Goal: Task Accomplishment & Management: Complete application form

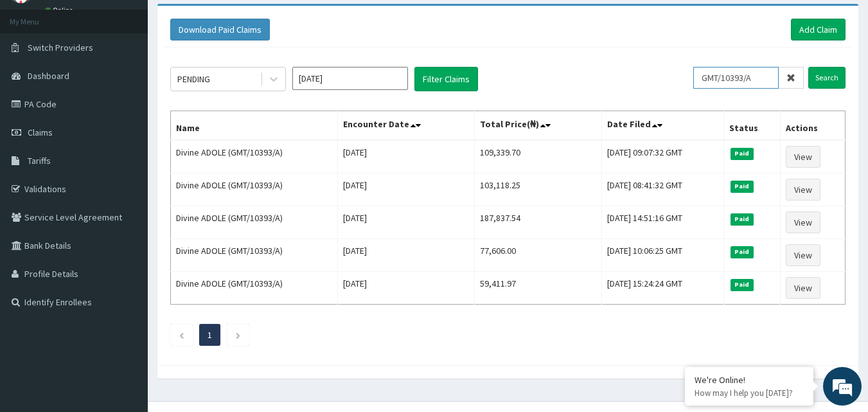
click at [732, 77] on input "GMT/10393/A" at bounding box center [735, 78] width 85 height 22
paste input "SUN/10012/B"
click at [836, 80] on input "Search" at bounding box center [826, 78] width 37 height 22
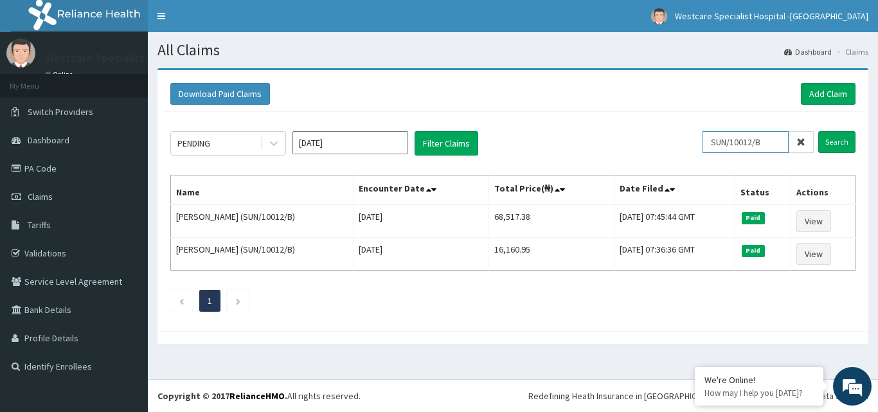
click at [725, 150] on input "SUN/10012/B" at bounding box center [745, 142] width 86 height 22
paste input "CHL/11626/A"
click at [820, 139] on input "Search" at bounding box center [836, 142] width 37 height 22
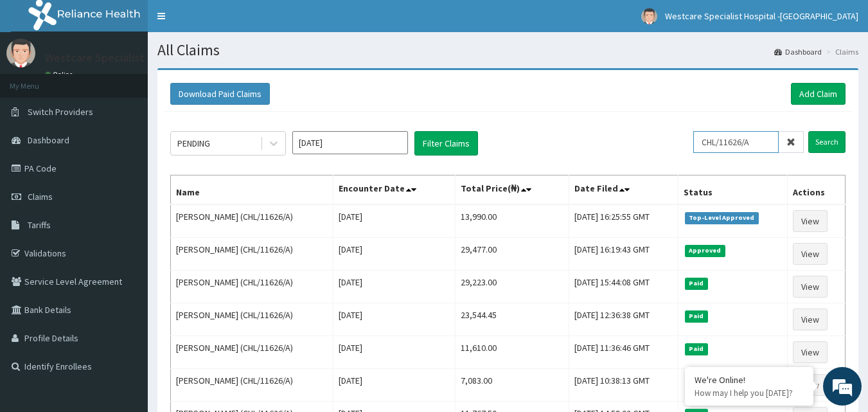
click at [714, 139] on input "CHL/11626/A" at bounding box center [735, 142] width 85 height 22
paste input "NBL/10211"
click at [825, 142] on input "Search" at bounding box center [826, 142] width 37 height 22
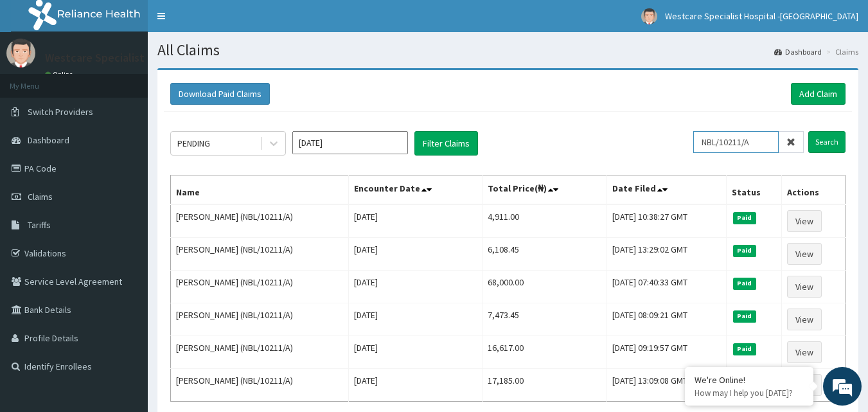
click at [716, 148] on input "NBL/10211/A" at bounding box center [735, 142] width 85 height 22
paste input "GTG/10069/B"
click at [826, 138] on input "Search" at bounding box center [826, 142] width 37 height 22
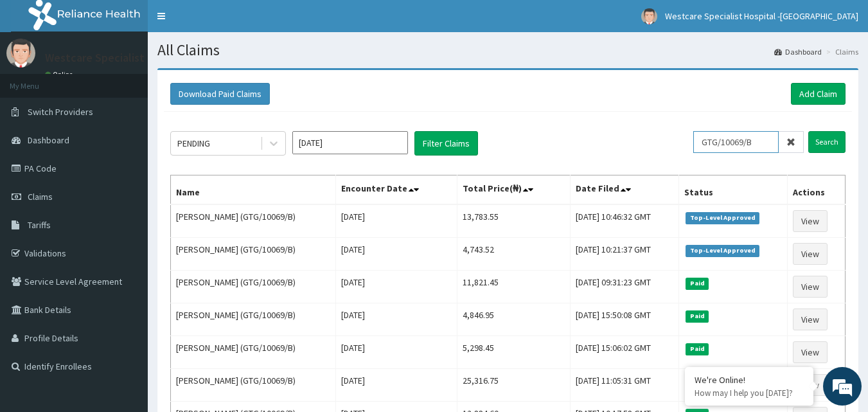
click at [723, 146] on input "GTG/10069/B" at bounding box center [735, 142] width 85 height 22
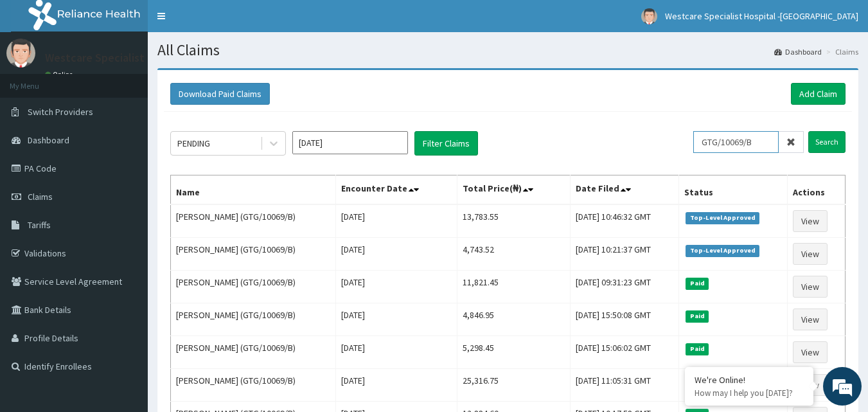
paste input "chl/10983/b"
click at [833, 138] on input "Search" at bounding box center [826, 142] width 37 height 22
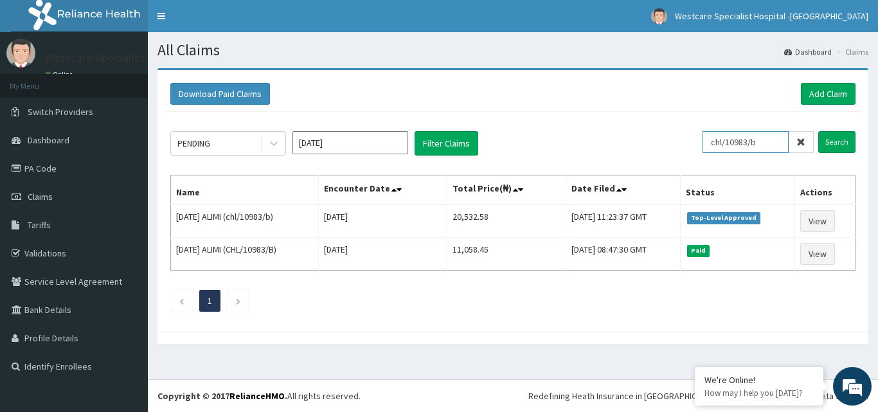
click at [739, 141] on input "chl/10983/b" at bounding box center [745, 142] width 86 height 22
paste input "CHL/11605/E"
click at [833, 139] on input "Search" at bounding box center [836, 142] width 37 height 22
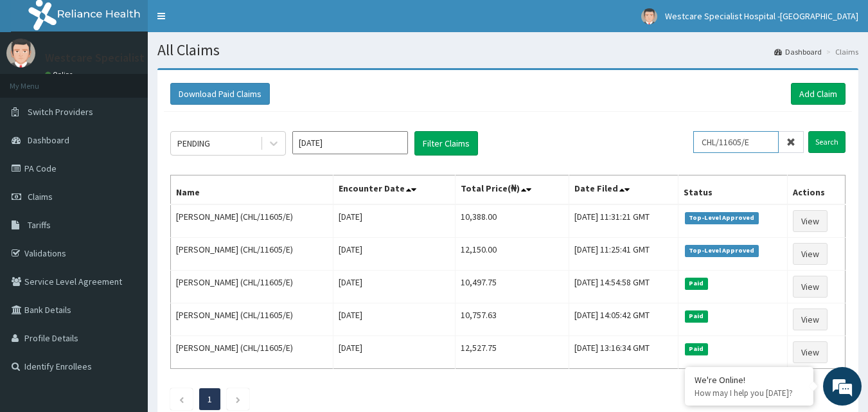
click at [715, 142] on input "CHL/11605/E" at bounding box center [735, 142] width 85 height 22
paste input "AGO/10282/A"
click at [811, 137] on input "Search" at bounding box center [826, 142] width 37 height 22
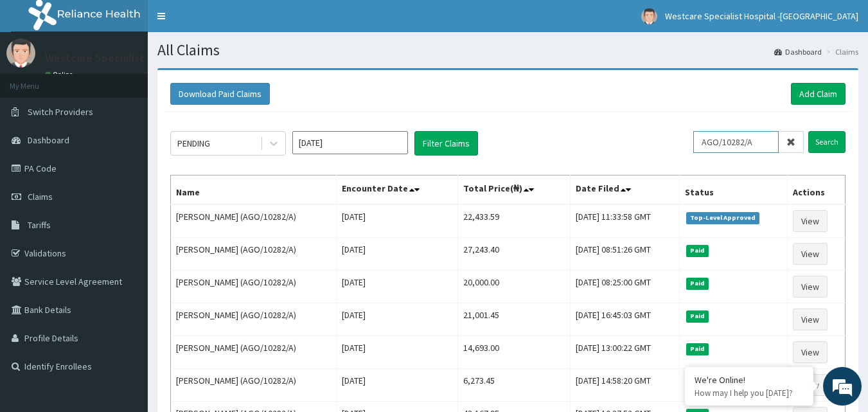
click at [717, 141] on input "AGO/10282/A" at bounding box center [735, 142] width 85 height 22
paste input "OKB/10030"
click at [832, 139] on input "Search" at bounding box center [826, 142] width 37 height 22
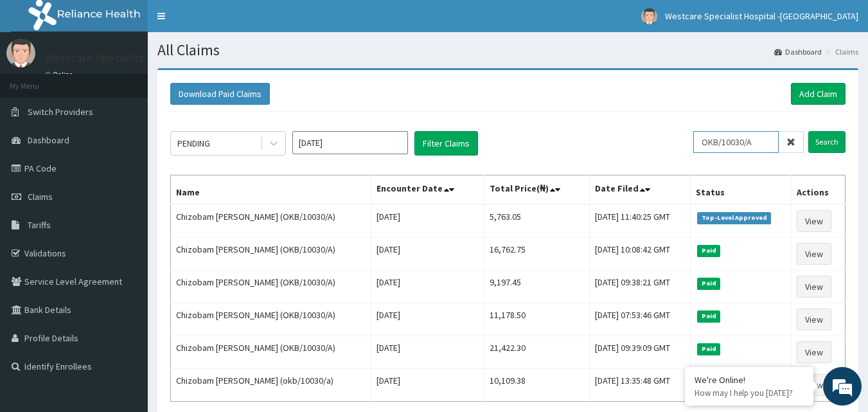
click at [715, 143] on input "OKB/10030/A" at bounding box center [735, 142] width 85 height 22
paste input "ELN/10300/C"
click at [825, 137] on input "Search" at bounding box center [826, 142] width 37 height 22
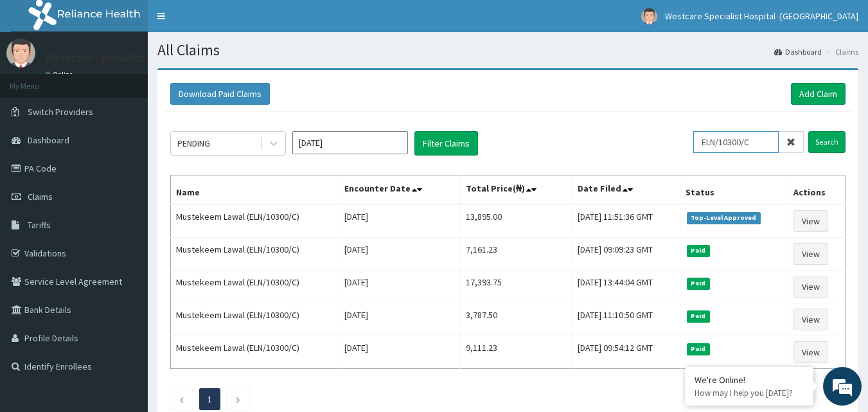
click at [716, 148] on input "ELN/10300/C" at bounding box center [735, 142] width 85 height 22
paste input "CHL/10168/A"
click at [817, 137] on input "Search" at bounding box center [826, 142] width 37 height 22
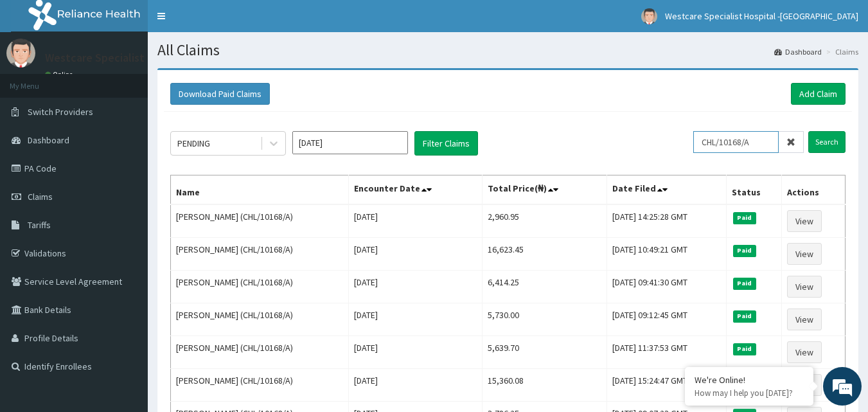
click at [727, 143] on input "CHL/10168/A" at bounding box center [735, 142] width 85 height 22
paste input "HBN/10017/C"
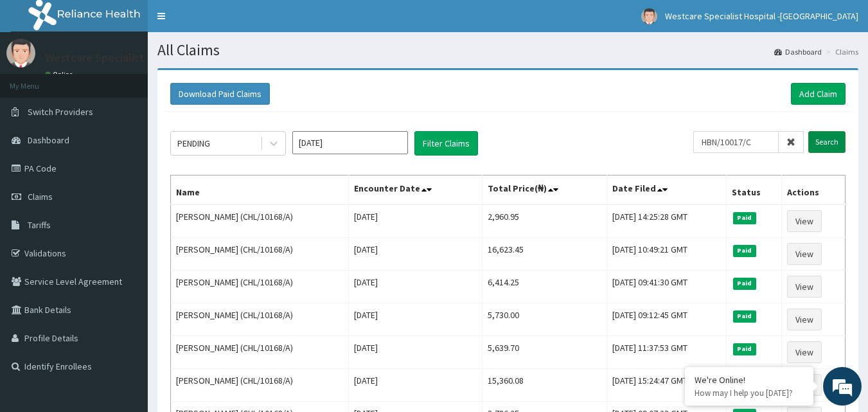
click at [816, 141] on input "Search" at bounding box center [826, 142] width 37 height 22
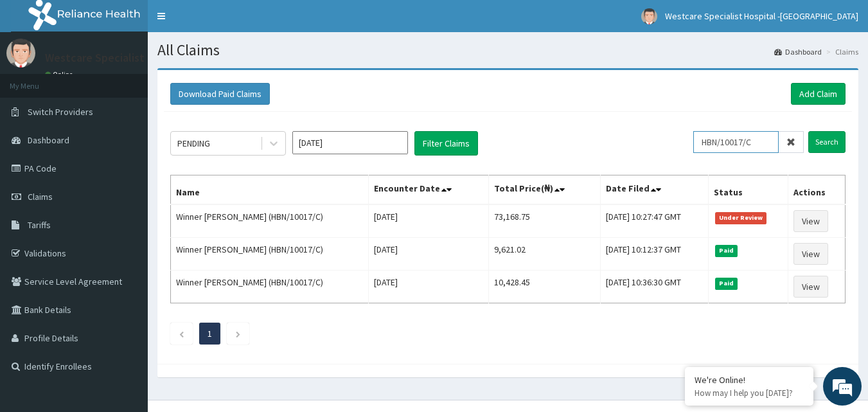
click at [735, 151] on input "HBN/10017/C" at bounding box center [735, 142] width 85 height 22
paste input "SLH/10233/A"
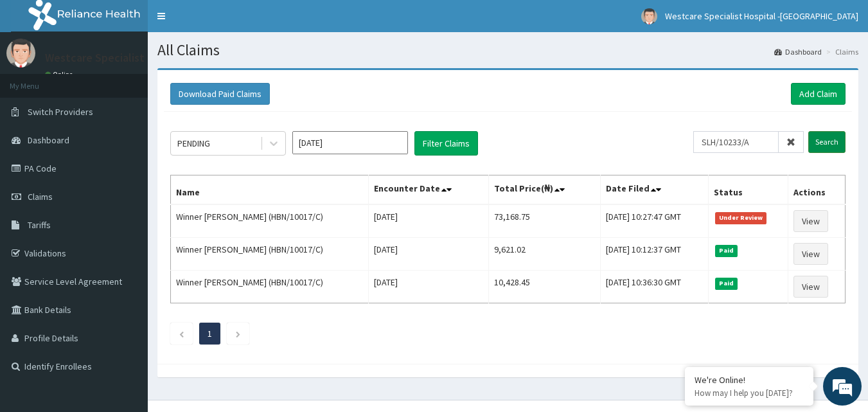
click at [822, 138] on input "Search" at bounding box center [826, 142] width 37 height 22
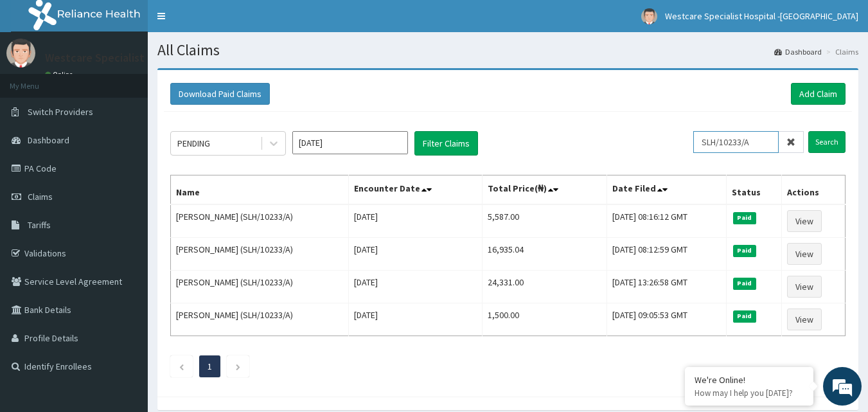
click at [714, 150] on input "SLH/10233/A" at bounding box center [735, 142] width 85 height 22
paste input "TDE/10030"
click at [829, 145] on input "Search" at bounding box center [826, 142] width 37 height 22
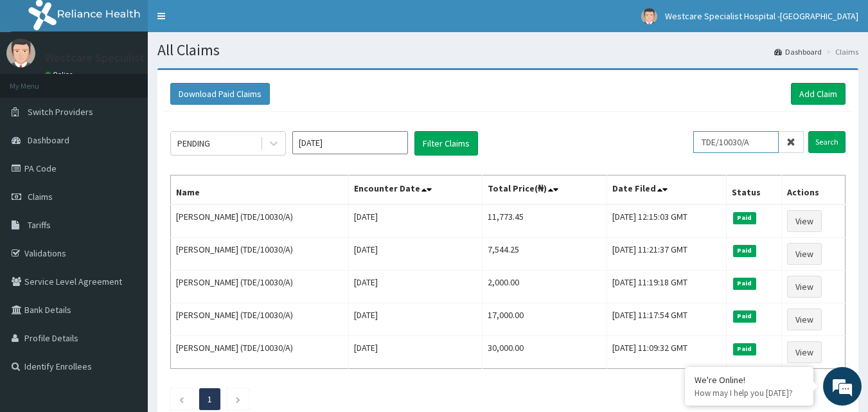
click at [723, 145] on input "TDE/10030/A" at bounding box center [735, 142] width 85 height 22
paste input "LXL/10033"
click at [825, 136] on input "Search" at bounding box center [826, 142] width 37 height 22
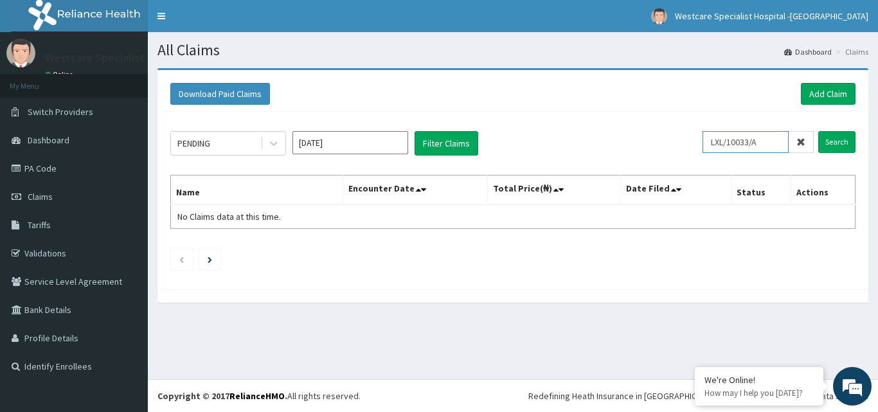
click at [716, 138] on input "LXL/10033/A" at bounding box center [745, 142] width 86 height 22
paste input "REL/10849"
click at [829, 142] on input "Search" at bounding box center [836, 142] width 37 height 22
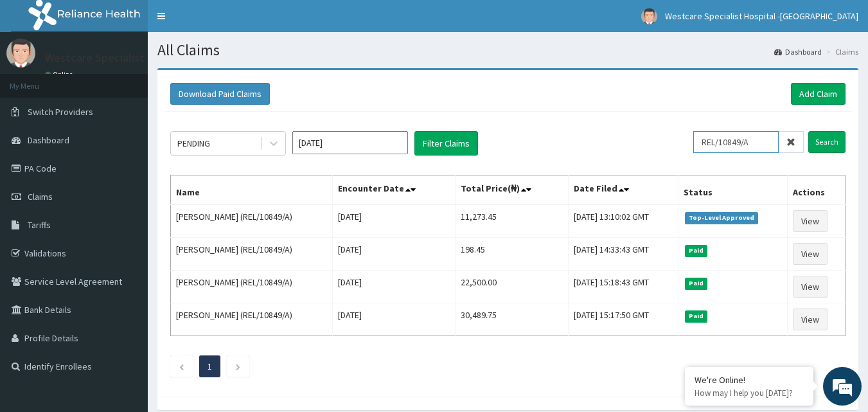
click at [714, 145] on input "REL/10849/A" at bounding box center [735, 142] width 85 height 22
paste input "DCK/1001"
click at [819, 141] on input "Search" at bounding box center [826, 142] width 37 height 22
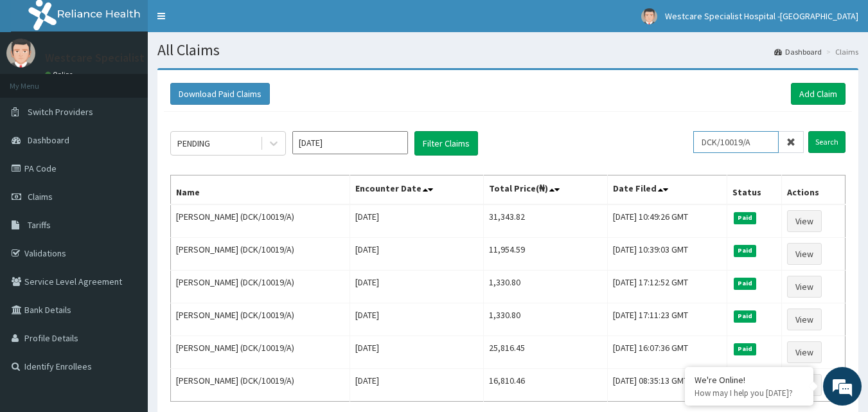
click at [718, 143] on input "DCK/10019/A" at bounding box center [735, 142] width 85 height 22
paste input "TOO/10168/C"
type input "TOO/10168/C"
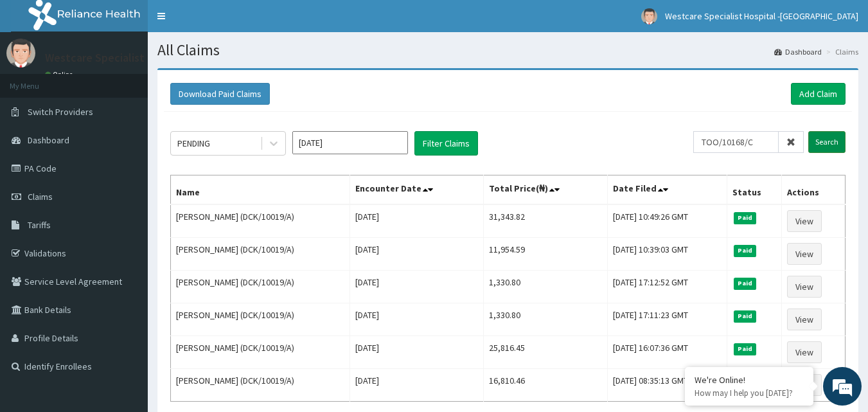
click at [833, 140] on input "Search" at bounding box center [826, 142] width 37 height 22
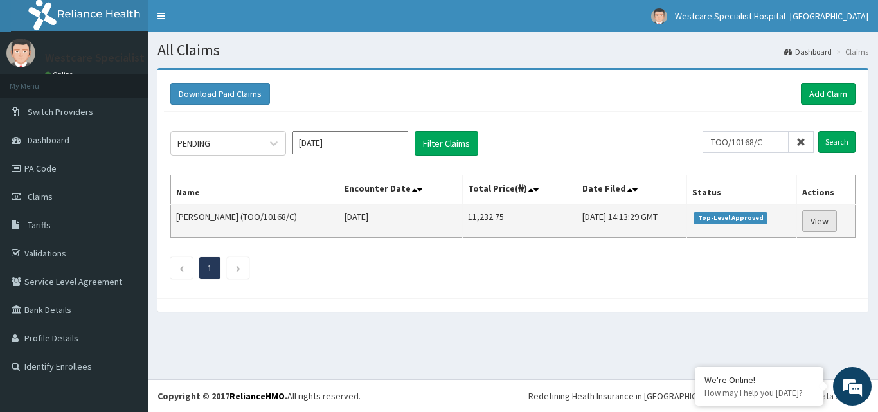
click at [822, 222] on link "View" at bounding box center [819, 221] width 35 height 22
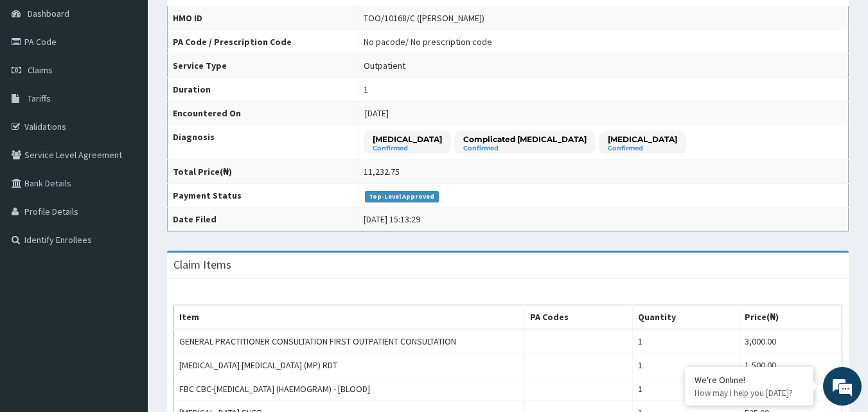
scroll to position [64, 0]
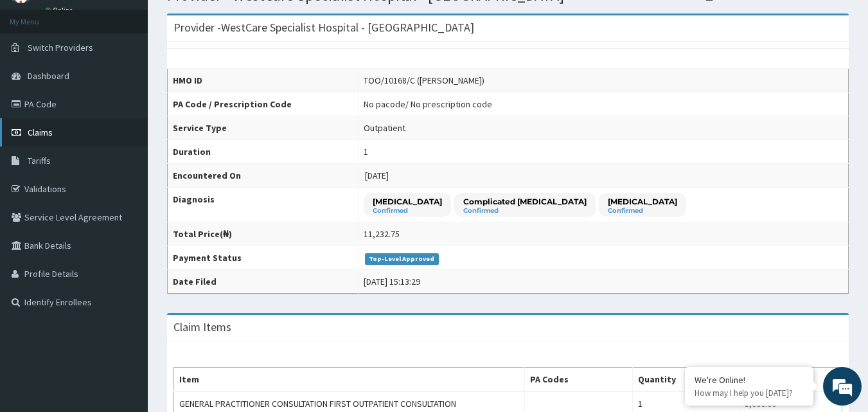
click at [51, 123] on link "Claims" at bounding box center [74, 132] width 148 height 28
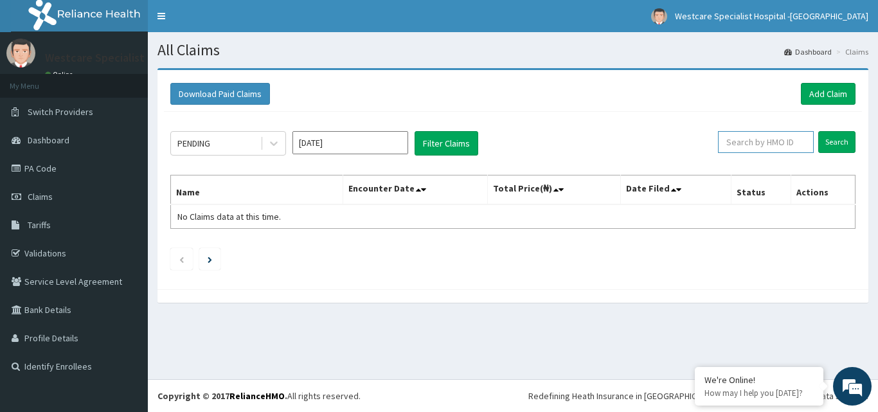
click at [761, 134] on input "text" at bounding box center [766, 142] width 96 height 22
paste input "TOO/10168/B"
click at [827, 141] on input "Search" at bounding box center [836, 142] width 37 height 22
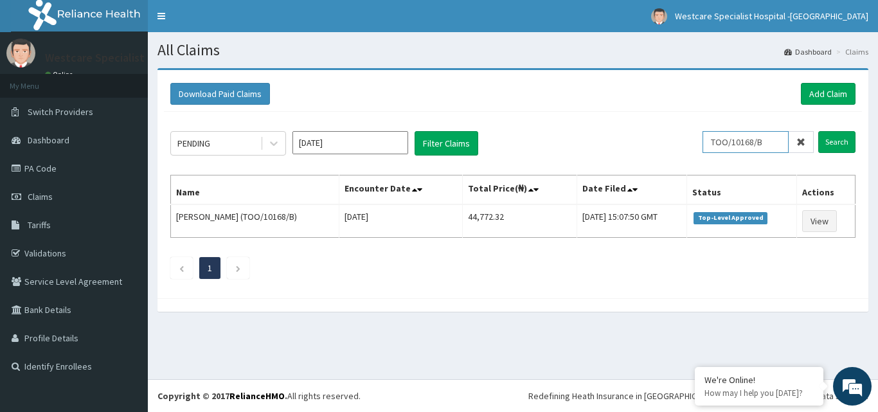
click at [726, 137] on input "TOO/10168/B" at bounding box center [745, 142] width 86 height 22
paste input "RET/46291/A"
click at [842, 136] on input "Search" at bounding box center [836, 142] width 37 height 22
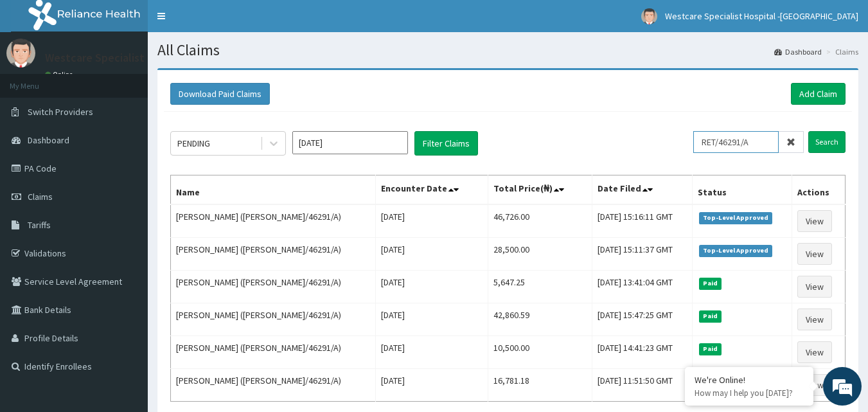
click at [720, 152] on input "RET/46291/A" at bounding box center [735, 142] width 85 height 22
paste input "TDA/10178"
type input "TDA/10178/A"
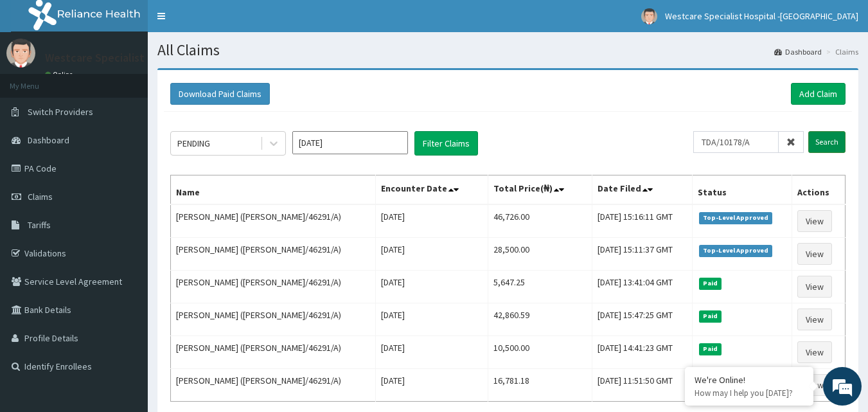
click at [820, 134] on input "Search" at bounding box center [826, 142] width 37 height 22
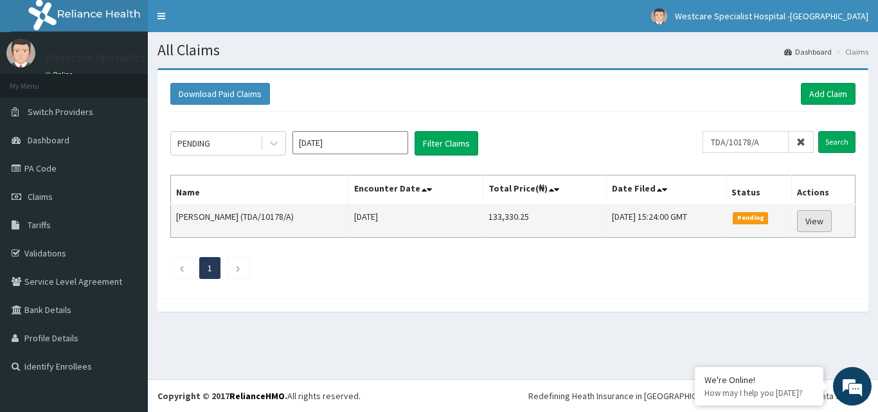
click at [806, 218] on link "View" at bounding box center [814, 221] width 35 height 22
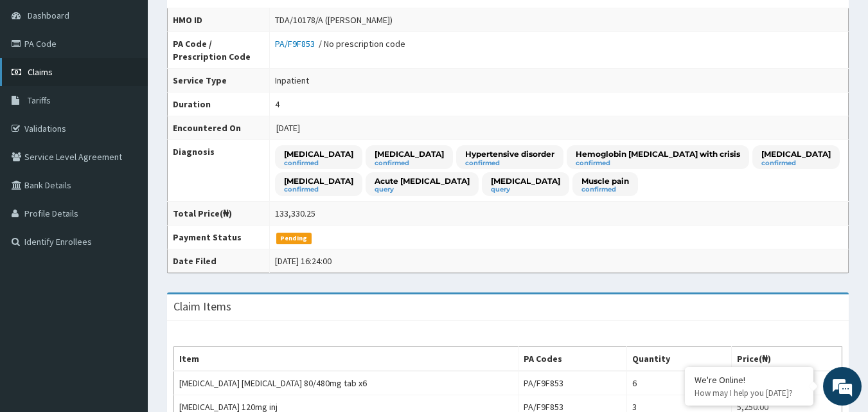
scroll to position [64, 0]
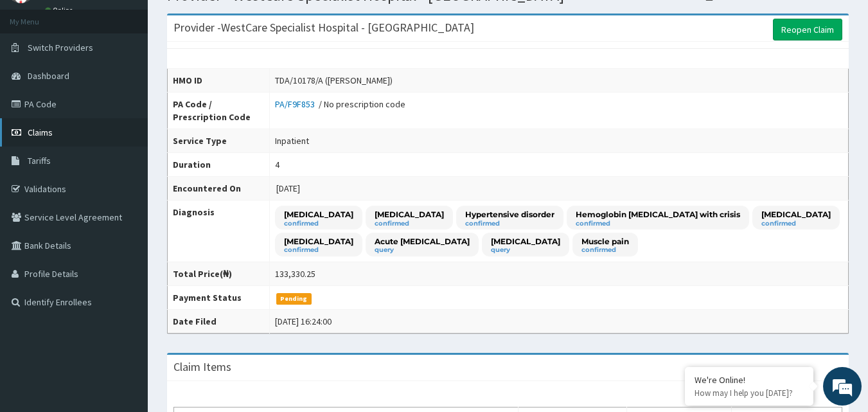
click at [45, 134] on span "Claims" at bounding box center [40, 133] width 25 height 12
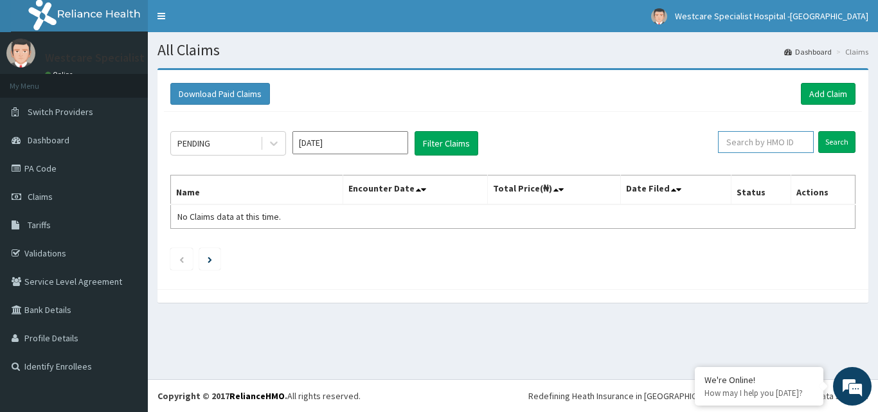
click at [749, 151] on input "text" at bounding box center [766, 142] width 96 height 22
paste input "FAT/10003/E"
click at [843, 141] on input "Search" at bounding box center [836, 142] width 37 height 22
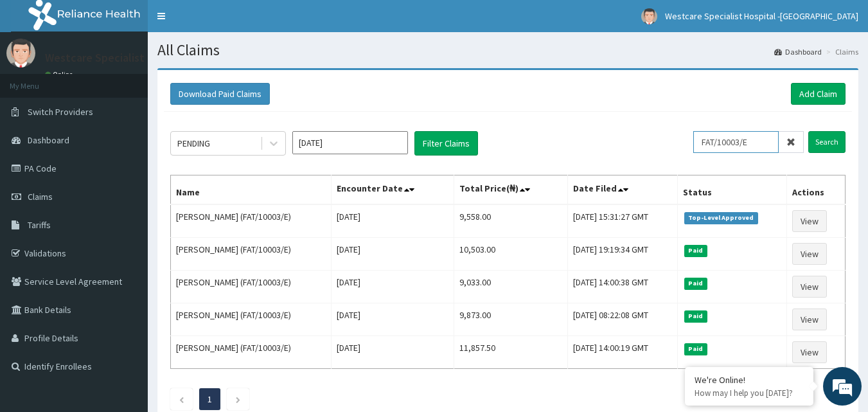
click at [707, 140] on input "FAT/10003/E" at bounding box center [735, 142] width 85 height 22
paste input "TOO/10168/D"
click at [829, 140] on input "Search" at bounding box center [826, 142] width 37 height 22
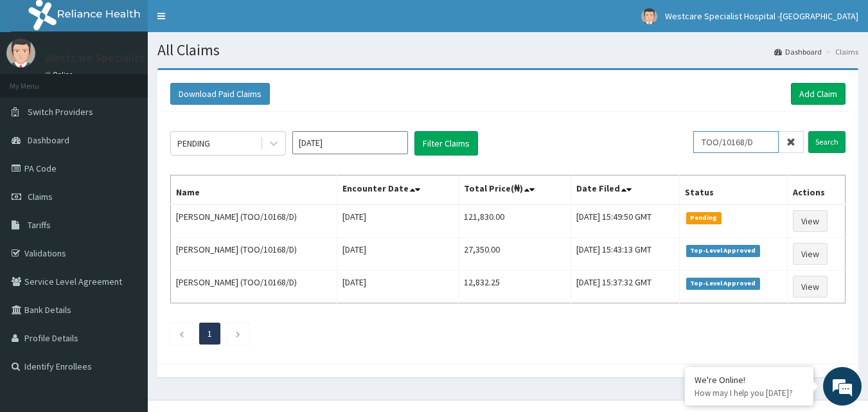
click at [729, 145] on input "TOO/10168/D" at bounding box center [735, 142] width 85 height 22
paste input "RSJ/10222/C"
type input "RSJ/10222/C"
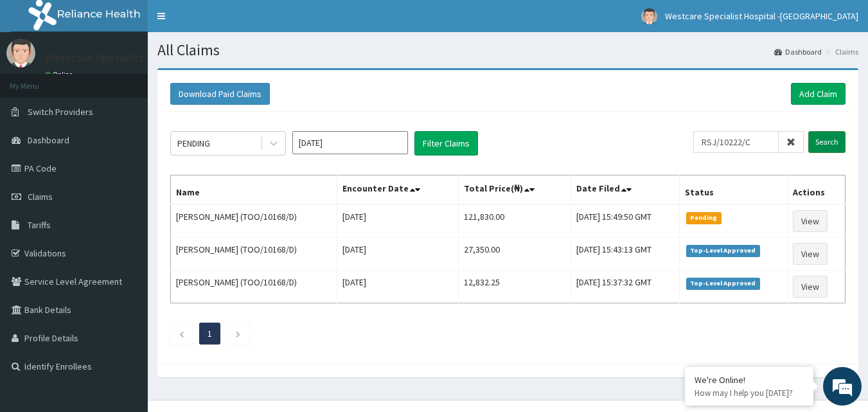
click at [829, 139] on input "Search" at bounding box center [826, 142] width 37 height 22
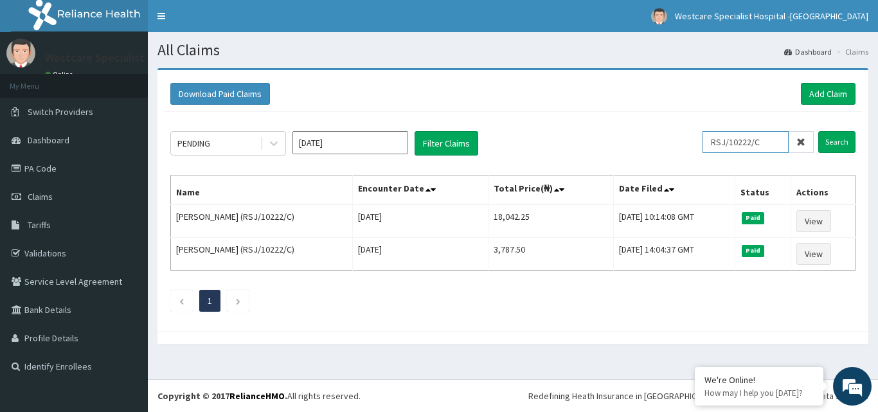
click at [727, 135] on input "RSJ/10222/C" at bounding box center [745, 142] width 86 height 22
click at [820, 94] on link "Add Claim" at bounding box center [828, 94] width 55 height 22
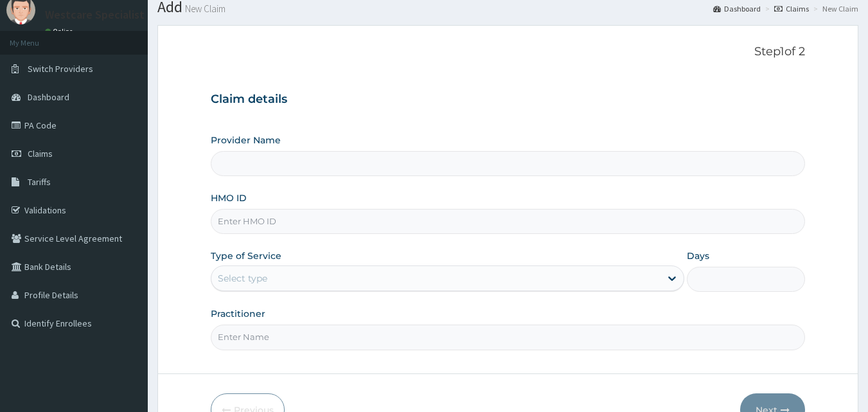
scroll to position [64, 0]
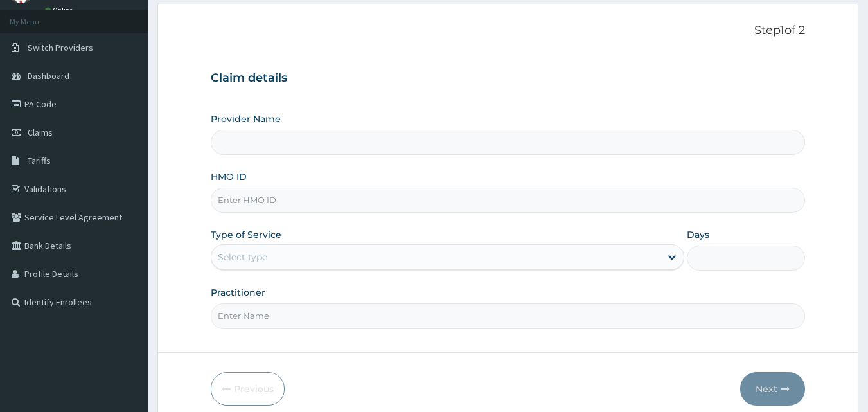
type input "WestCare Specialist Hospital - [GEOGRAPHIC_DATA]"
click at [281, 202] on input "HMO ID" at bounding box center [508, 200] width 595 height 25
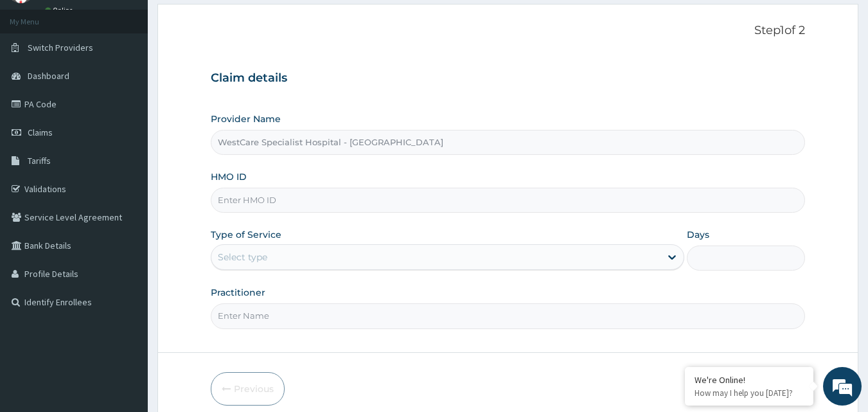
paste input "RSJ/10222/C"
type input "RSJ/10222/C"
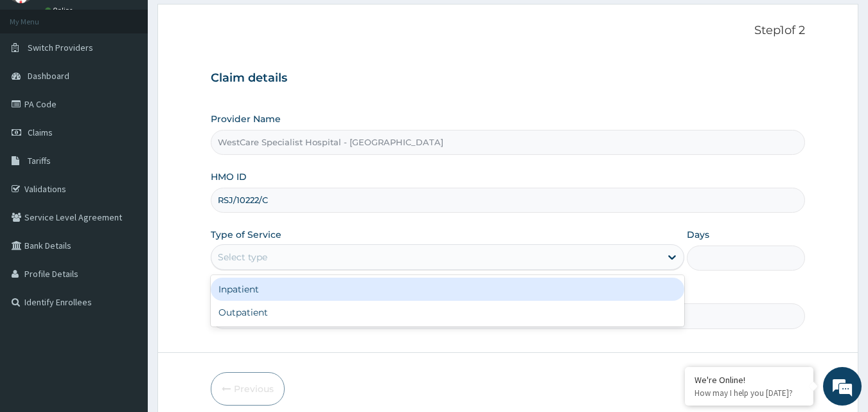
click at [269, 249] on div "Select type" at bounding box center [435, 257] width 449 height 21
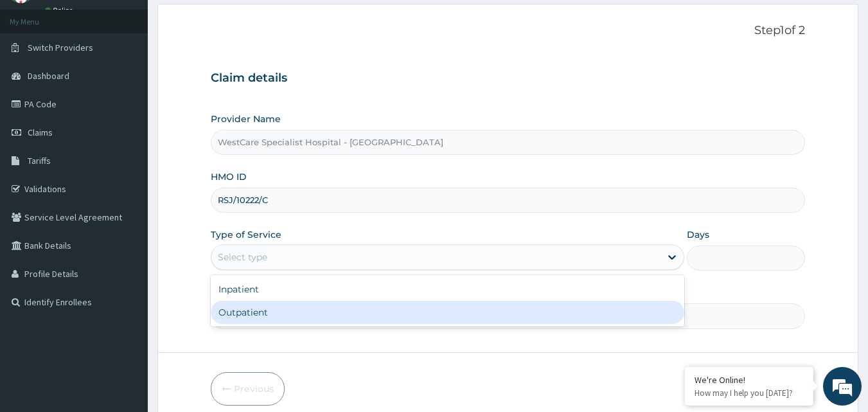
click at [258, 314] on div "Outpatient" at bounding box center [448, 312] width 474 height 23
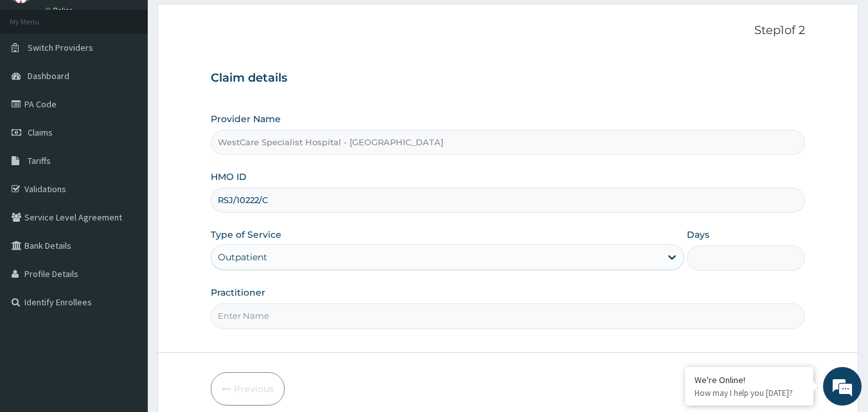
type input "1"
click at [380, 82] on h3 "Claim details" at bounding box center [508, 78] width 595 height 14
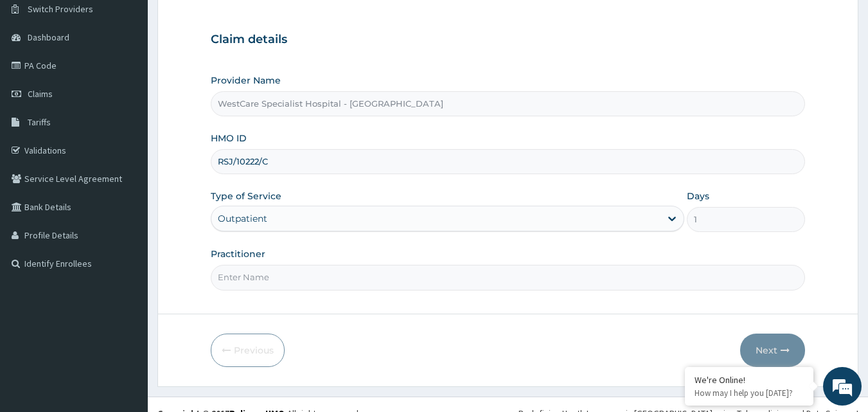
scroll to position [120, 0]
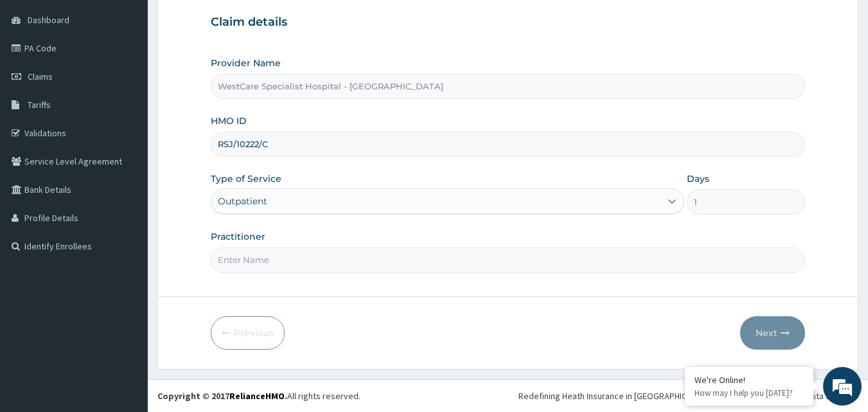
click at [660, 197] on div at bounding box center [671, 201] width 23 height 23
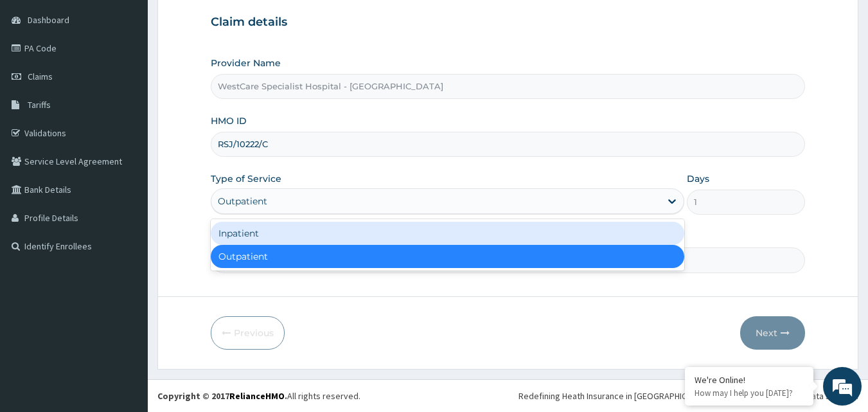
click at [303, 232] on div "Inpatient" at bounding box center [448, 233] width 474 height 23
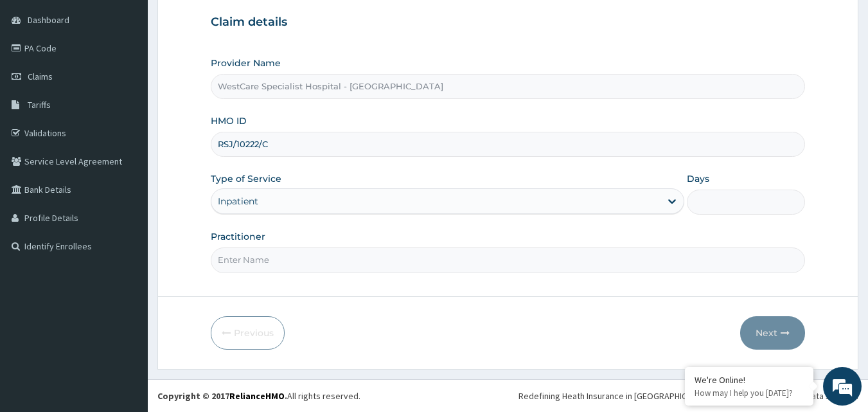
click at [718, 188] on div "Days" at bounding box center [746, 193] width 118 height 42
click at [718, 196] on input "Days" at bounding box center [746, 202] width 118 height 25
type input "3"
click at [520, 260] on input "Practitioner" at bounding box center [508, 259] width 595 height 25
type input "OBIDEYI"
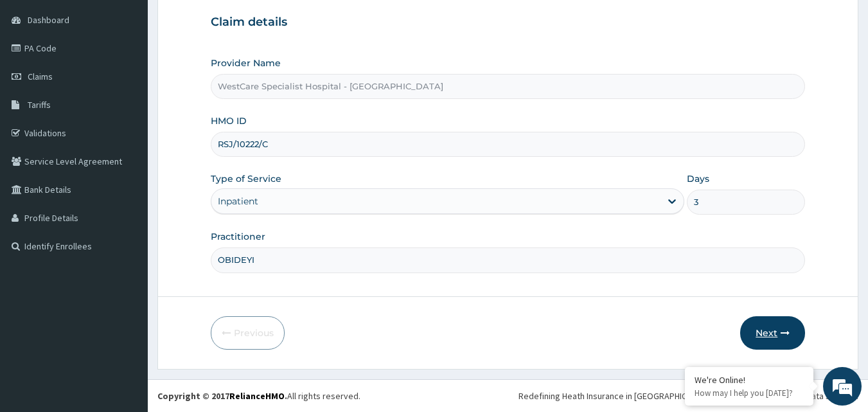
click at [766, 336] on button "Next" at bounding box center [772, 332] width 65 height 33
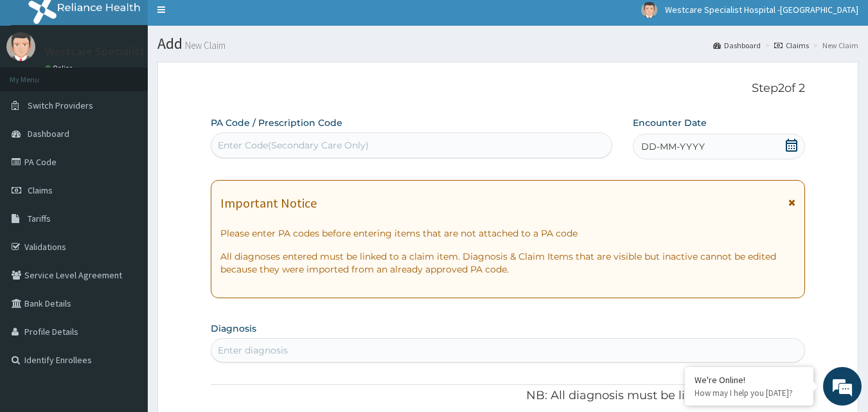
scroll to position [0, 0]
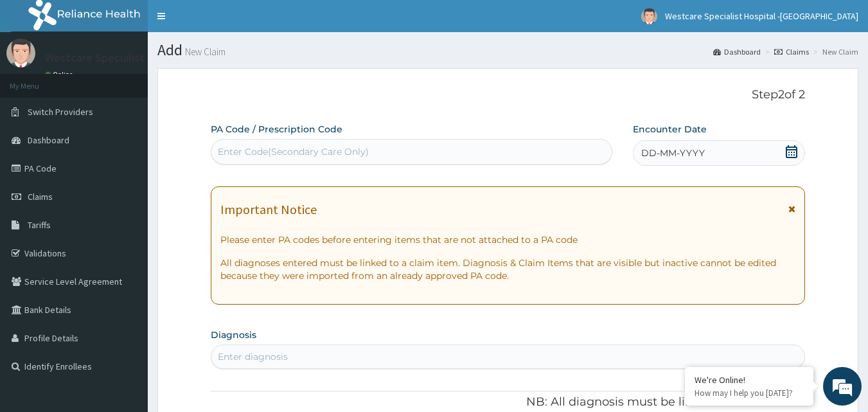
click at [290, 152] on div "Enter Code(Secondary Care Only)" at bounding box center [293, 151] width 151 height 13
paste input "PA/F212D6"
type input "PA/F212D6"
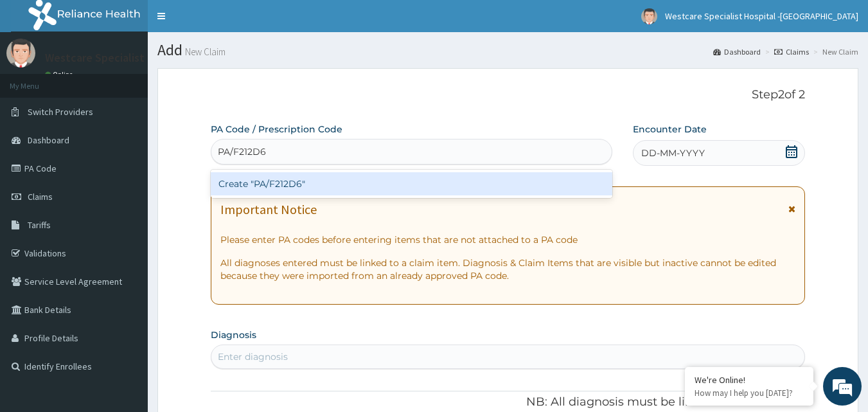
click at [266, 181] on div "Create "PA/F212D6"" at bounding box center [412, 183] width 402 height 23
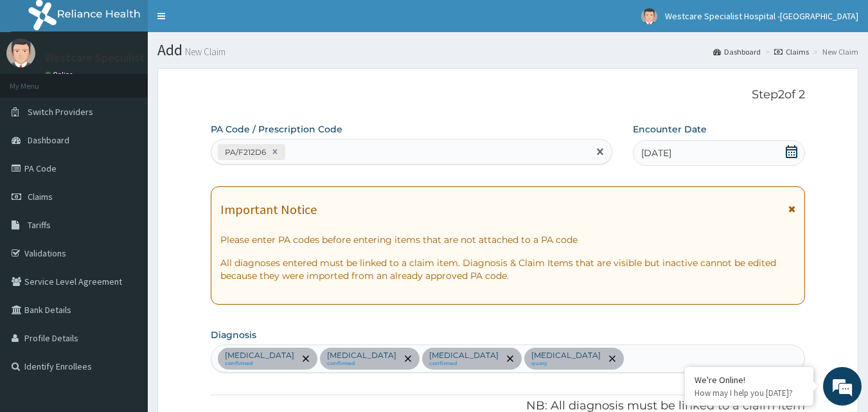
click at [305, 148] on div "PA/F212D6" at bounding box center [400, 151] width 378 height 21
paste input "PA/0FDCAB"
type input "PA/0FDCAB"
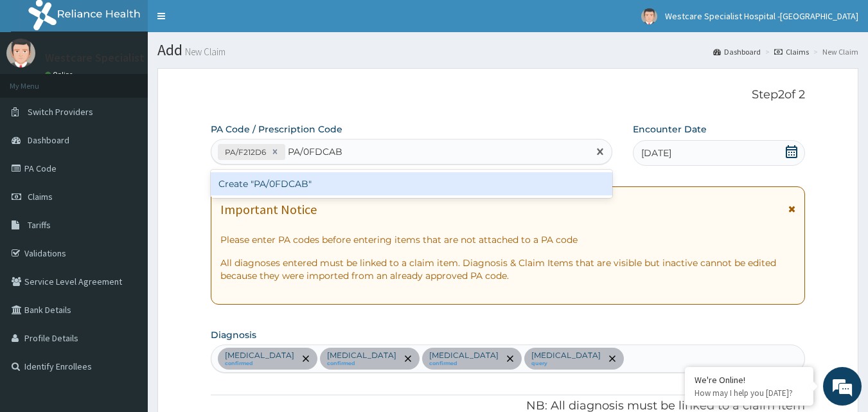
click at [287, 180] on div "Create "PA/0FDCAB"" at bounding box center [412, 183] width 402 height 23
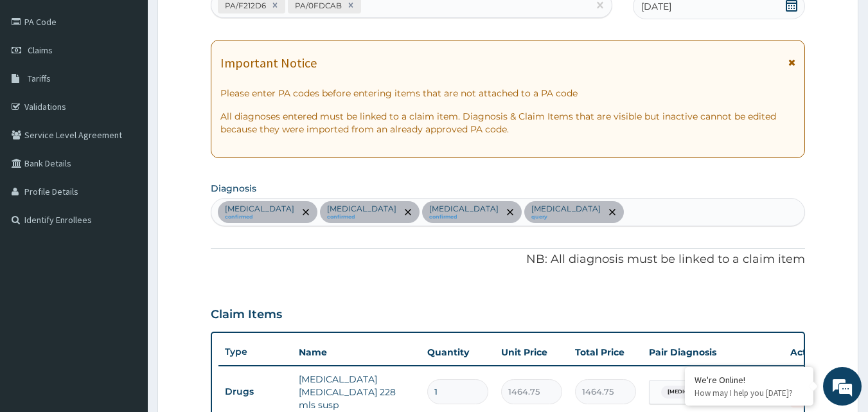
scroll to position [18, 0]
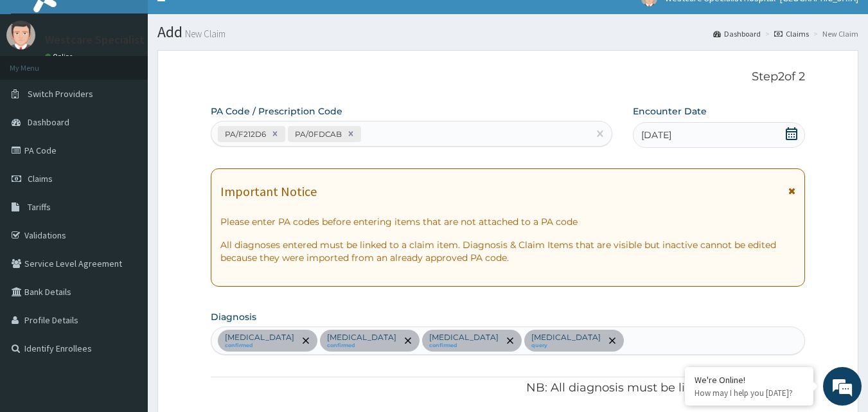
click at [387, 137] on div "PA/F212D6 PA/0FDCAB" at bounding box center [400, 133] width 378 height 21
paste input "PA/F034C5"
type input "PA/F034C5"
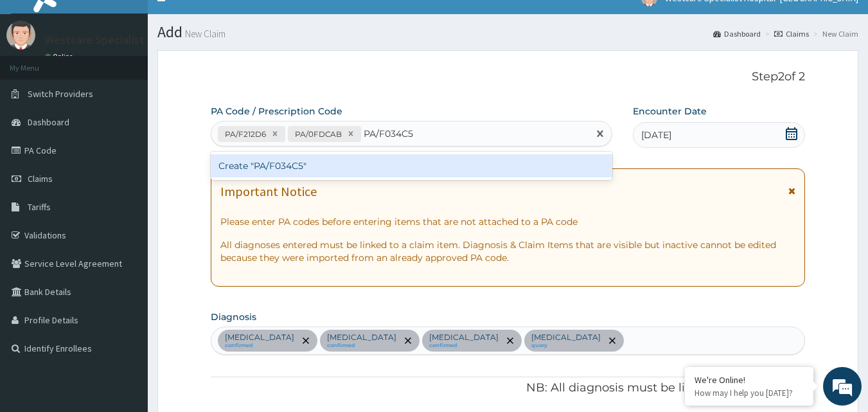
click at [357, 159] on div "Create "PA/F034C5"" at bounding box center [412, 165] width 402 height 23
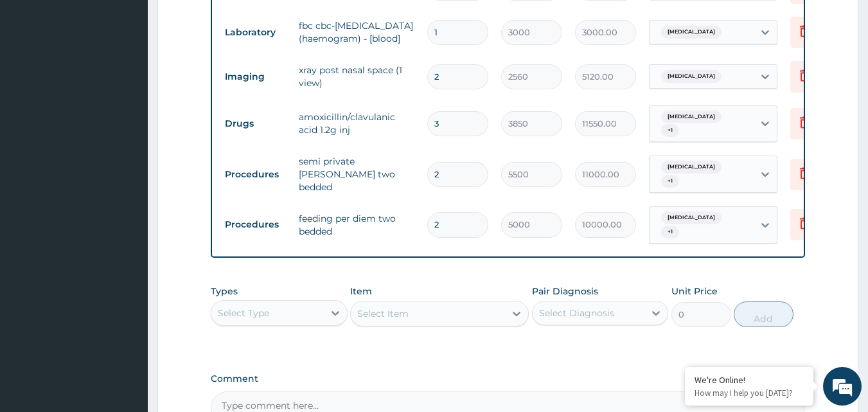
scroll to position [1050, 0]
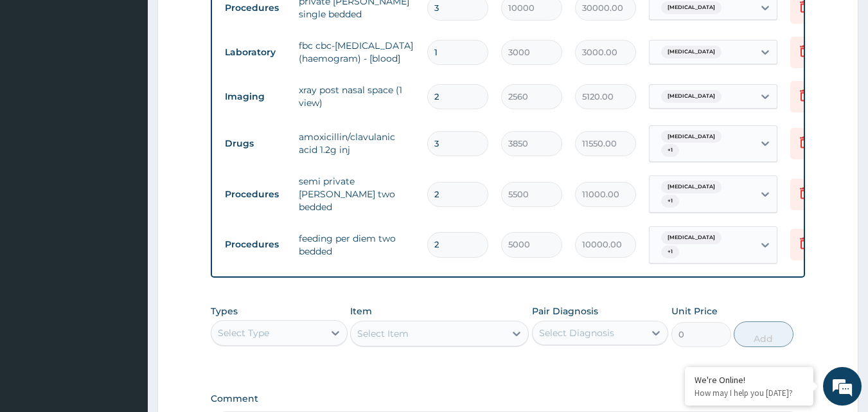
click at [445, 182] on input "2" at bounding box center [457, 194] width 61 height 25
type input "0.00"
click at [794, 179] on icon at bounding box center [804, 194] width 28 height 31
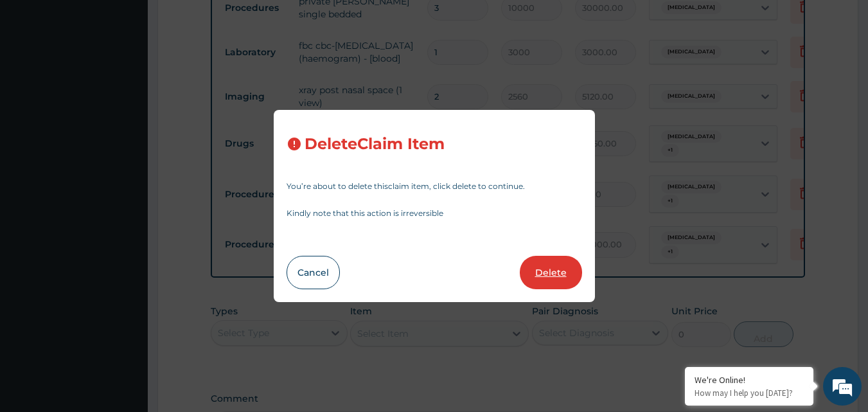
click at [537, 272] on button "Delete" at bounding box center [551, 272] width 62 height 33
type input "2"
type input "5000"
type input "10000.00"
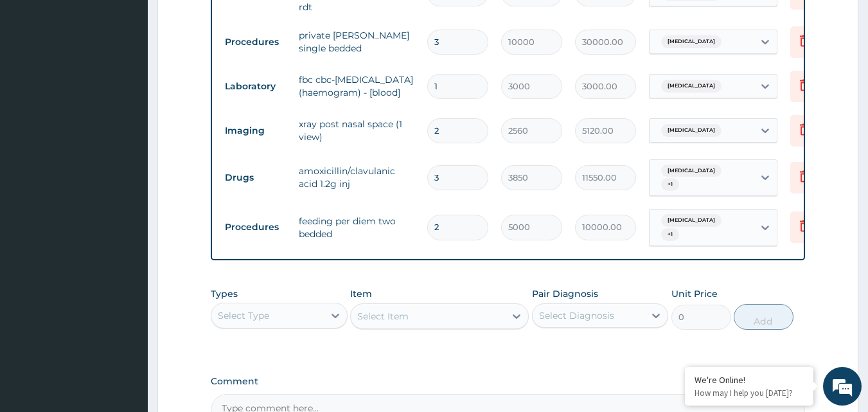
scroll to position [986, 0]
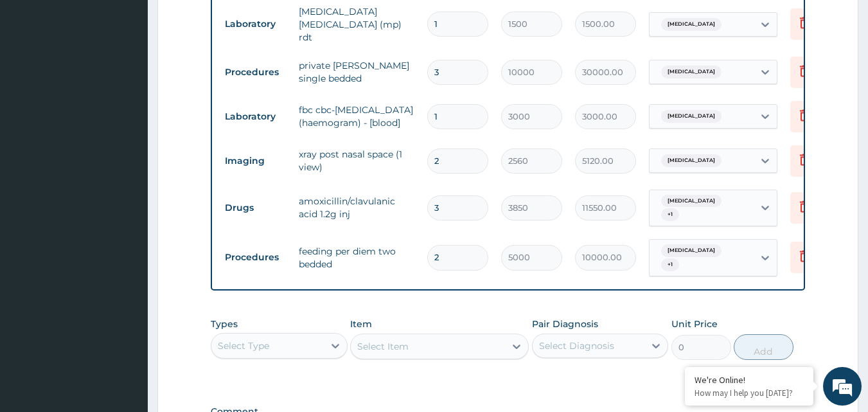
click at [448, 245] on input "2" at bounding box center [457, 257] width 61 height 25
type input "0.00"
type input "3"
type input "15000.00"
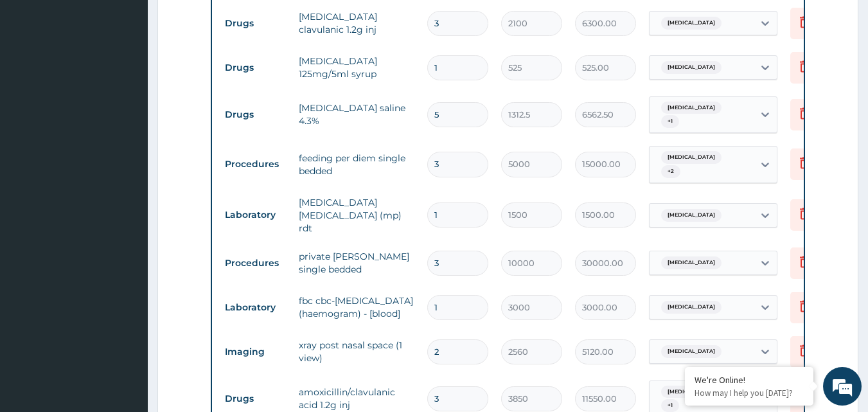
scroll to position [858, 0]
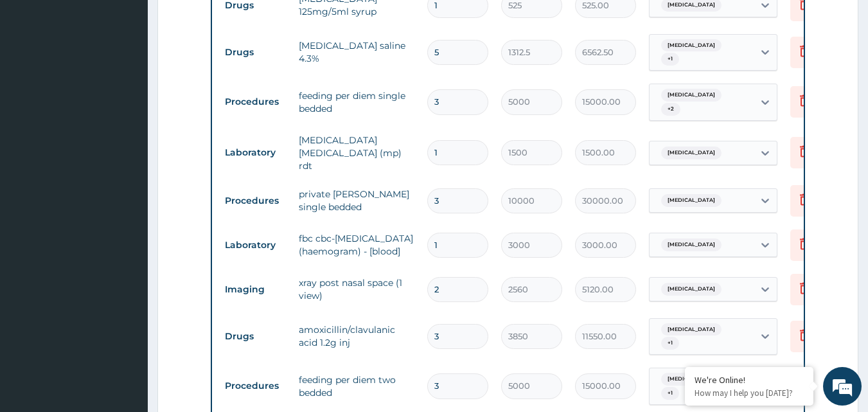
type input "3"
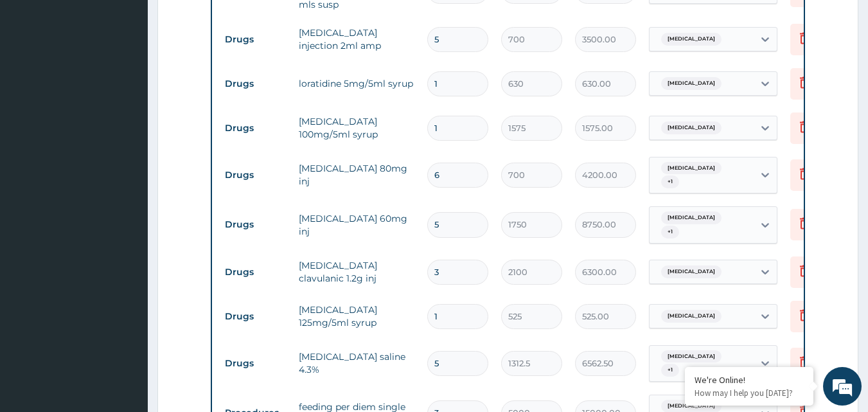
scroll to position [536, 0]
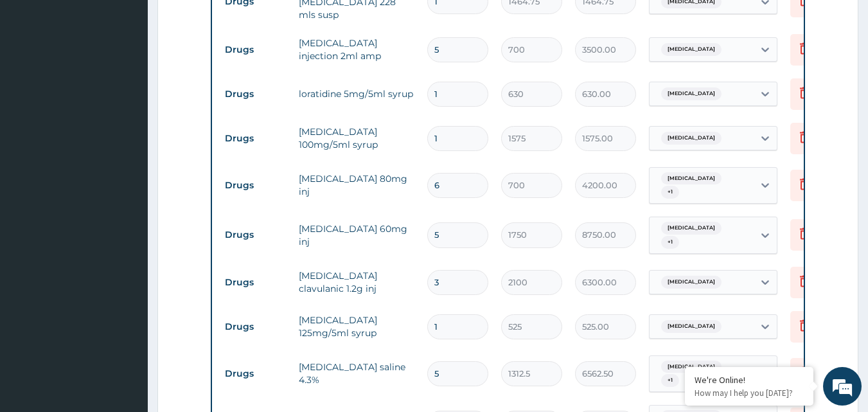
click at [454, 222] on input "5" at bounding box center [457, 234] width 61 height 25
type input "0.00"
type input "3"
type input "5250.00"
type input "3"
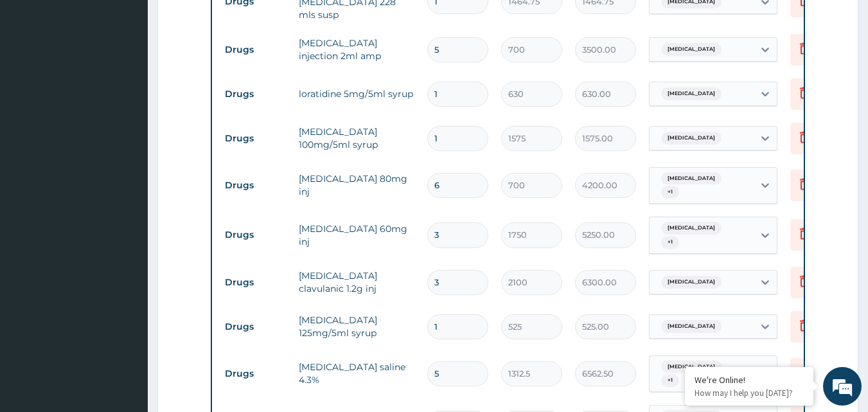
click at [450, 222] on input "3" at bounding box center [457, 234] width 61 height 25
type input "0.00"
type input "2"
type input "3500.00"
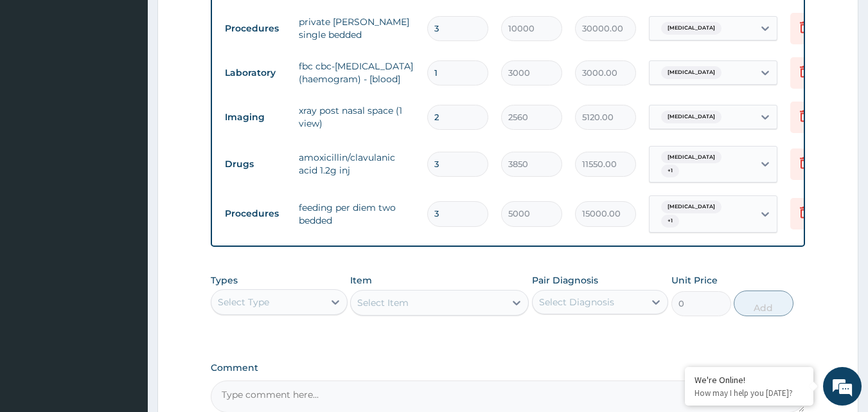
scroll to position [1115, 0]
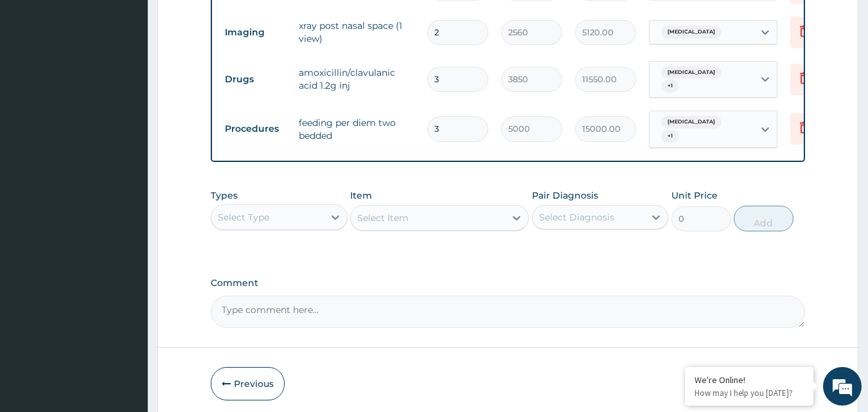
type input "2"
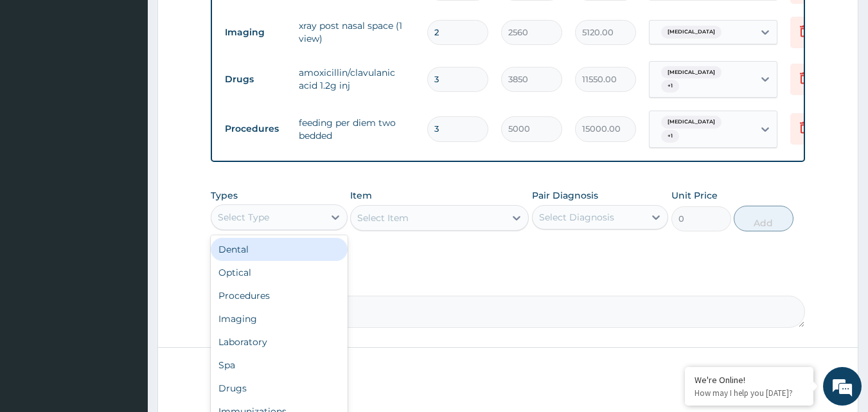
click at [317, 207] on div "Select Type" at bounding box center [267, 217] width 112 height 21
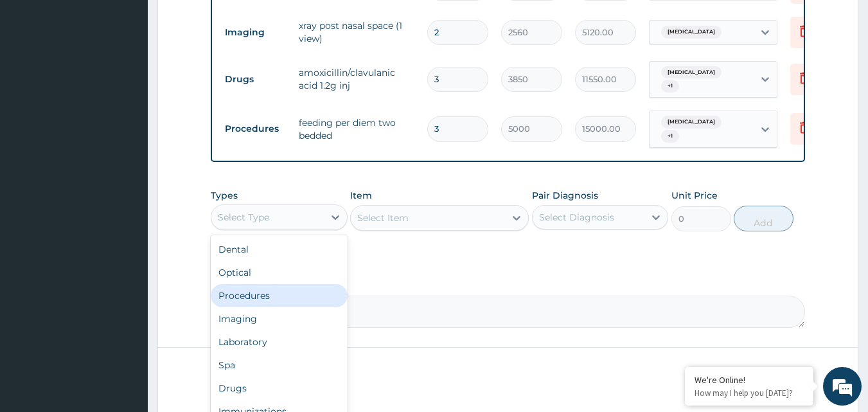
click at [266, 284] on div "Procedures" at bounding box center [279, 295] width 137 height 23
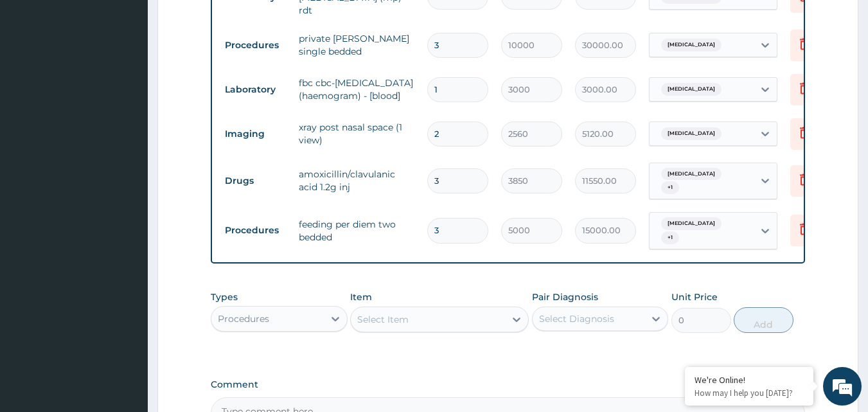
scroll to position [986, 0]
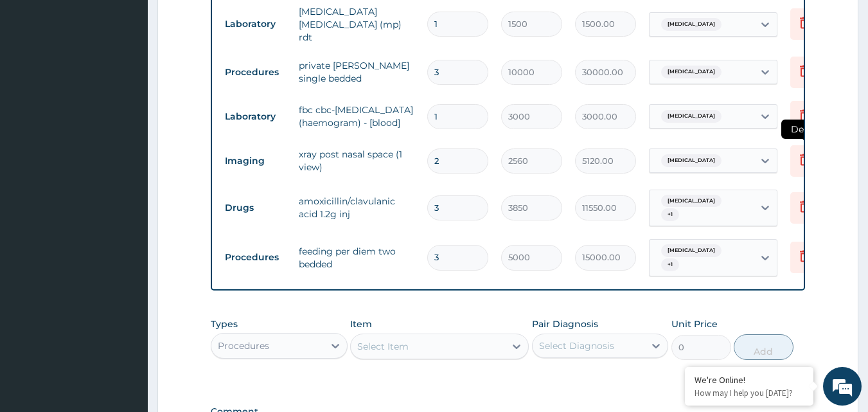
click at [798, 152] on icon at bounding box center [804, 159] width 15 height 15
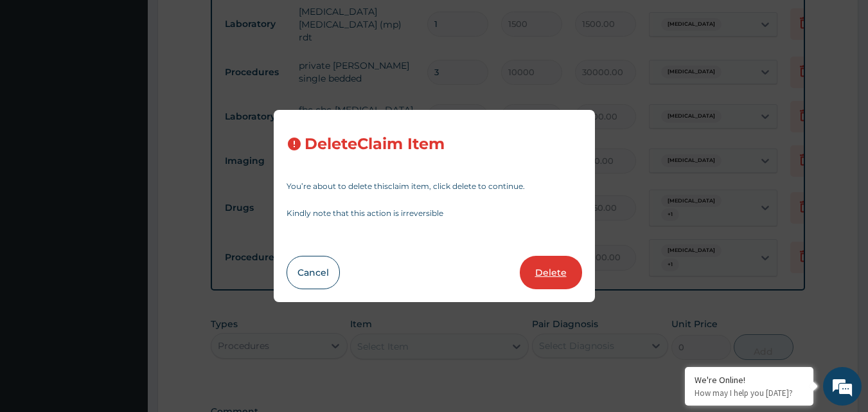
click at [554, 276] on button "Delete" at bounding box center [551, 272] width 62 height 33
type input "3"
type input "3850"
type input "11550.00"
type input "5000"
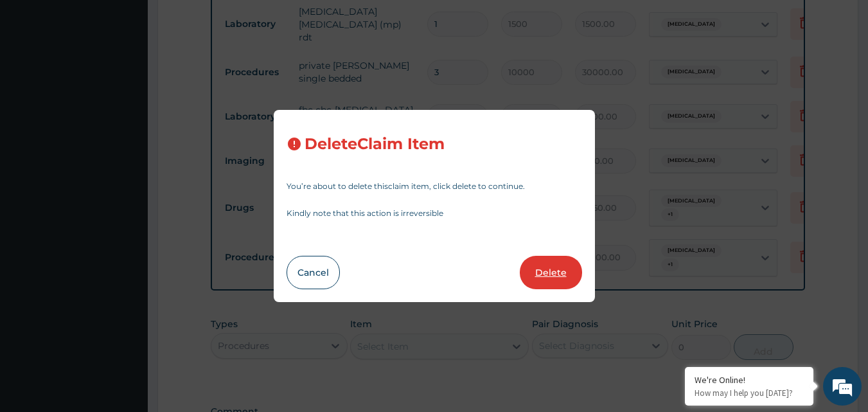
type input "15000.00"
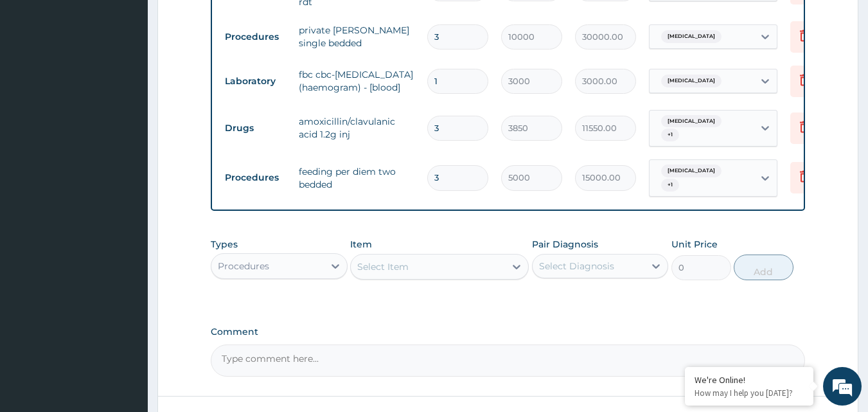
scroll to position [1050, 0]
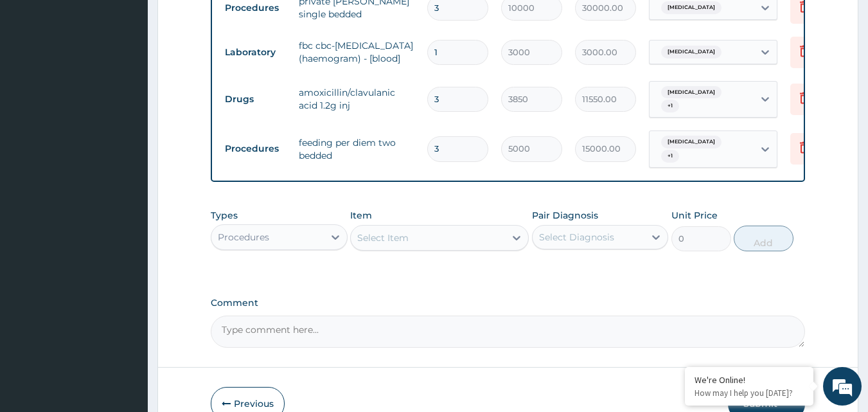
click at [384, 231] on div "Select Item" at bounding box center [382, 237] width 51 height 13
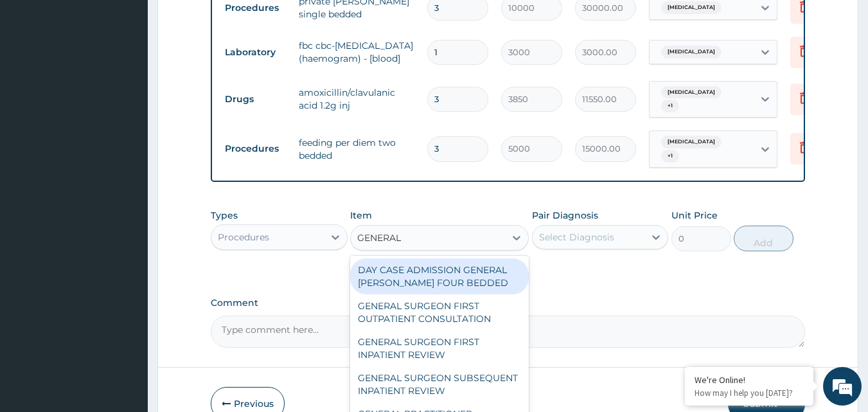
type input "GENERAL P"
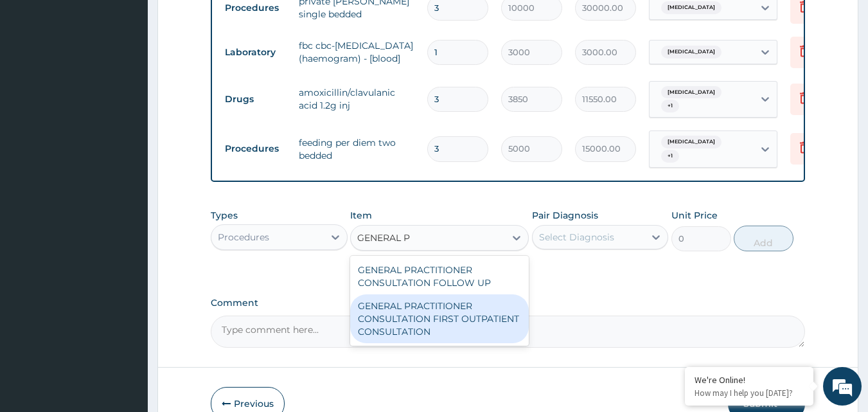
click at [409, 295] on div "GENERAL PRACTITIONER CONSULTATION FIRST OUTPATIENT CONSULTATION" at bounding box center [439, 318] width 179 height 49
type input "3000"
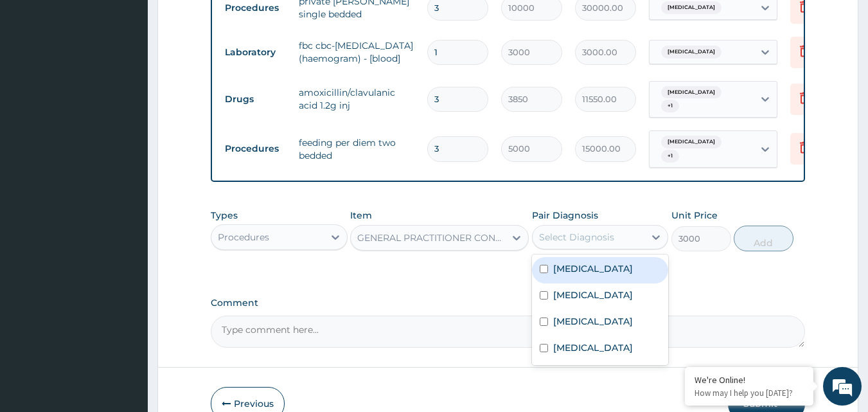
click at [596, 231] on div "Select Diagnosis" at bounding box center [576, 237] width 75 height 13
click at [562, 262] on label "Sepsis" at bounding box center [593, 268] width 80 height 13
checkbox input "true"
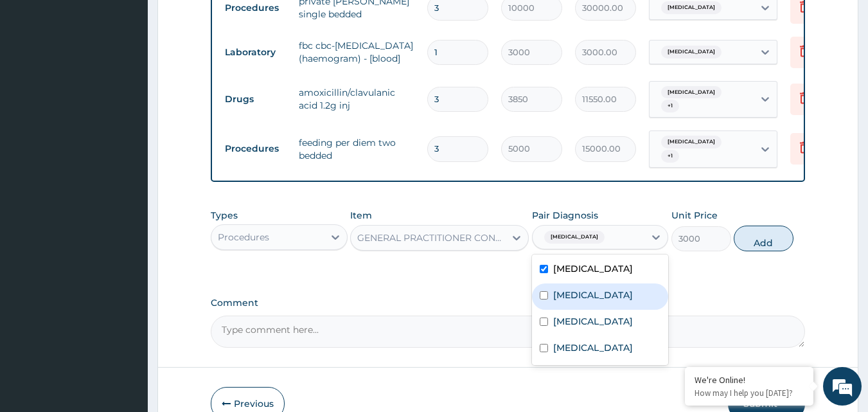
click at [562, 288] on label "Malaria" at bounding box center [593, 294] width 80 height 13
checkbox input "true"
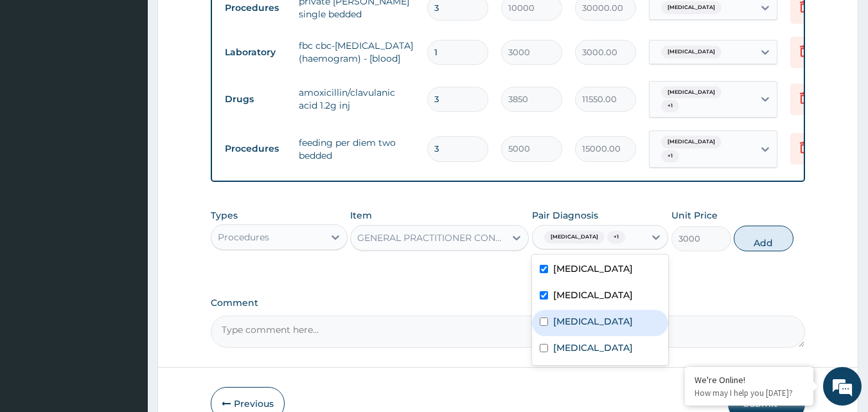
click at [562, 315] on label "Upper respiratory infection" at bounding box center [593, 321] width 80 height 13
checkbox input "true"
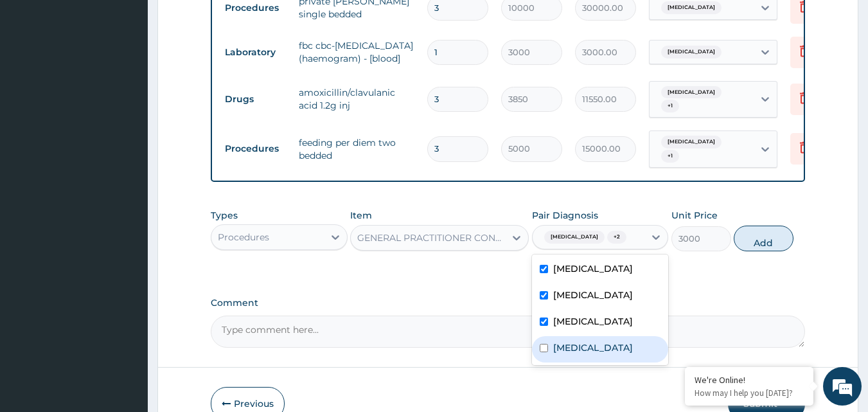
click at [560, 347] on label "Hypertrophy of adenoids" at bounding box center [593, 347] width 80 height 13
checkbox input "true"
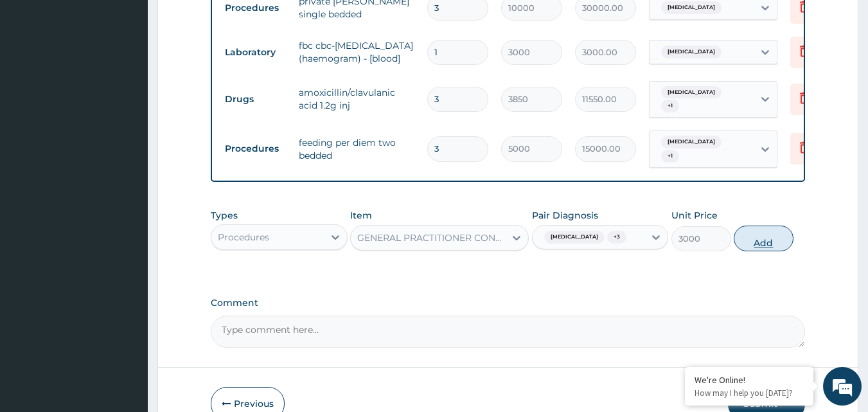
click at [761, 226] on button "Add" at bounding box center [764, 239] width 60 height 26
type input "0"
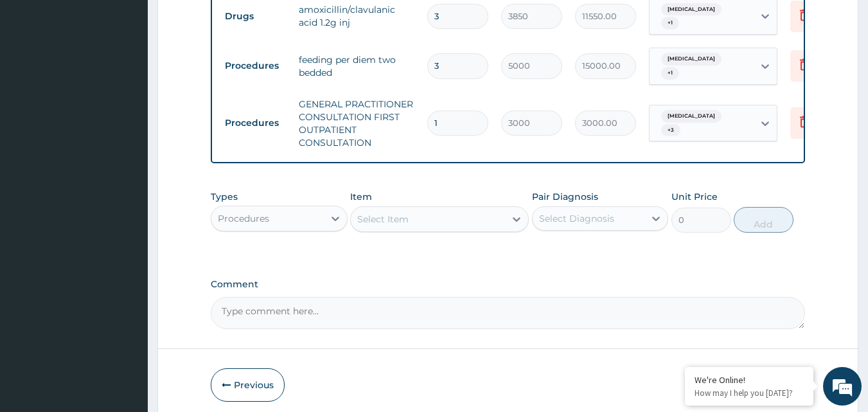
scroll to position [1160, 0]
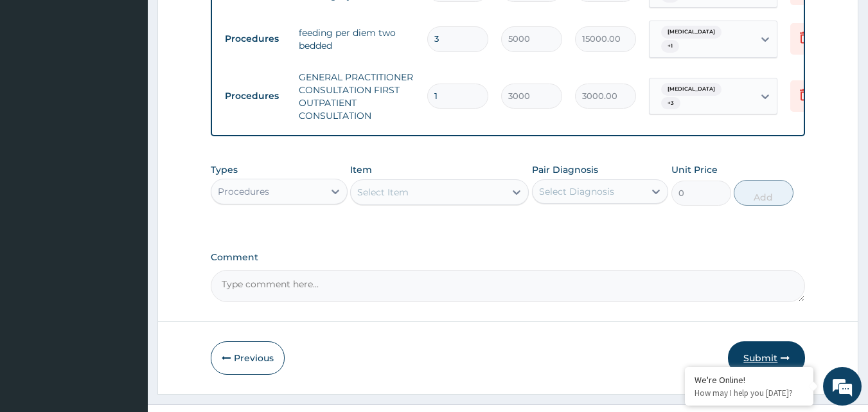
click at [765, 341] on button "Submit" at bounding box center [766, 357] width 77 height 33
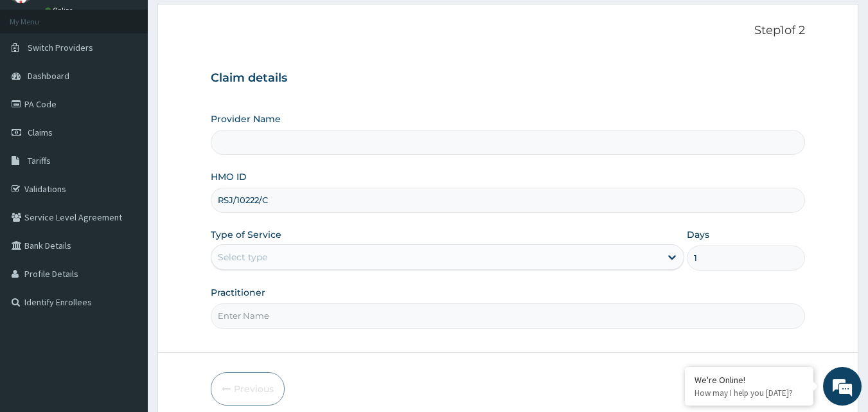
type input "WestCare Specialist Hospital - [GEOGRAPHIC_DATA]"
click at [38, 114] on link "PA Code" at bounding box center [74, 104] width 148 height 28
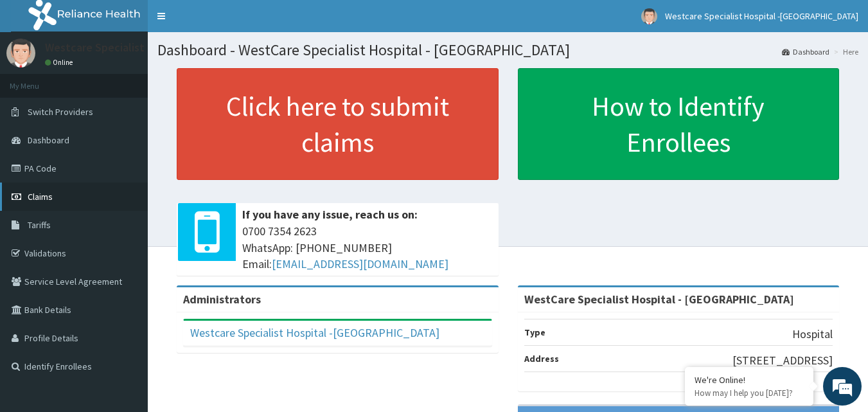
click at [63, 200] on link "Claims" at bounding box center [74, 196] width 148 height 28
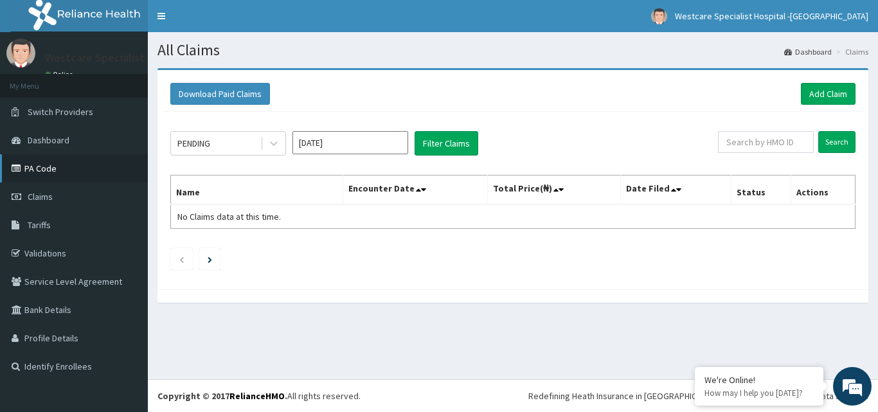
click at [44, 177] on link "PA Code" at bounding box center [74, 168] width 148 height 28
click at [743, 151] on input "text" at bounding box center [766, 142] width 96 height 22
paste input "CHL/11719/C"
type input "CHL/11719/C"
click at [836, 134] on input "Search" at bounding box center [836, 142] width 37 height 22
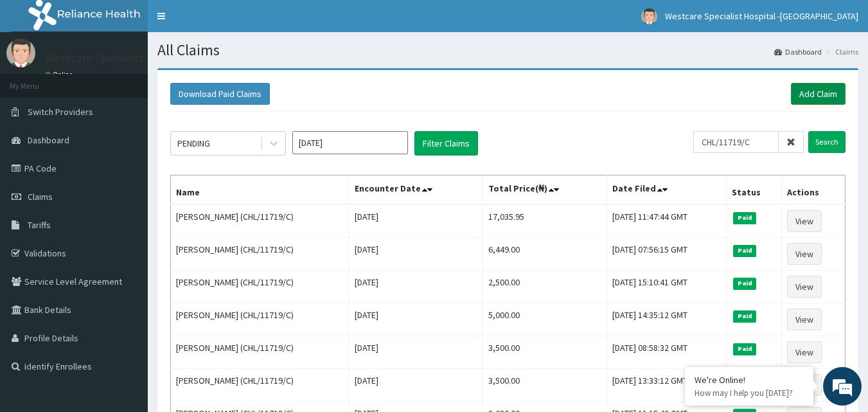
click at [808, 91] on link "Add Claim" at bounding box center [818, 94] width 55 height 22
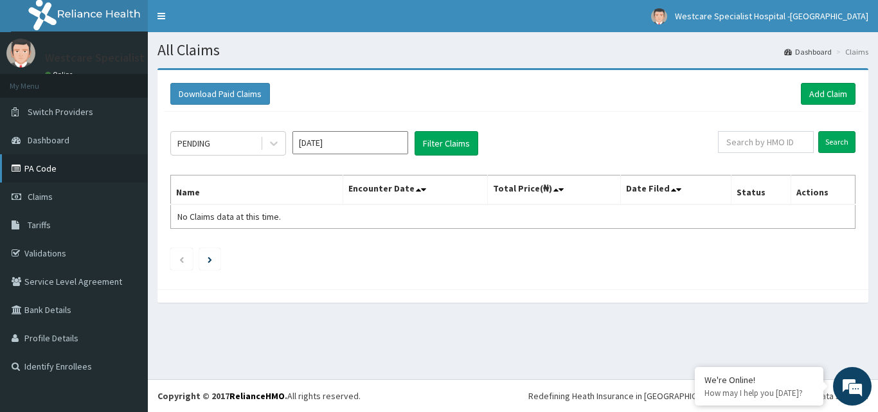
click at [51, 179] on link "PA Code" at bounding box center [74, 168] width 148 height 28
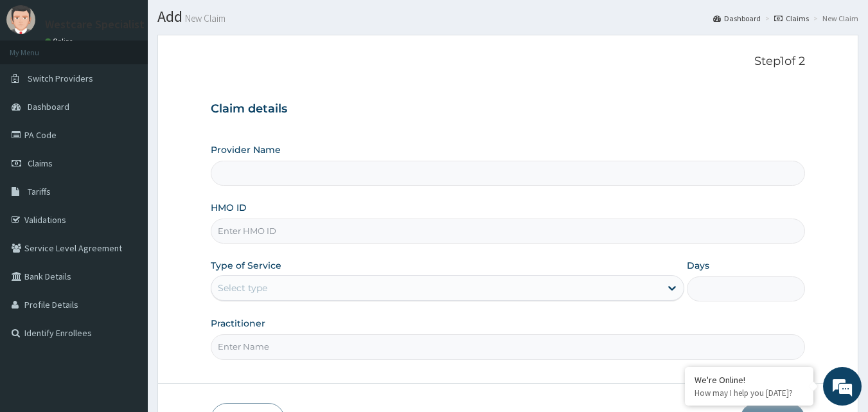
scroll to position [64, 0]
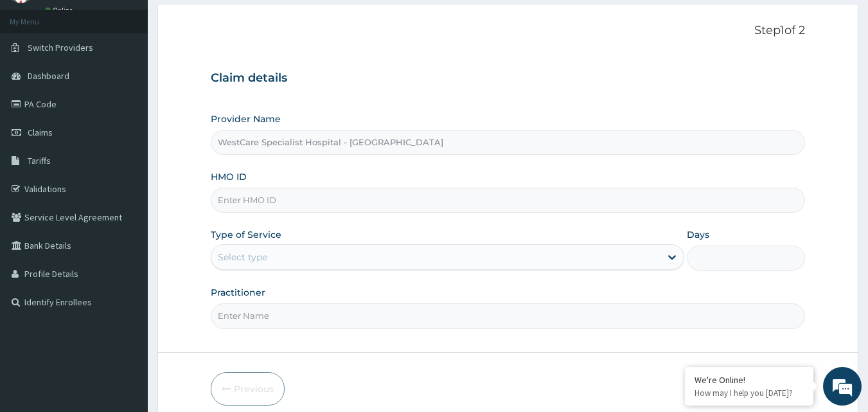
type input "WestCare Specialist Hospital - [GEOGRAPHIC_DATA]"
click at [271, 200] on input "HMO ID" at bounding box center [508, 200] width 595 height 25
paste input "CHL/11719/C"
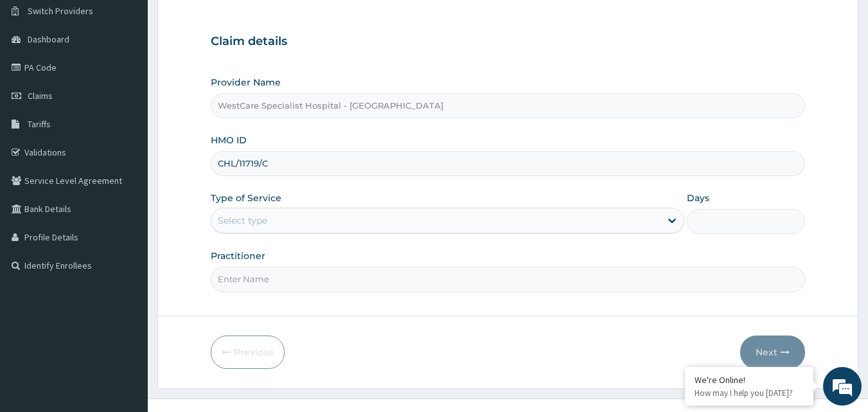
scroll to position [120, 0]
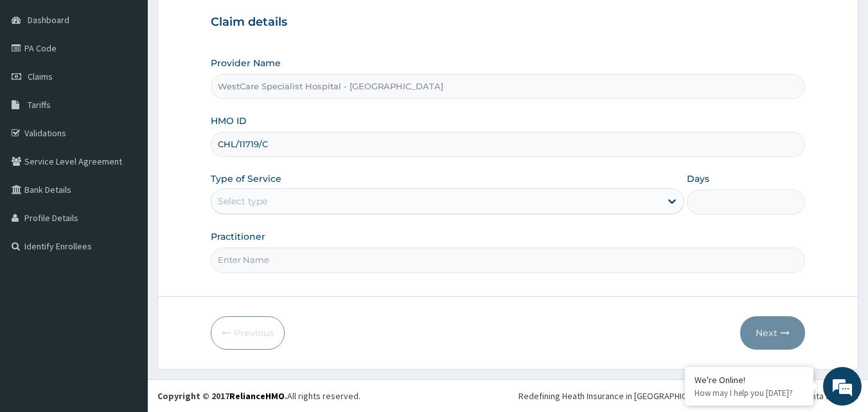
type input "CHL/11719/C"
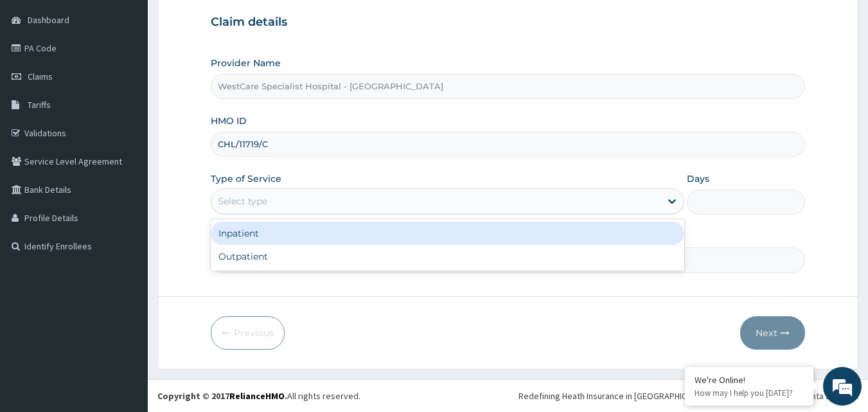
click at [288, 202] on div "Select type" at bounding box center [435, 201] width 449 height 21
click at [276, 243] on div "Inpatient" at bounding box center [448, 233] width 474 height 23
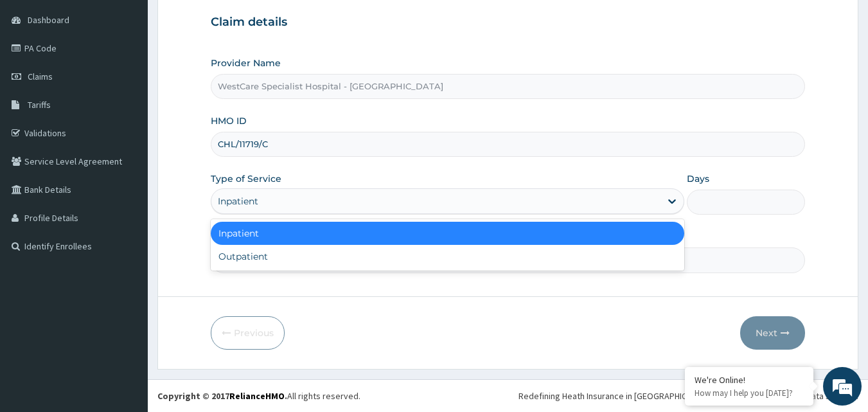
click at [294, 192] on div "Inpatient" at bounding box center [435, 201] width 449 height 21
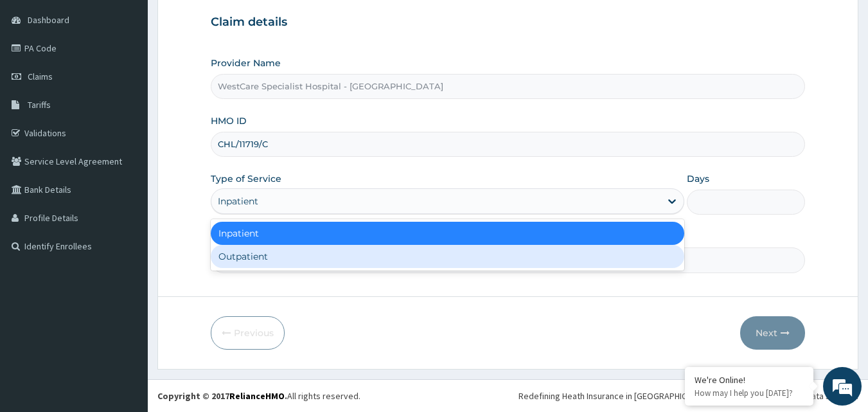
click at [278, 251] on div "Outpatient" at bounding box center [448, 256] width 474 height 23
type input "1"
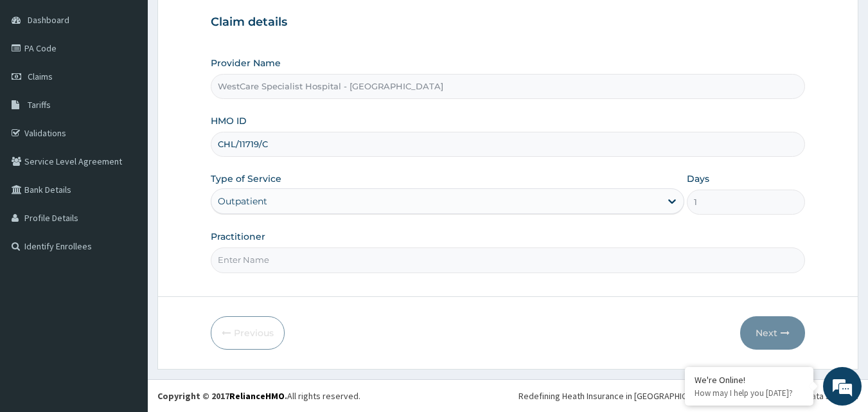
click at [249, 252] on input "Practitioner" at bounding box center [508, 259] width 595 height 25
type input "OBIDEYI"
click at [764, 335] on button "Next" at bounding box center [772, 332] width 65 height 33
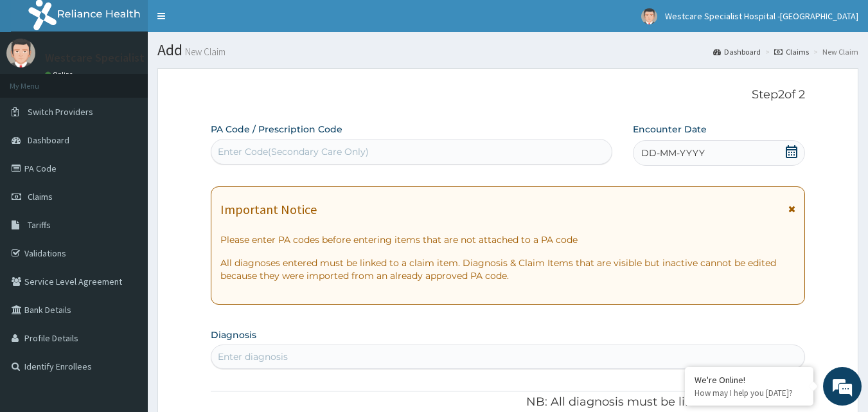
click at [263, 161] on div "Enter Code(Secondary Care Only)" at bounding box center [411, 151] width 401 height 21
paste input "PA/499C3B"
type input "PA/499C3B"
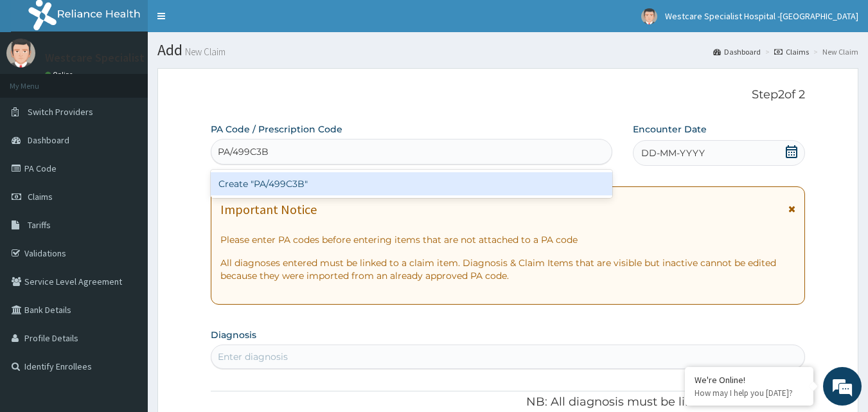
click at [270, 184] on div "Create "PA/499C3B"" at bounding box center [412, 183] width 402 height 23
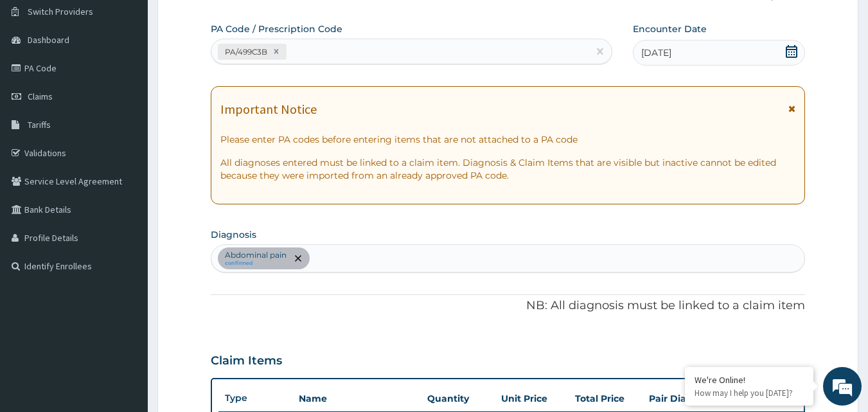
scroll to position [72, 0]
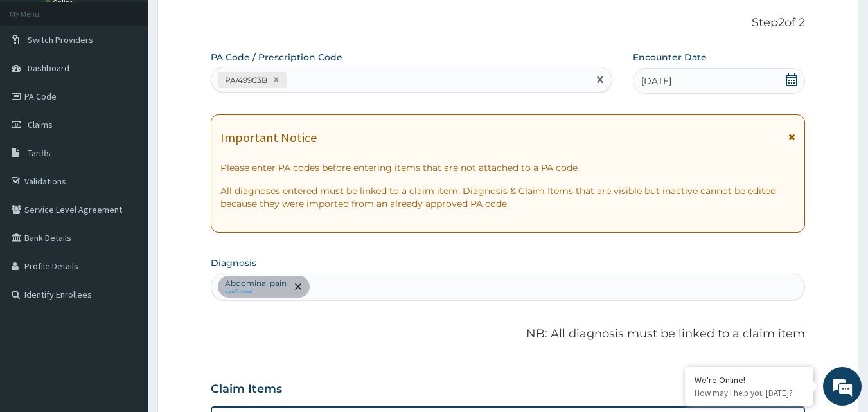
click at [313, 80] on div "PA/499C3B" at bounding box center [400, 79] width 378 height 21
paste input "PA/3A4960"
type input "PA/3A4960"
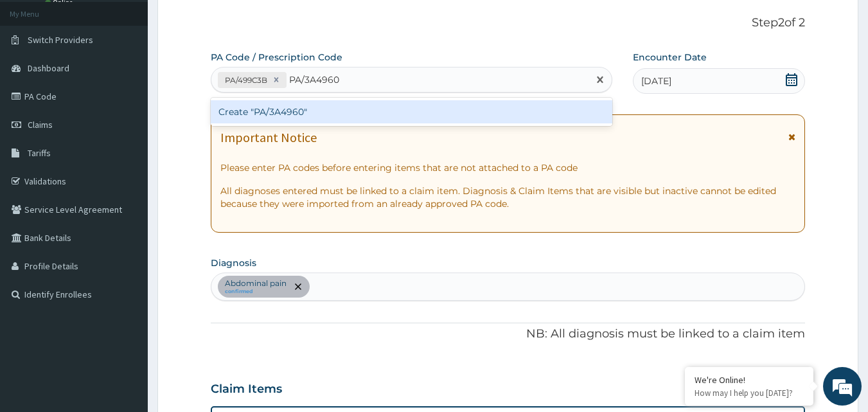
click at [306, 109] on div "Create "PA/3A4960"" at bounding box center [412, 111] width 402 height 23
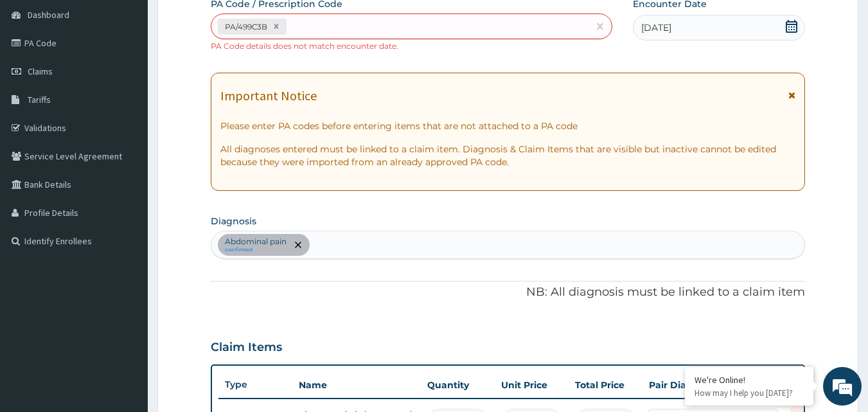
scroll to position [128, 0]
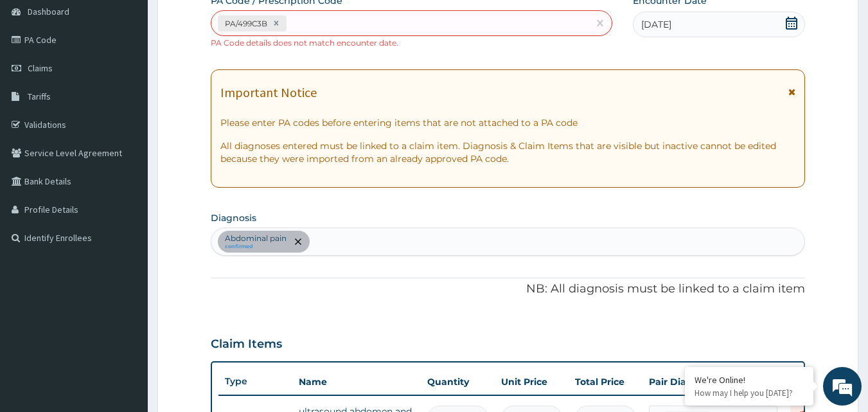
click at [368, 62] on div "PA Code / Prescription Code PA/499C3B PA Code details does not match encounter …" at bounding box center [508, 303] width 595 height 619
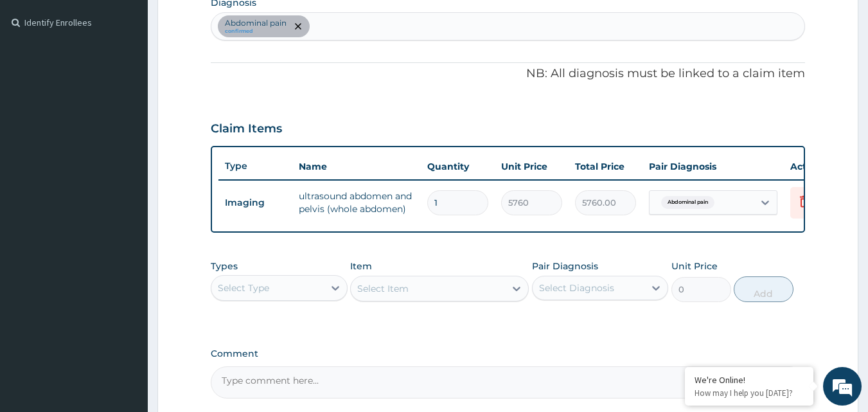
scroll to position [321, 0]
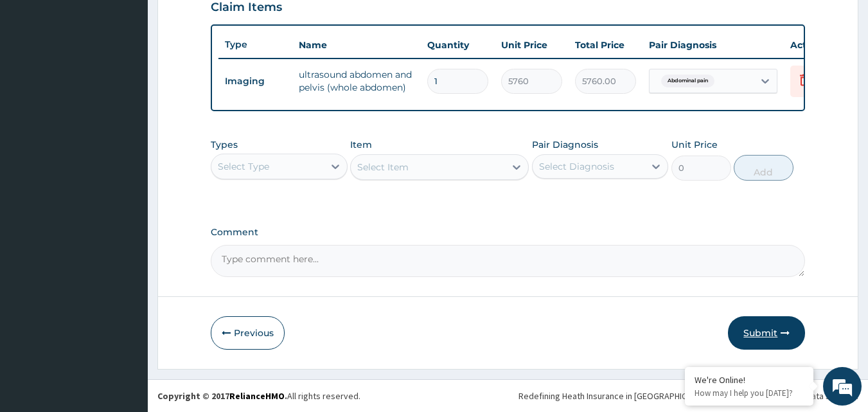
click at [763, 324] on button "Submit" at bounding box center [766, 332] width 77 height 33
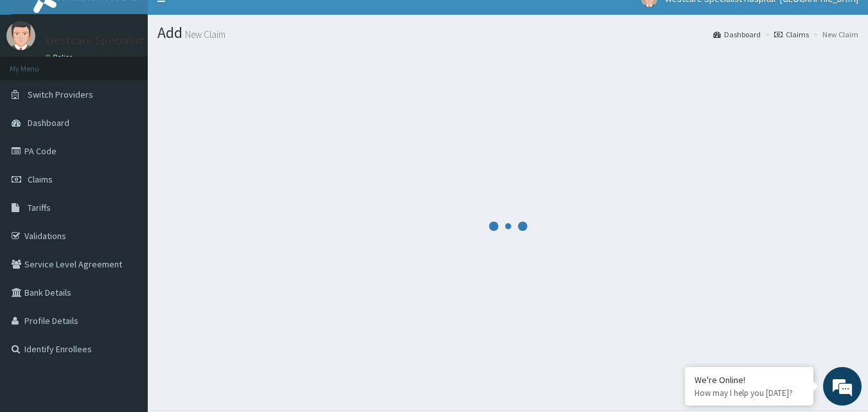
scroll to position [0, 0]
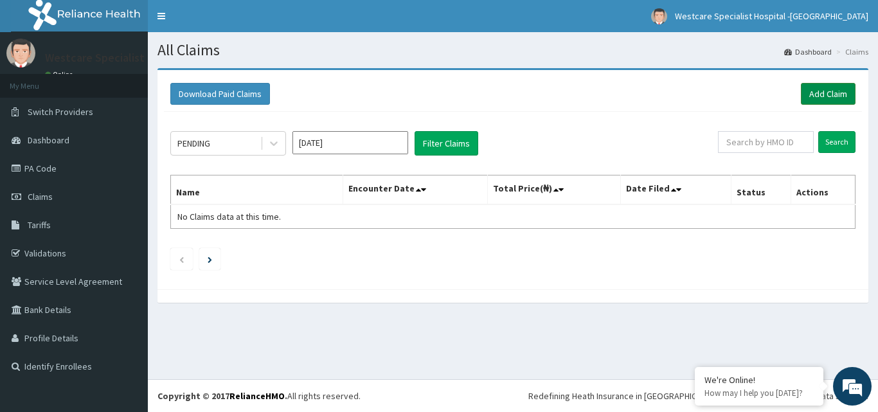
click at [828, 94] on link "Add Claim" at bounding box center [828, 94] width 55 height 22
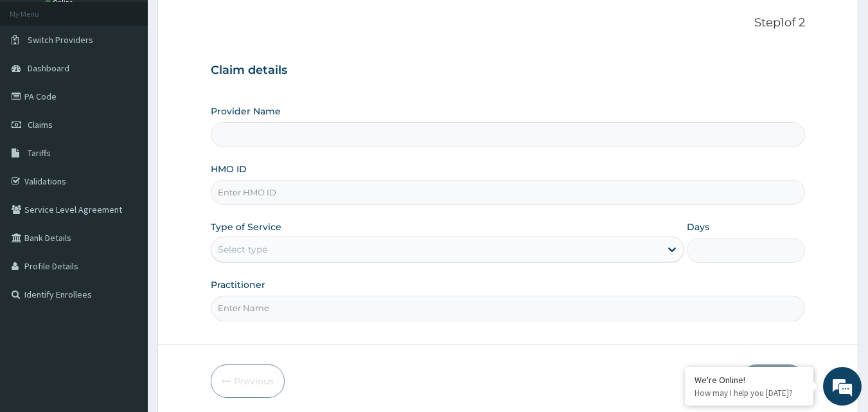
scroll to position [120, 0]
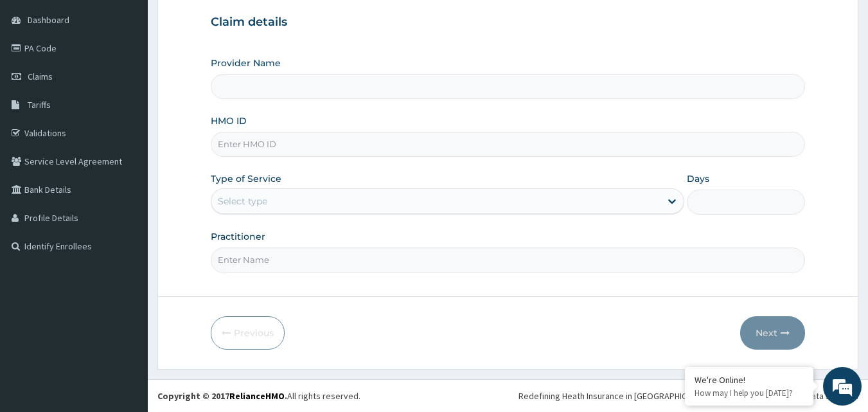
type input "WestCare Specialist Hospital - Ejigbo"
click at [258, 150] on input "HMO ID" at bounding box center [508, 144] width 595 height 25
paste input "CHL/11719/C"
type input "CHL/11719/C"
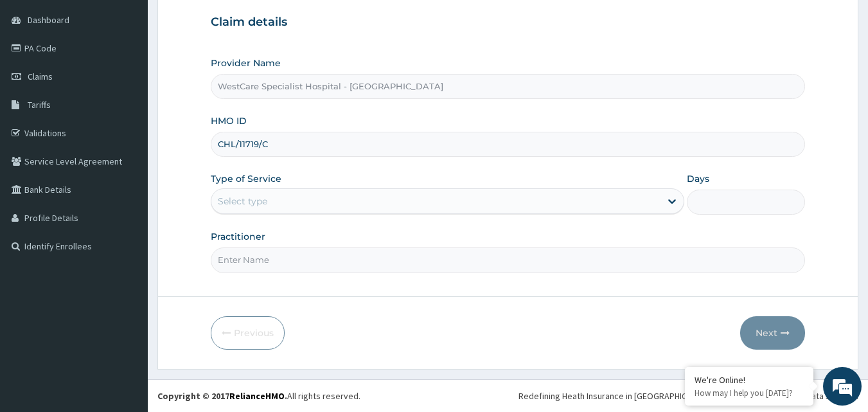
click at [314, 197] on div "Select type" at bounding box center [435, 201] width 449 height 21
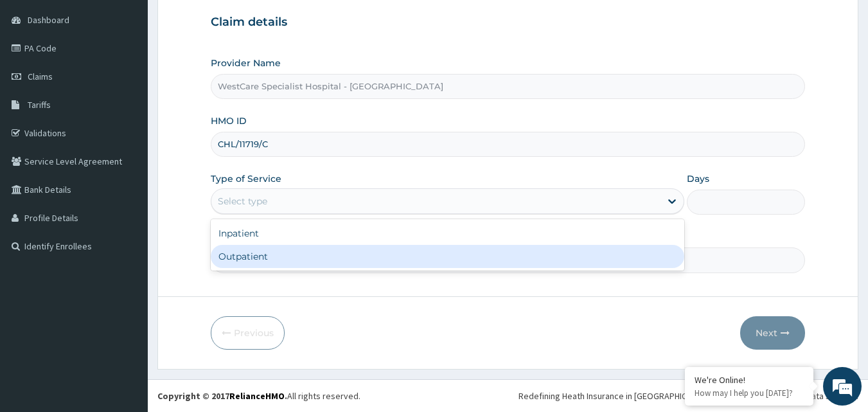
click at [278, 263] on div "Outpatient" at bounding box center [448, 256] width 474 height 23
type input "1"
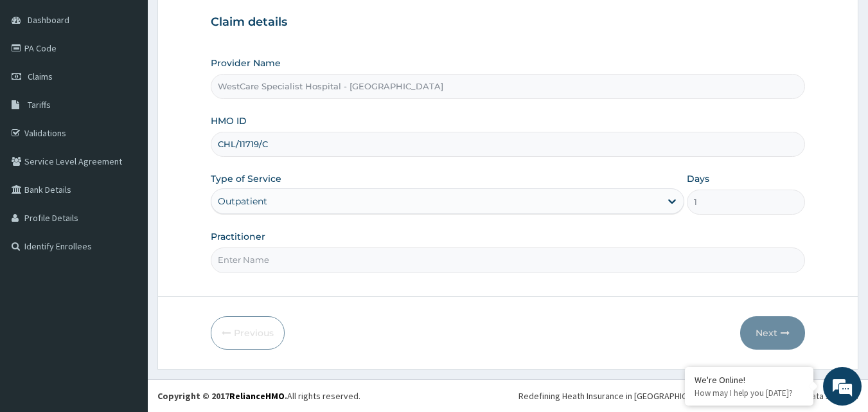
click at [283, 267] on input "Practitioner" at bounding box center [508, 259] width 595 height 25
type input "OBIDEYI"
click at [765, 332] on button "Next" at bounding box center [772, 332] width 65 height 33
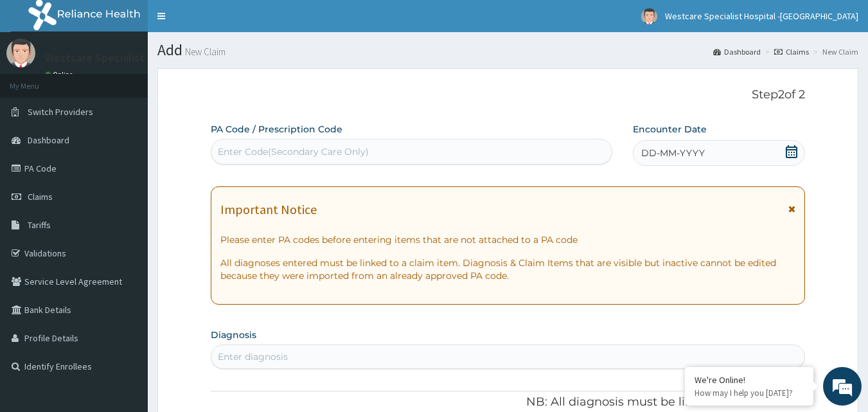
click at [327, 144] on div "Enter Code(Secondary Care Only)" at bounding box center [411, 151] width 401 height 21
paste input "PA/3A4960"
type input "PA/3A4960"
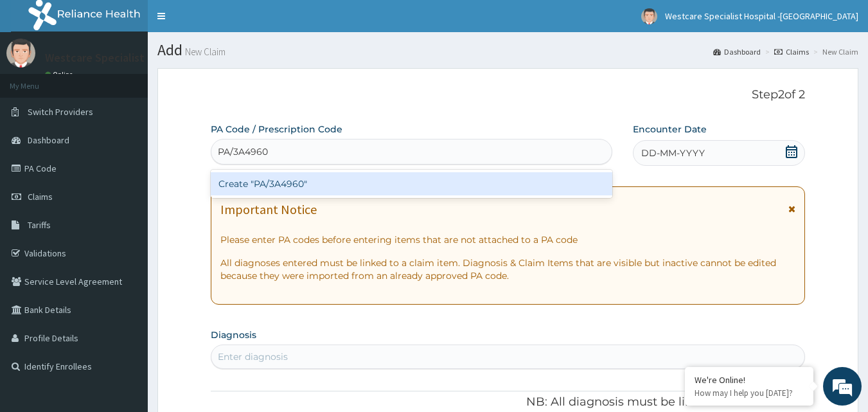
click at [329, 181] on div "Create "PA/3A4960"" at bounding box center [412, 183] width 402 height 23
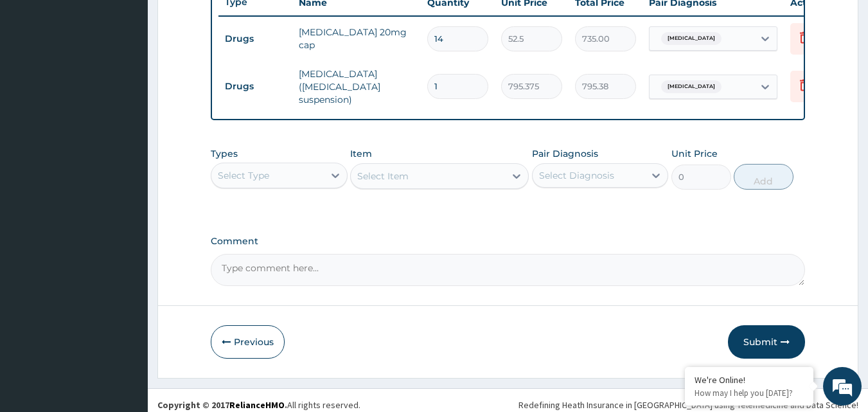
scroll to position [502, 0]
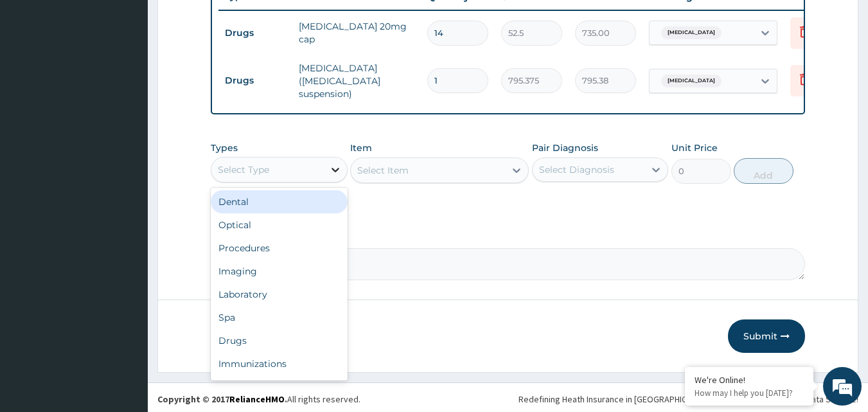
click at [332, 180] on div at bounding box center [335, 169] width 23 height 23
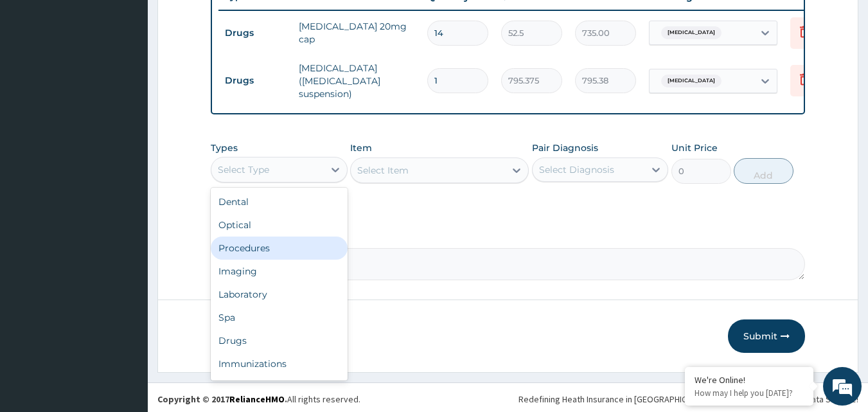
click at [289, 252] on div "Procedures" at bounding box center [279, 247] width 137 height 23
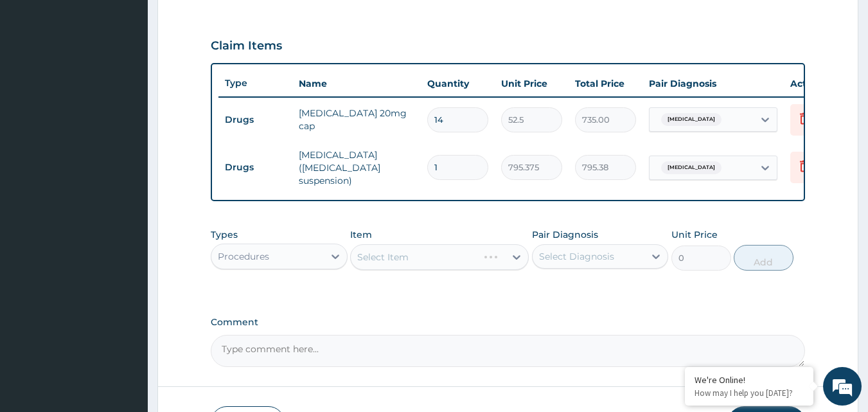
scroll to position [438, 0]
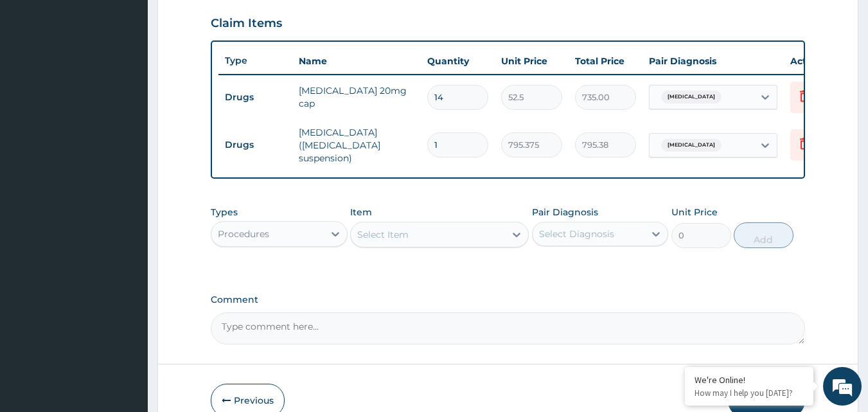
click at [482, 237] on div "Select Item" at bounding box center [428, 234] width 154 height 21
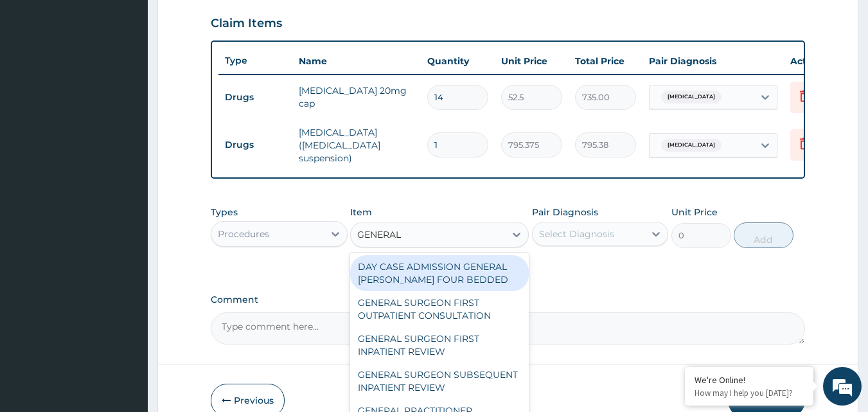
type input "GENERAL P"
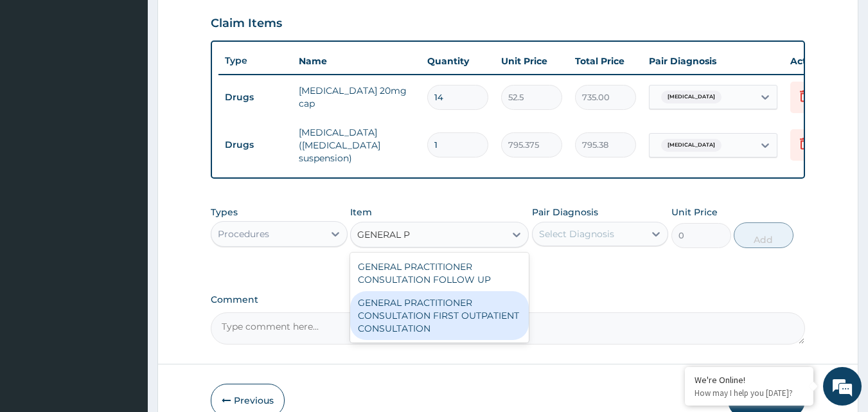
click at [475, 316] on div "GENERAL PRACTITIONER CONSULTATION FIRST OUTPATIENT CONSULTATION" at bounding box center [439, 315] width 179 height 49
type input "3000"
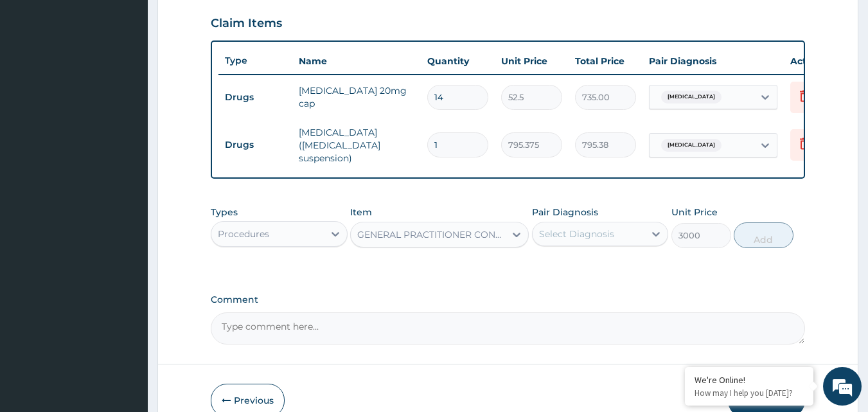
click at [587, 244] on div "Select Diagnosis" at bounding box center [589, 234] width 112 height 21
click at [565, 269] on label "Peptic ulcer" at bounding box center [593, 265] width 80 height 13
checkbox input "true"
click at [770, 235] on button "Add" at bounding box center [764, 235] width 60 height 26
type input "0"
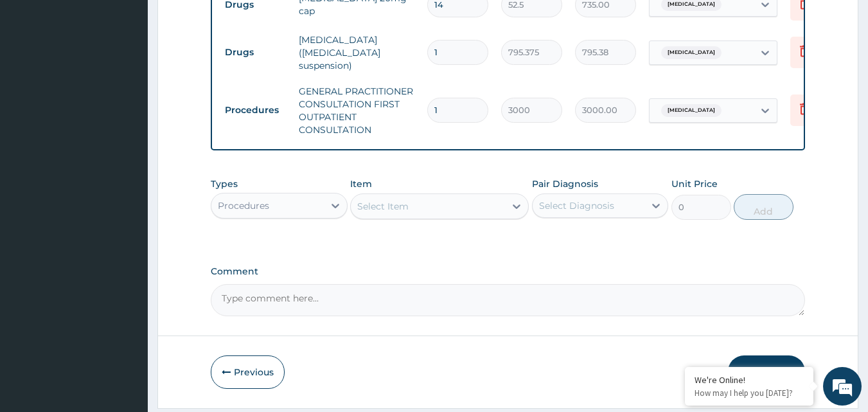
scroll to position [572, 0]
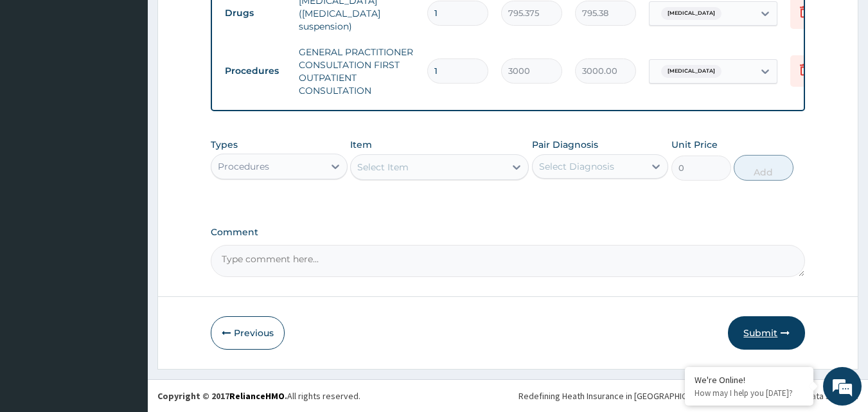
click at [756, 335] on button "Submit" at bounding box center [766, 332] width 77 height 33
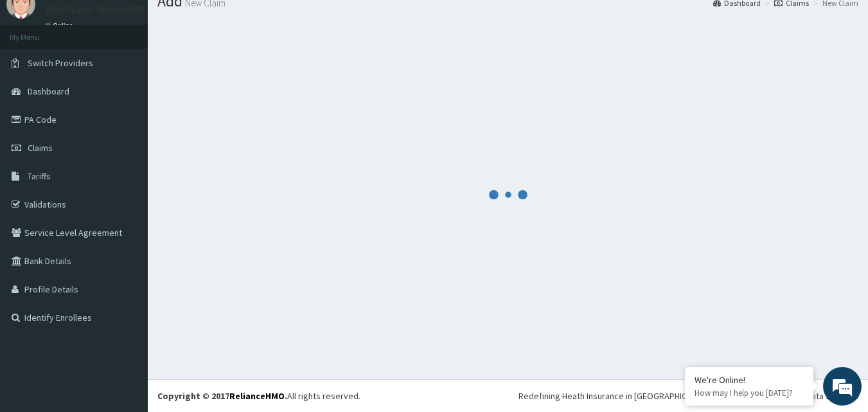
scroll to position [0, 0]
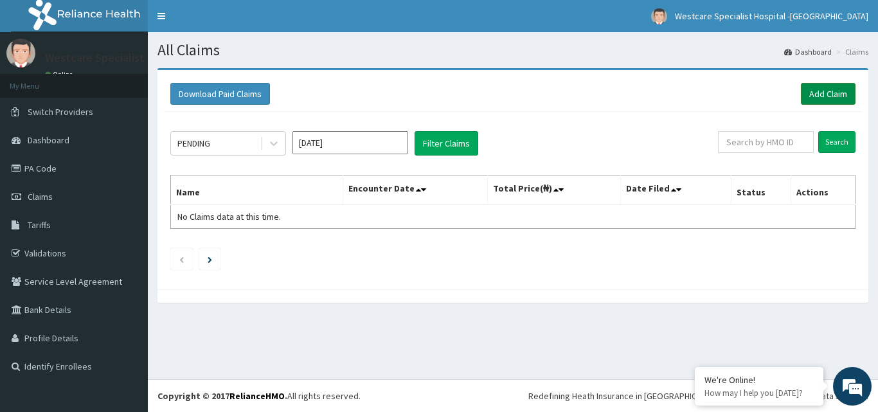
click at [829, 91] on link "Add Claim" at bounding box center [828, 94] width 55 height 22
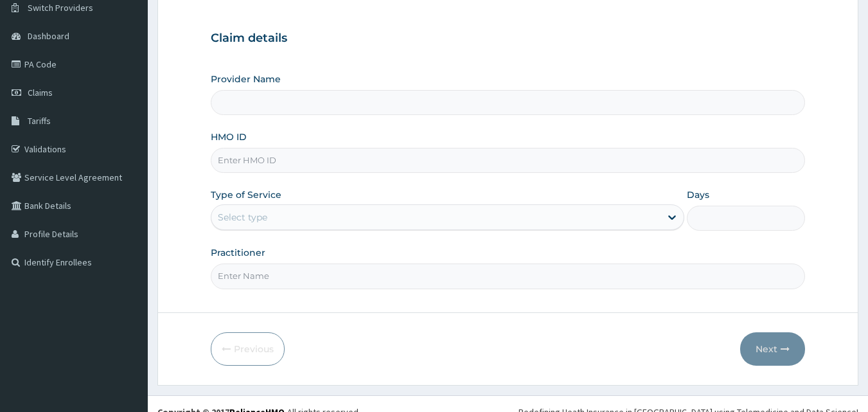
scroll to position [120, 0]
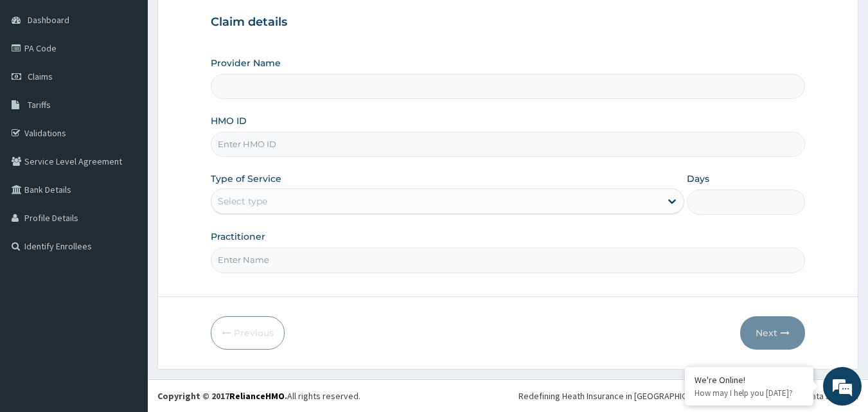
type input "WestCare Specialist Hospital - [GEOGRAPHIC_DATA]"
click at [265, 154] on input "HMO ID" at bounding box center [508, 144] width 595 height 25
paste input "CHL/11719/C"
type input "CHL/11719/C"
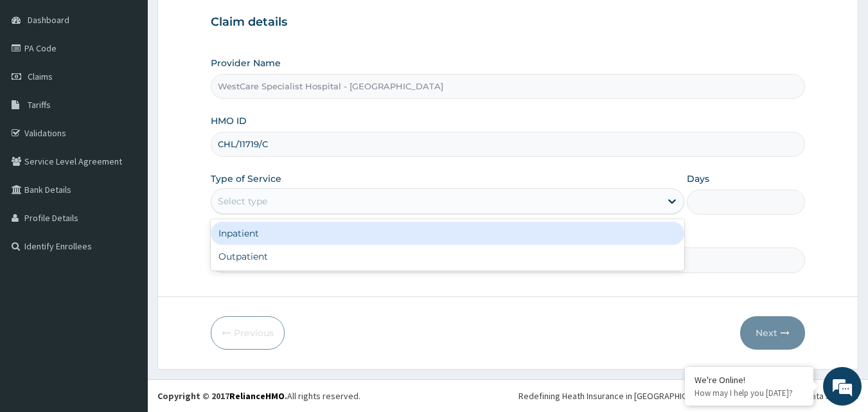
click at [352, 204] on div "Select type" at bounding box center [435, 201] width 449 height 21
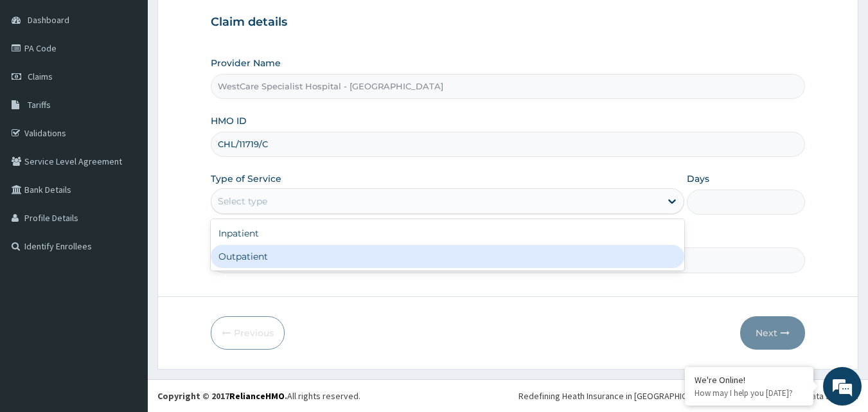
click at [307, 249] on div "Outpatient" at bounding box center [448, 256] width 474 height 23
type input "1"
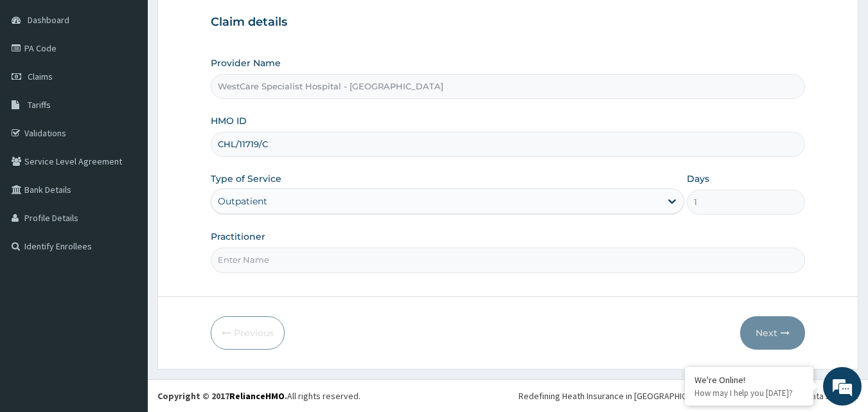
click at [292, 266] on input "Practitioner" at bounding box center [508, 259] width 595 height 25
type input "OBIDEYI"
click at [755, 336] on button "Next" at bounding box center [772, 332] width 65 height 33
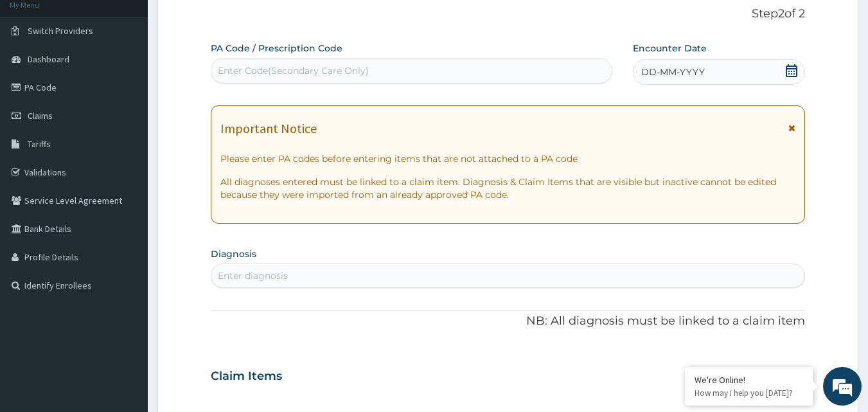
scroll to position [0, 0]
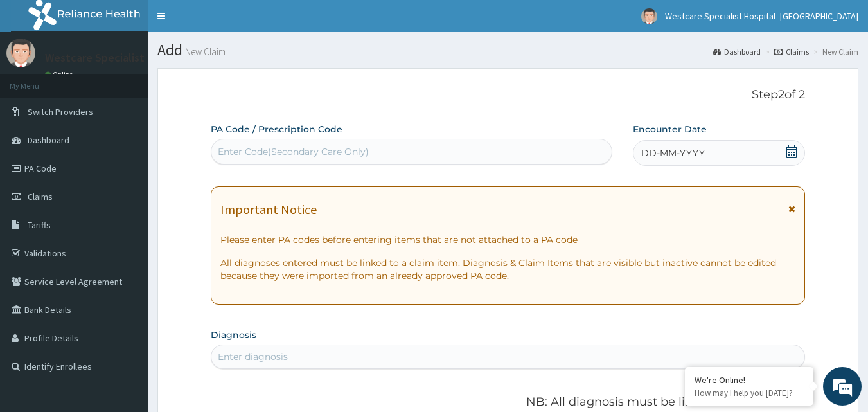
click at [256, 159] on div "Enter Code(Secondary Care Only)" at bounding box center [411, 151] width 401 height 21
paste input "PA/F42704"
type input "PA/F42704"
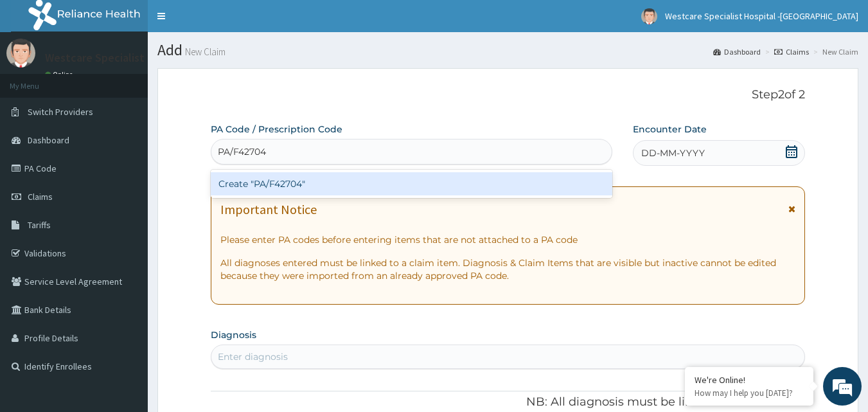
click at [278, 183] on div "Create "PA/F42704"" at bounding box center [412, 183] width 402 height 23
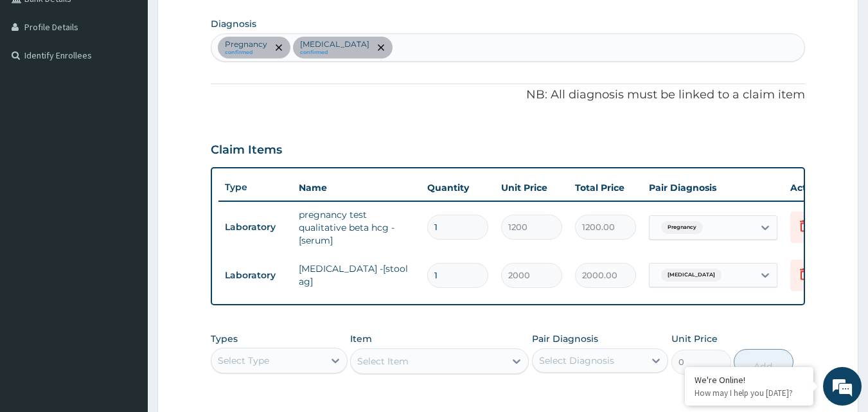
scroll to position [252, 0]
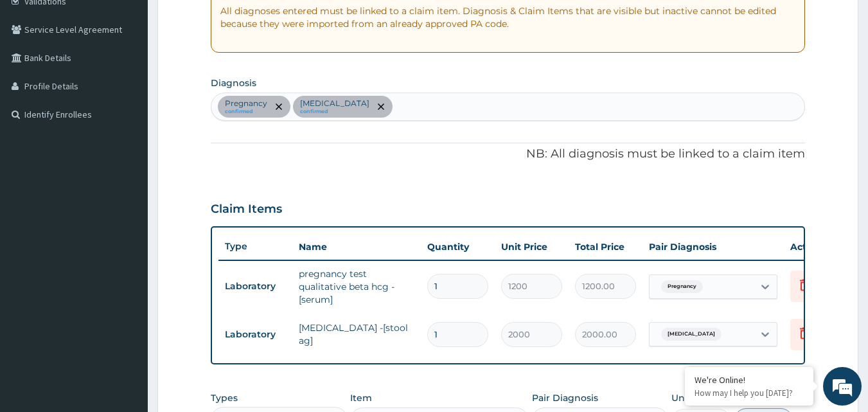
click at [401, 112] on div "Pregnancy confirmed Peptic ulcer confirmed" at bounding box center [508, 106] width 594 height 27
type input "MALARIA"
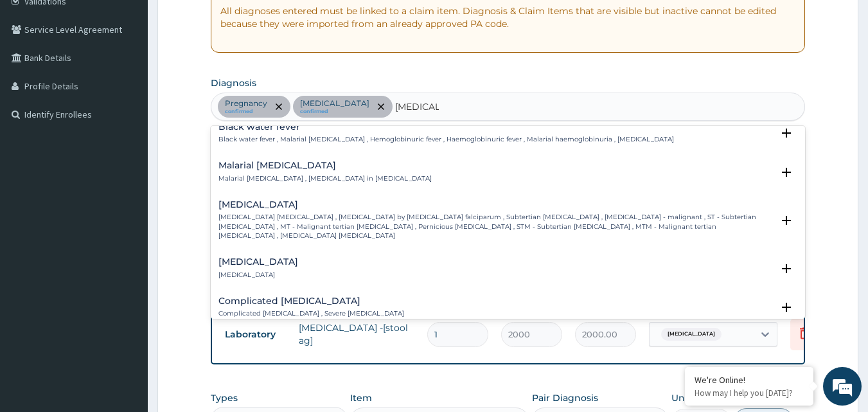
scroll to position [514, 0]
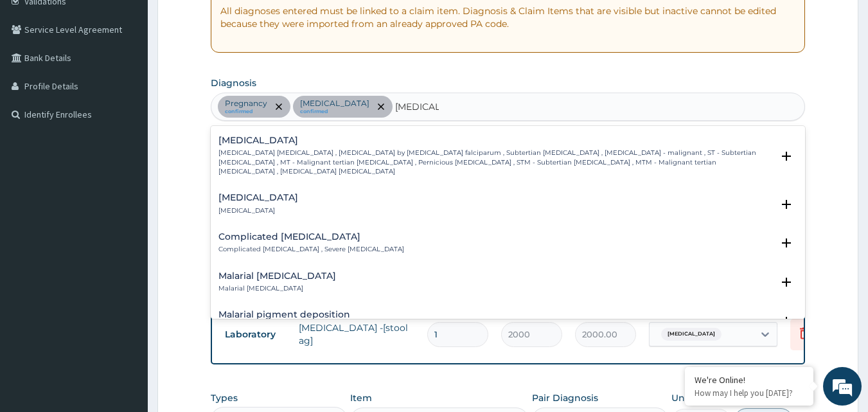
click at [252, 245] on p "Complicated malaria , Severe malaria" at bounding box center [311, 249] width 186 height 9
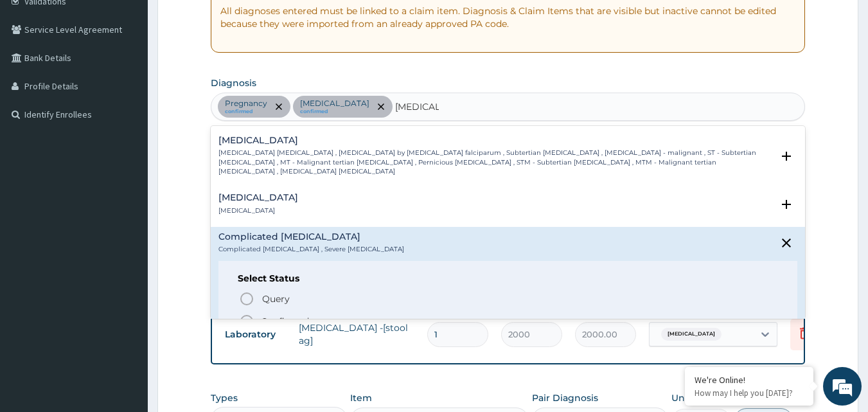
click at [243, 314] on icon "status option filled" at bounding box center [246, 321] width 15 height 15
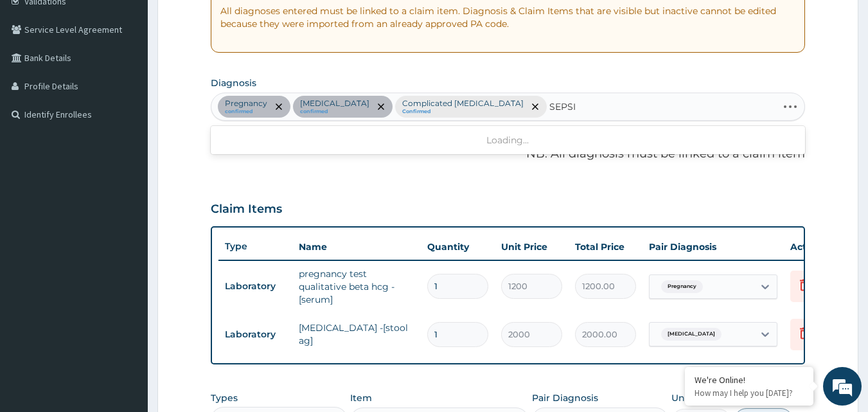
type input "SEPSIS"
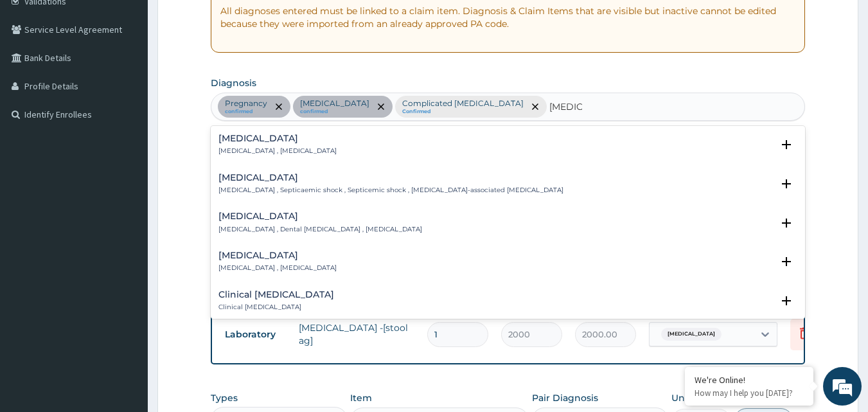
click at [236, 136] on h4 "Sepsis" at bounding box center [277, 139] width 118 height 10
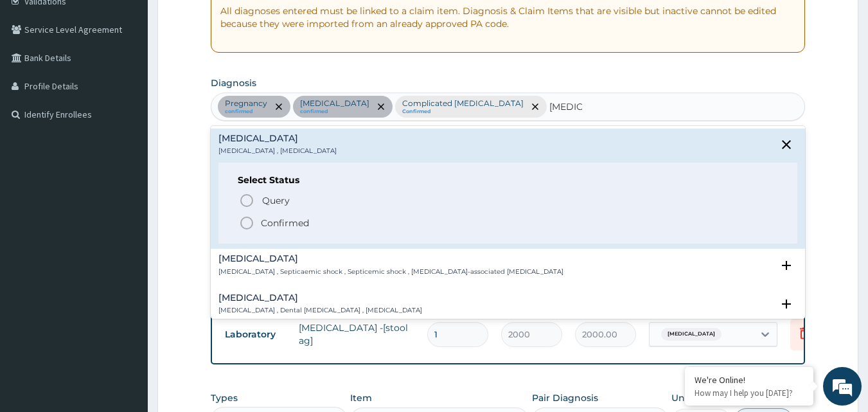
click at [246, 217] on icon "status option filled" at bounding box center [246, 222] width 15 height 15
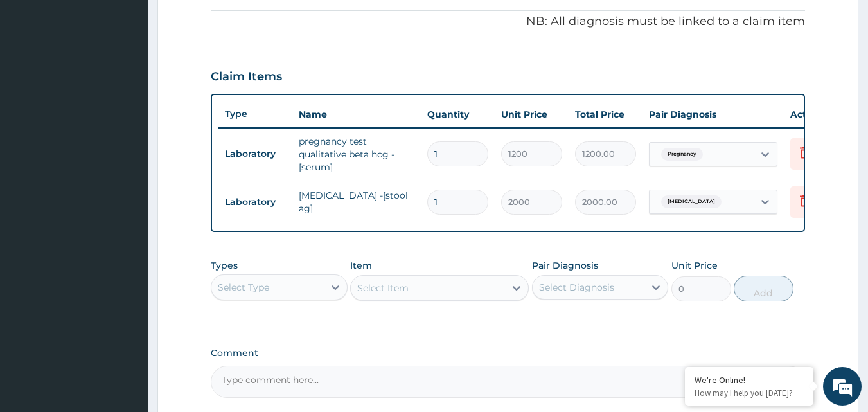
scroll to position [445, 0]
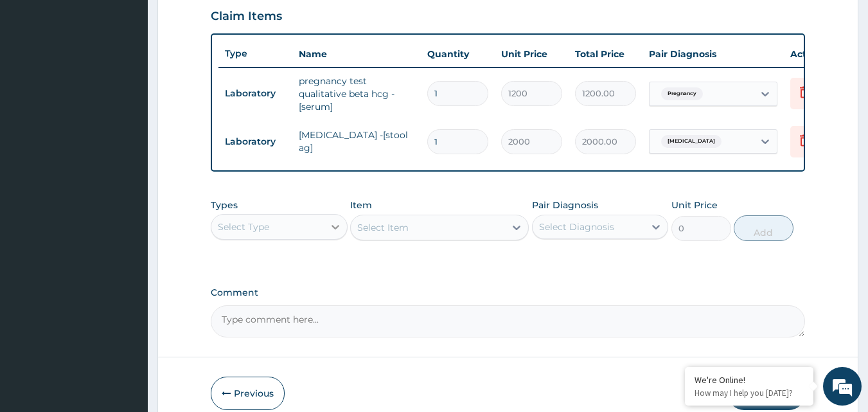
click at [325, 238] on div at bounding box center [335, 226] width 23 height 23
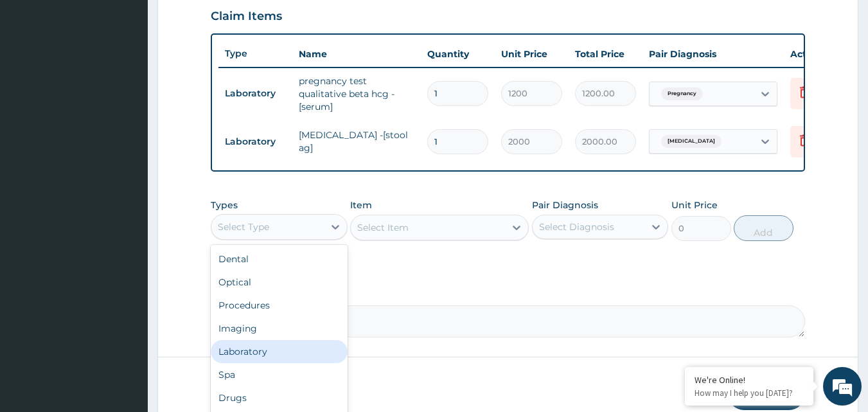
click at [277, 359] on div "Laboratory" at bounding box center [279, 351] width 137 height 23
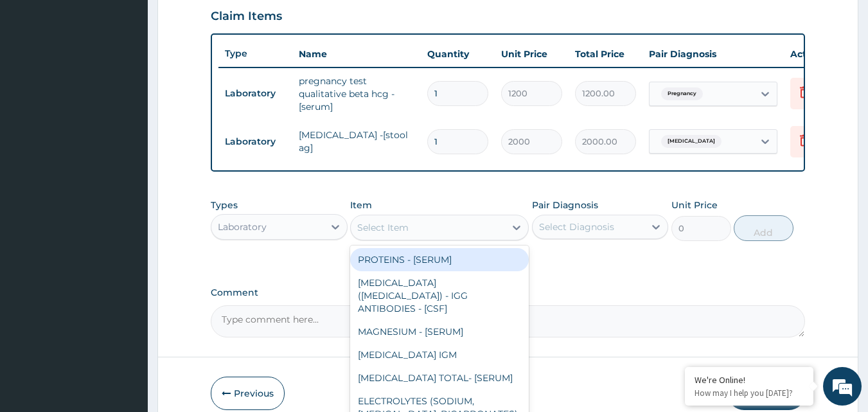
click at [445, 233] on div "Select Item" at bounding box center [428, 227] width 154 height 21
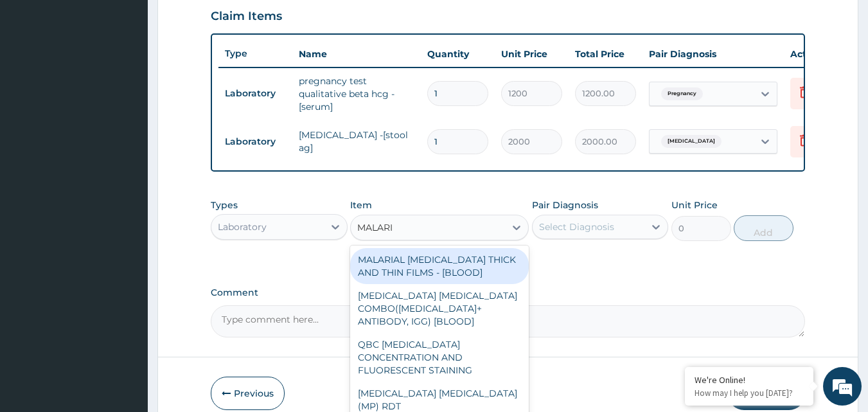
type input "MALARIA"
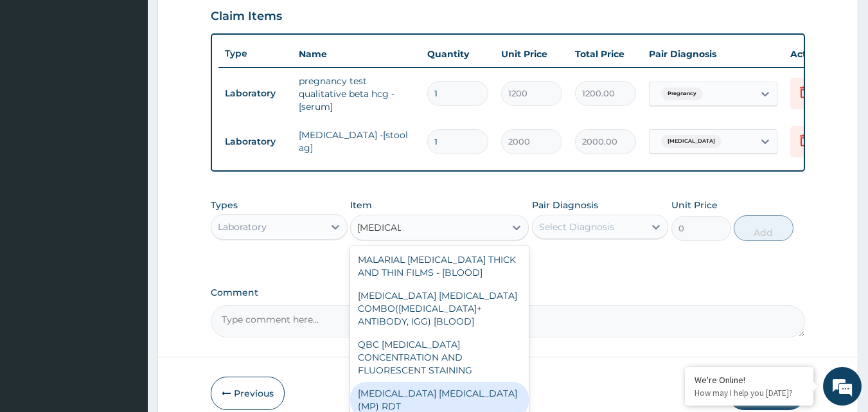
click at [465, 385] on div "MALARIA PARASITE (MP) RDT" at bounding box center [439, 400] width 179 height 36
type input "1500"
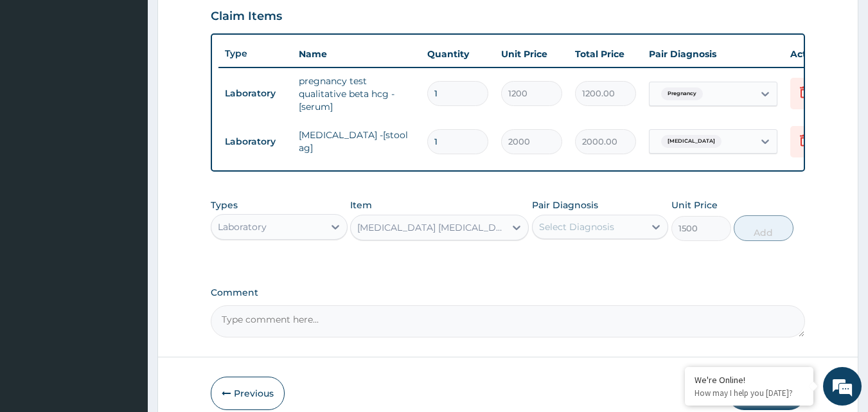
click at [585, 233] on div "Select Diagnosis" at bounding box center [576, 226] width 75 height 13
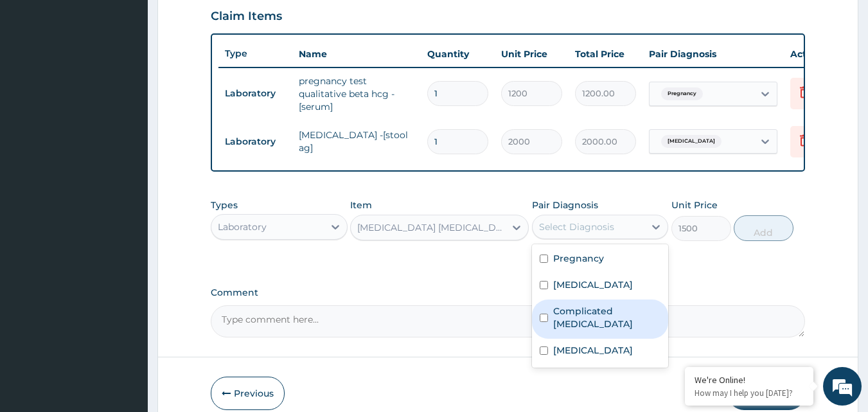
click at [553, 317] on label "Complicated malaria" at bounding box center [607, 318] width 108 height 26
checkbox input "true"
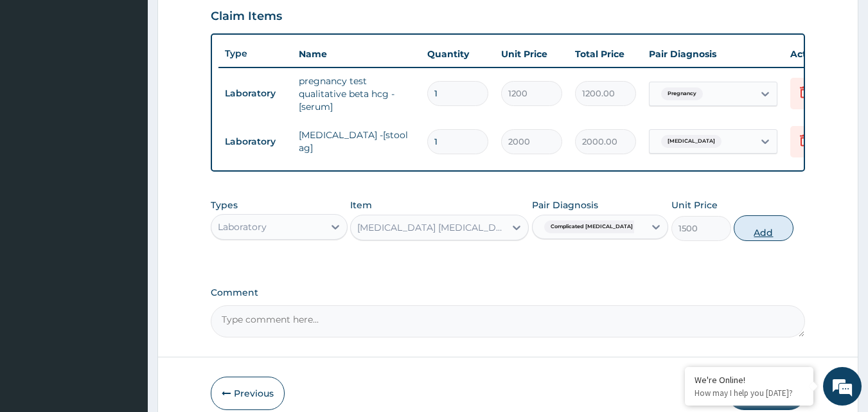
click at [768, 238] on button "Add" at bounding box center [764, 228] width 60 height 26
type input "0"
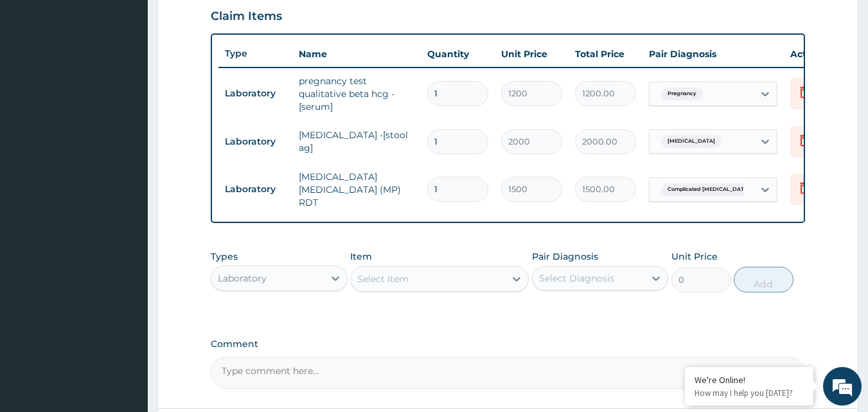
click at [436, 287] on div "Select Item" at bounding box center [428, 279] width 154 height 21
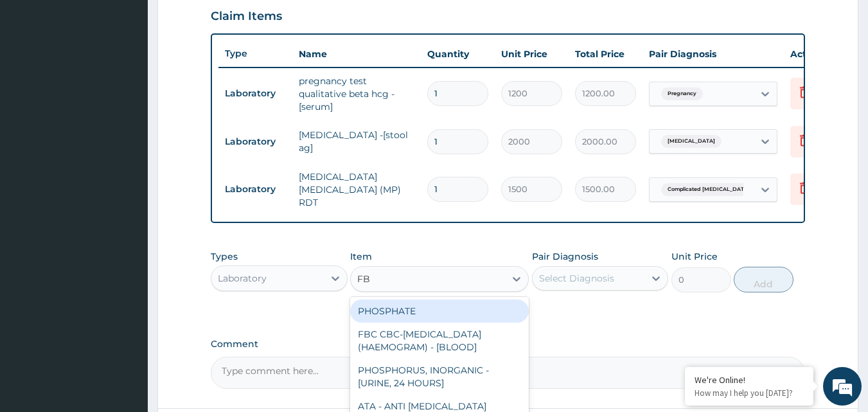
type input "FBC"
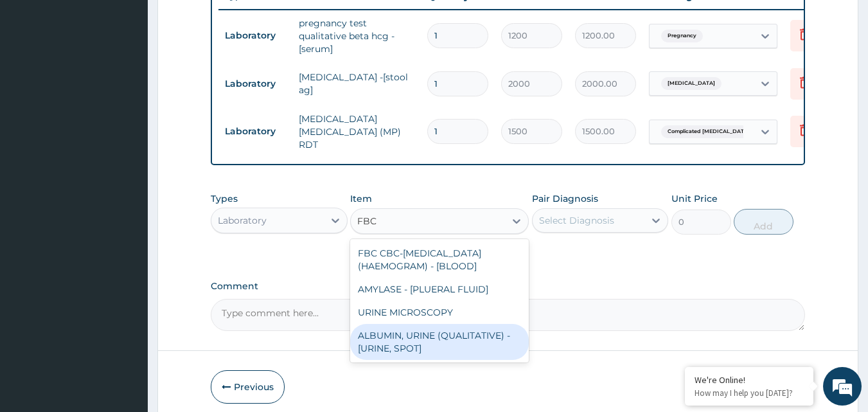
scroll to position [509, 0]
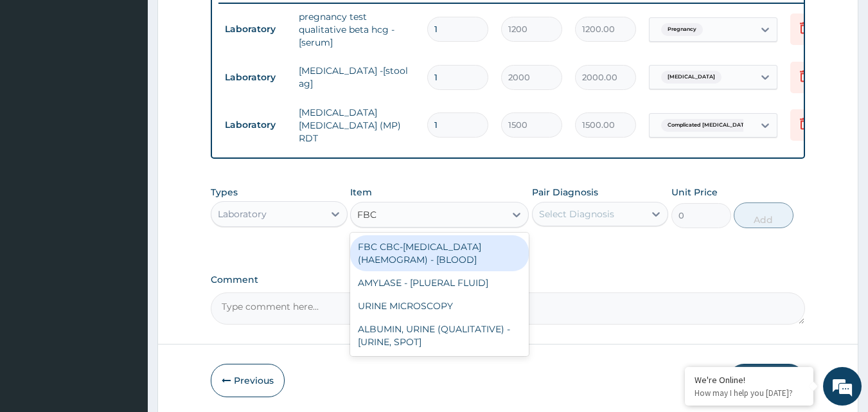
click at [399, 258] on div "FBC CBC-COMPLETE BLOOD COUNT (HAEMOGRAM) - [BLOOD]" at bounding box center [439, 253] width 179 height 36
type input "3000"
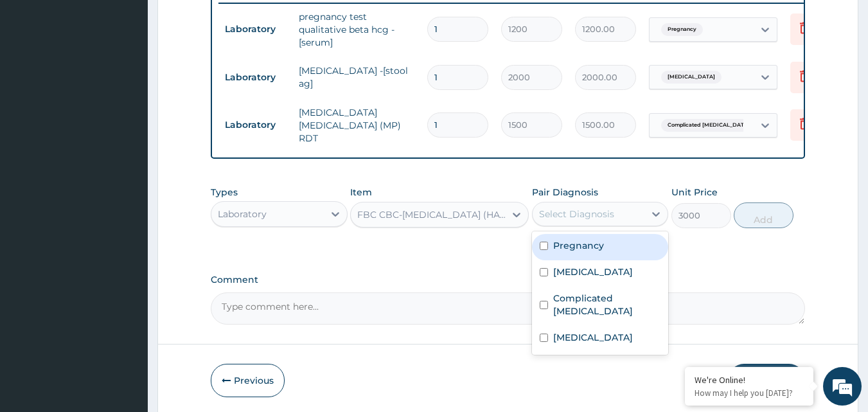
click at [554, 210] on div "Select Diagnosis" at bounding box center [576, 214] width 75 height 13
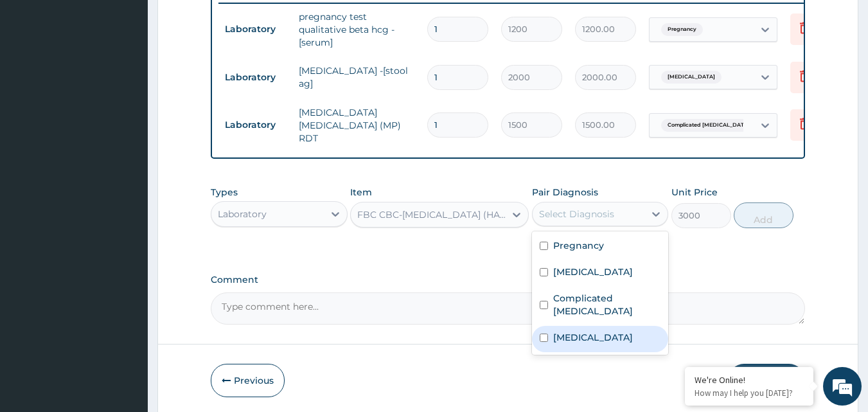
click at [544, 333] on input "checkbox" at bounding box center [544, 337] width 8 height 8
checkbox input "true"
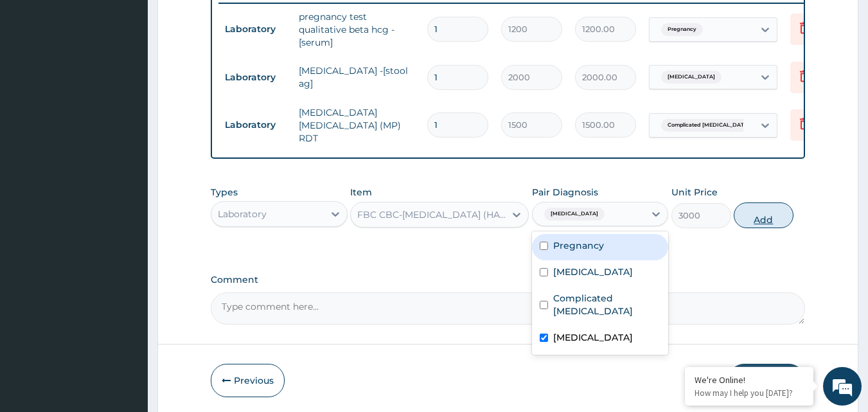
click at [761, 217] on button "Add" at bounding box center [764, 215] width 60 height 26
type input "0"
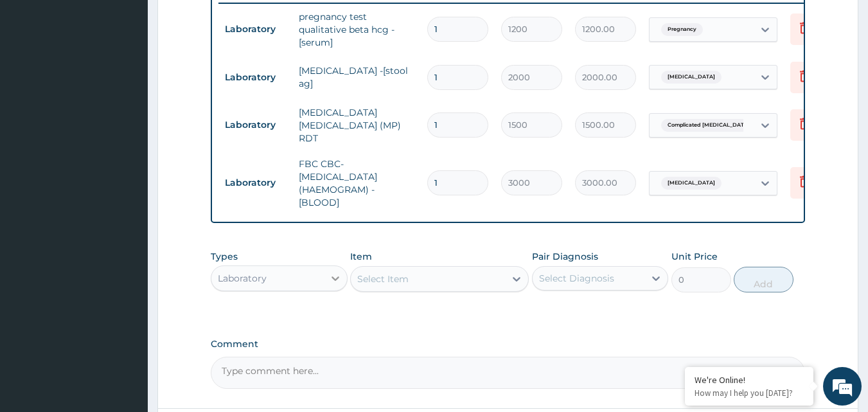
click at [324, 285] on div at bounding box center [335, 278] width 23 height 23
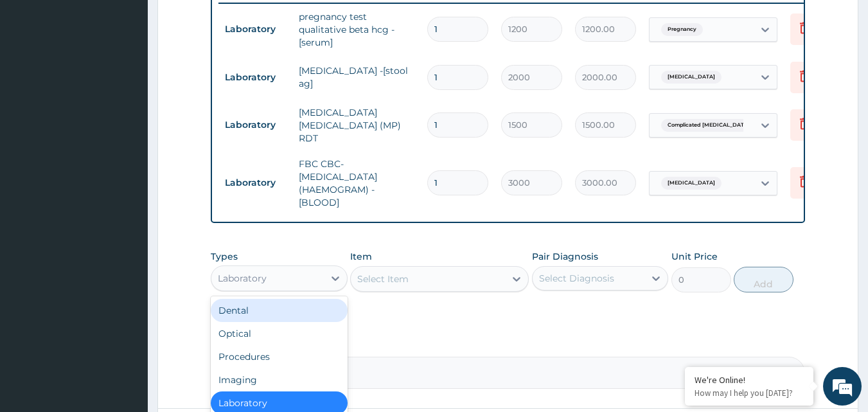
scroll to position [44, 0]
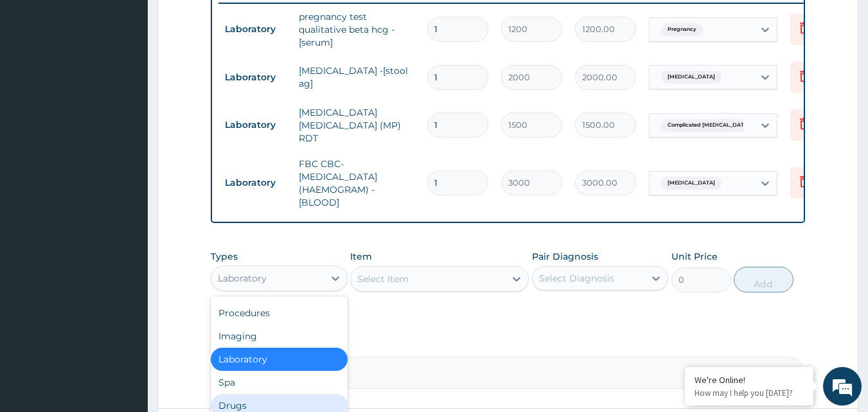
click at [243, 403] on div "Drugs" at bounding box center [279, 405] width 137 height 23
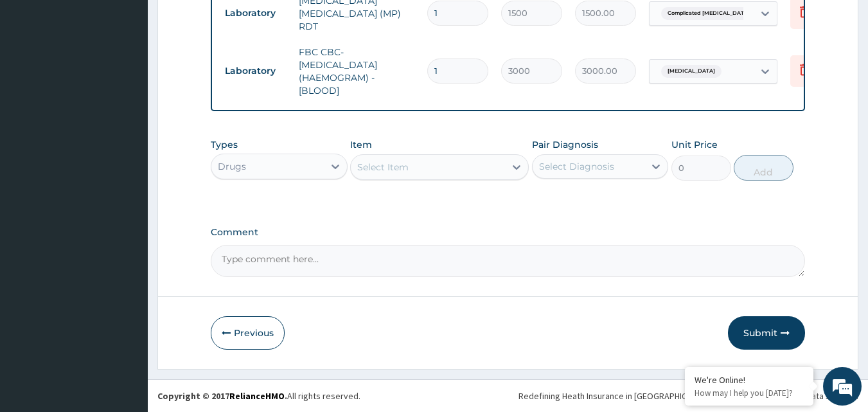
scroll to position [623, 0]
click at [394, 157] on div "Select Item" at bounding box center [428, 167] width 154 height 21
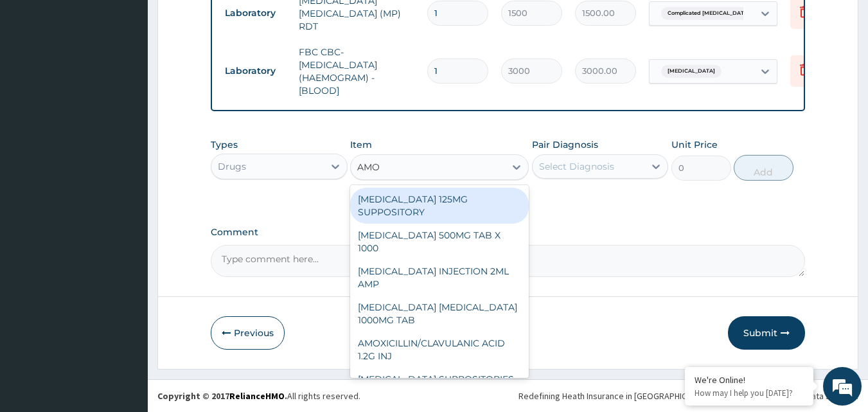
type input "AMOX"
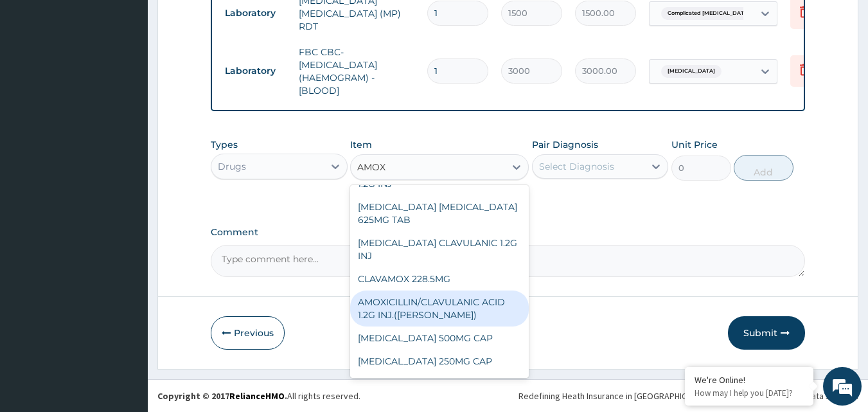
scroll to position [128, 0]
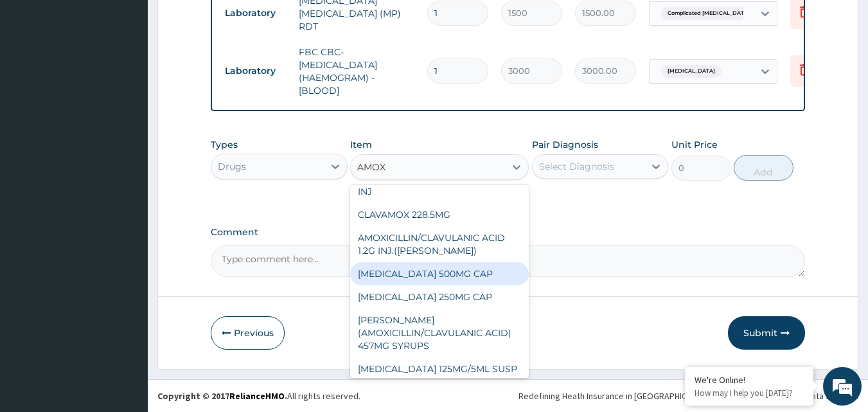
click at [438, 279] on div "AMOXICILLIN 500MG CAP" at bounding box center [439, 273] width 179 height 23
type input "35"
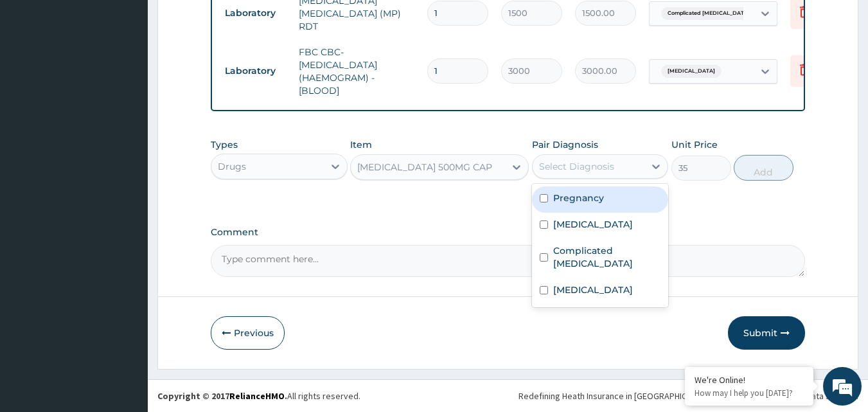
click at [592, 163] on div "Select Diagnosis" at bounding box center [576, 166] width 75 height 13
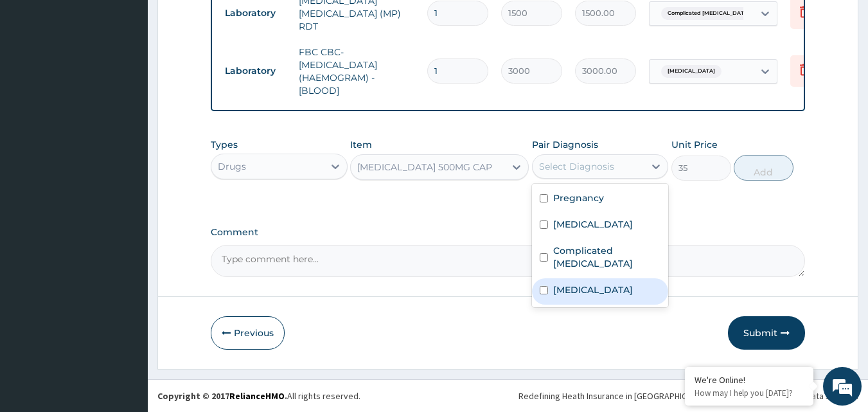
click at [544, 286] on input "checkbox" at bounding box center [544, 290] width 8 height 8
checkbox input "true"
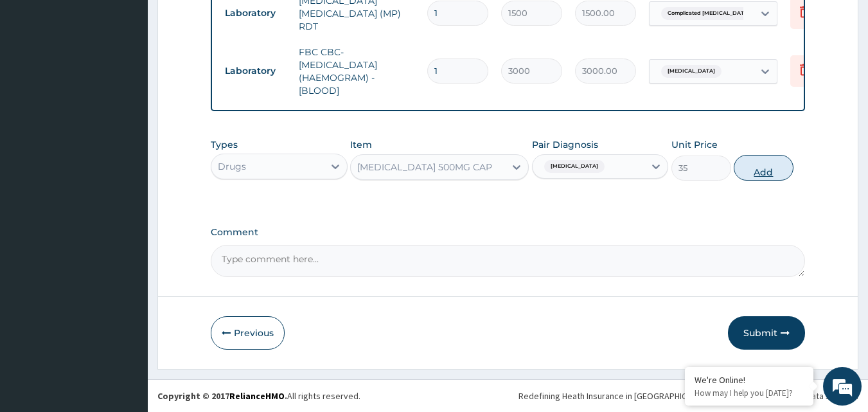
click at [772, 164] on button "Add" at bounding box center [764, 168] width 60 height 26
type input "0"
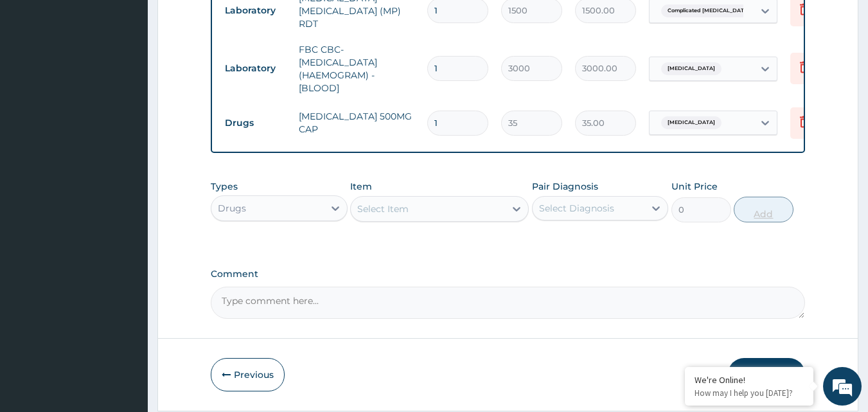
type input "15"
type input "525.00"
type input "15"
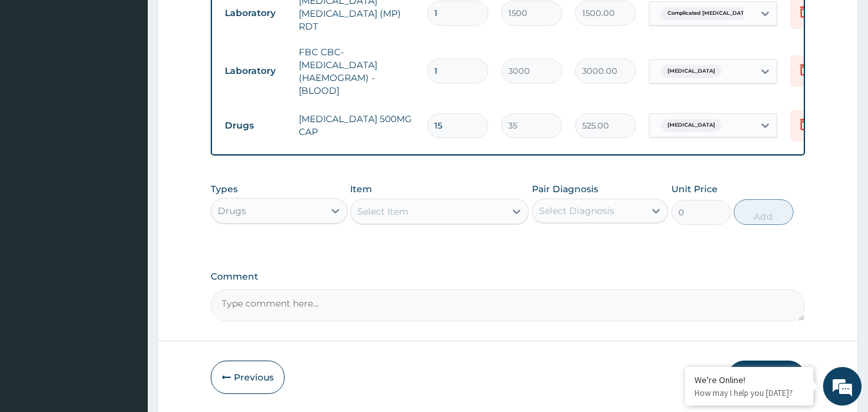
scroll to position [623, 0]
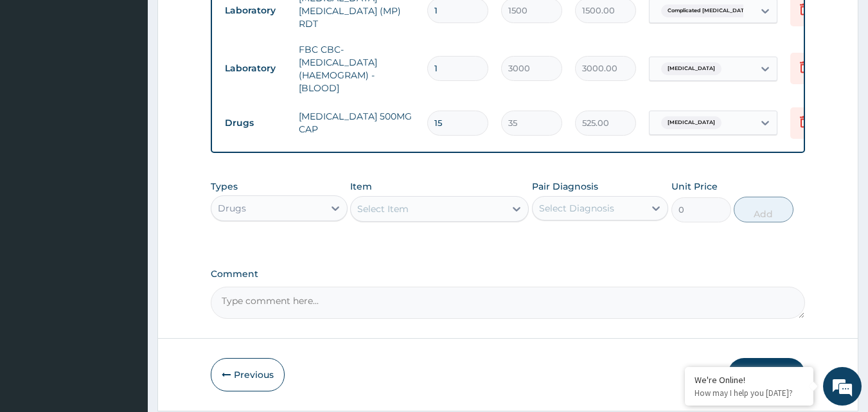
click at [403, 215] on div "Select Item" at bounding box center [382, 208] width 51 height 13
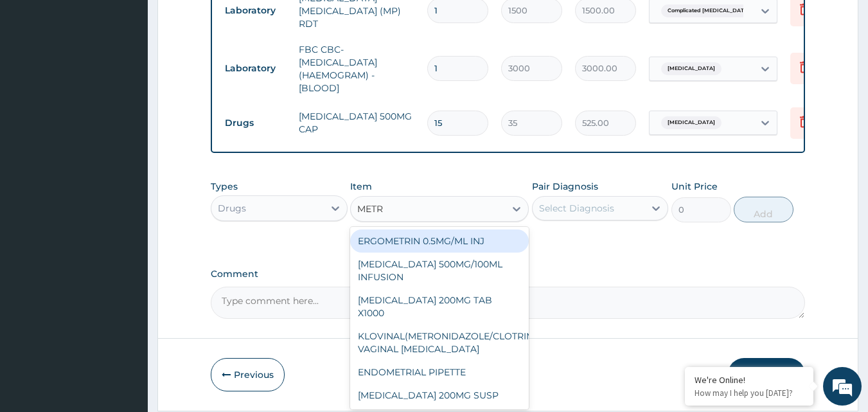
type input "METRO"
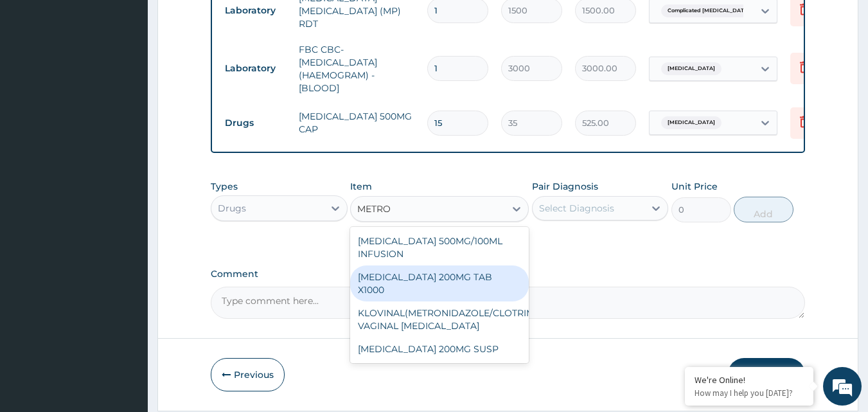
click at [432, 278] on div "METRONIDAZOLE 200MG TAB X1000" at bounding box center [439, 283] width 179 height 36
type input "52.5"
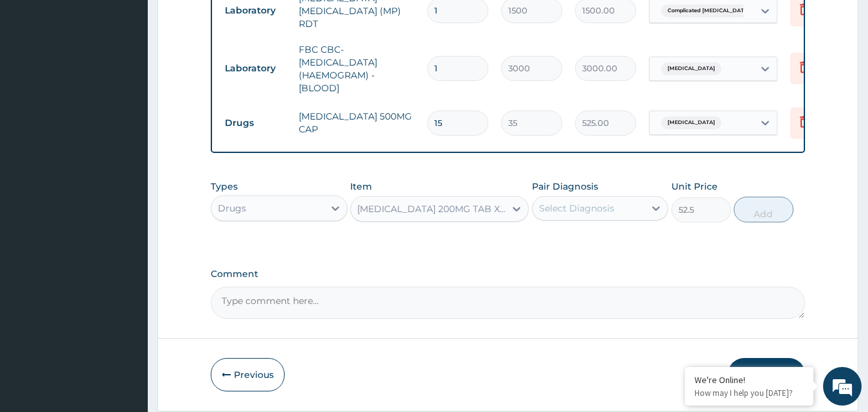
click at [615, 213] on div "Select Diagnosis" at bounding box center [589, 208] width 112 height 21
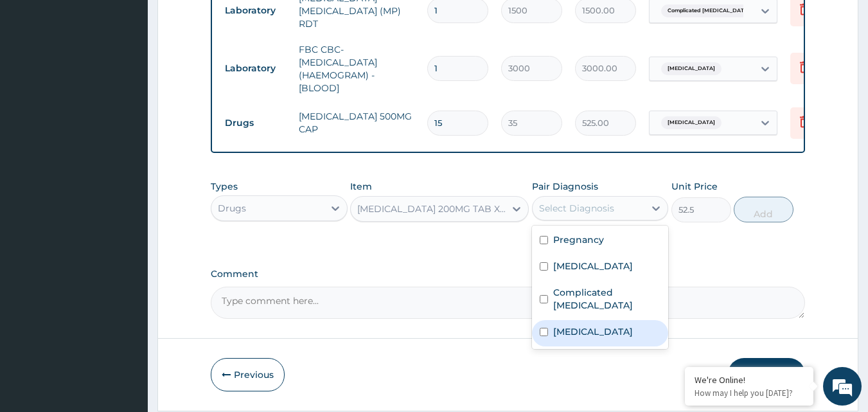
click at [542, 328] on input "checkbox" at bounding box center [544, 332] width 8 height 8
checkbox input "true"
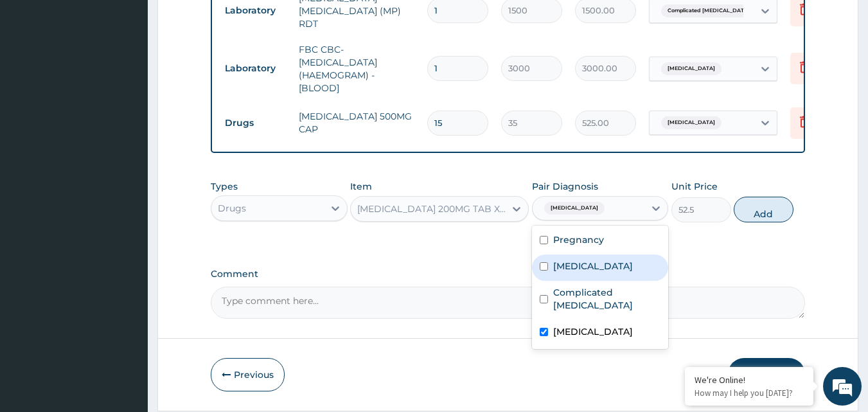
click at [540, 270] on input "checkbox" at bounding box center [544, 266] width 8 height 8
checkbox input "true"
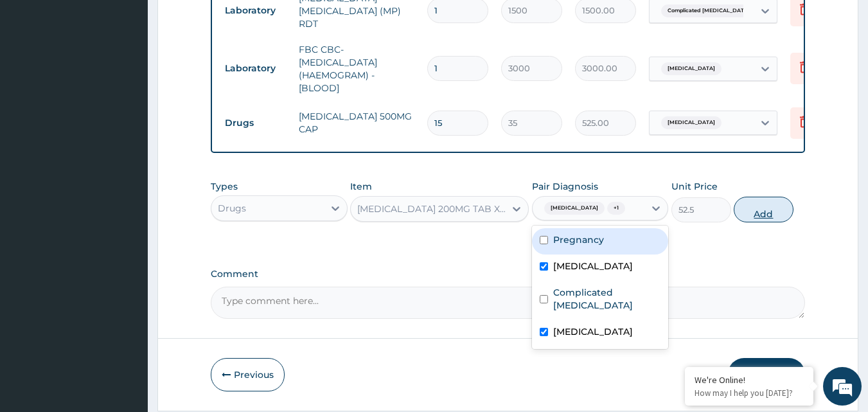
click at [758, 214] on button "Add" at bounding box center [764, 210] width 60 height 26
type input "0"
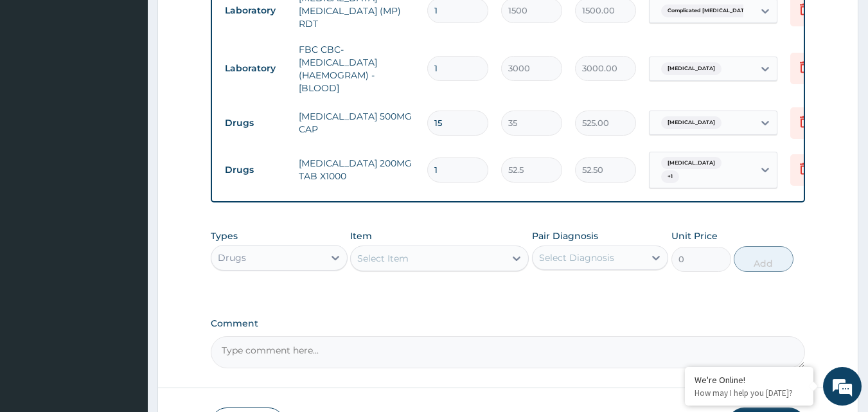
click at [450, 164] on input "1" at bounding box center [457, 169] width 61 height 25
type input "0.00"
click at [449, 157] on input "number" at bounding box center [457, 169] width 61 height 25
type input "1"
type input "52.50"
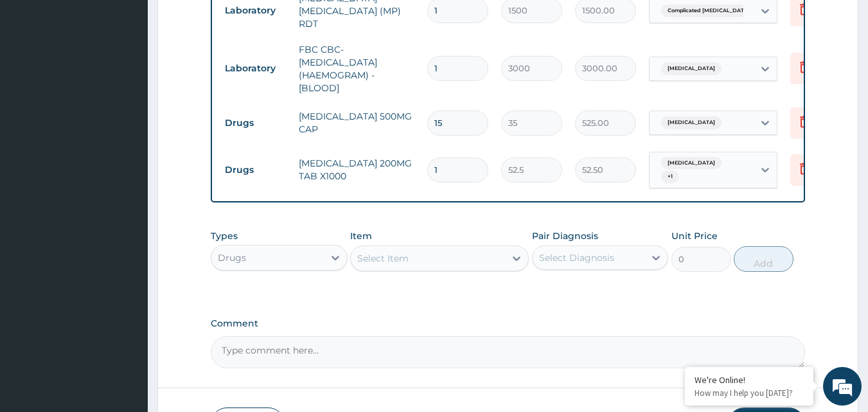
type input "15"
type input "787.50"
type input "15"
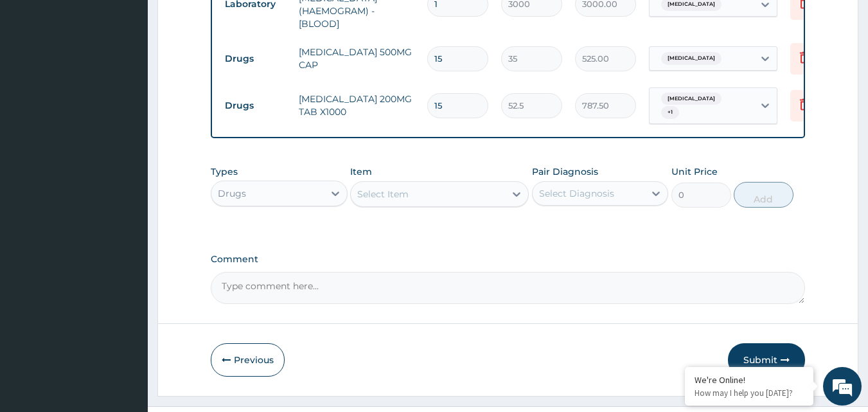
click at [383, 191] on div "Select Item" at bounding box center [382, 194] width 51 height 13
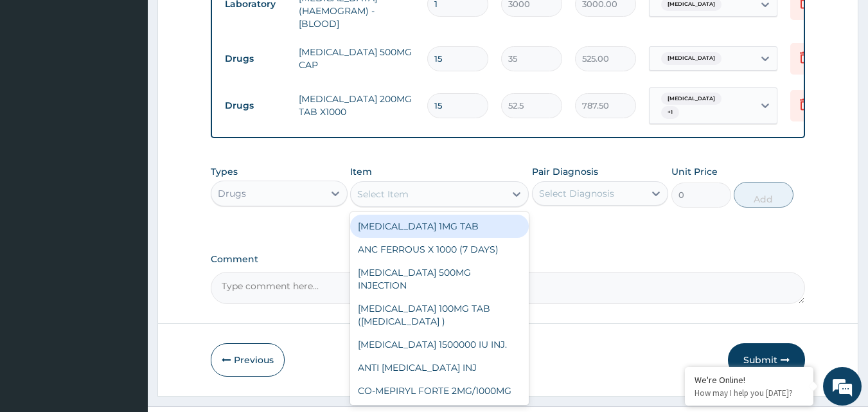
click at [383, 191] on div "Select Item" at bounding box center [382, 194] width 51 height 13
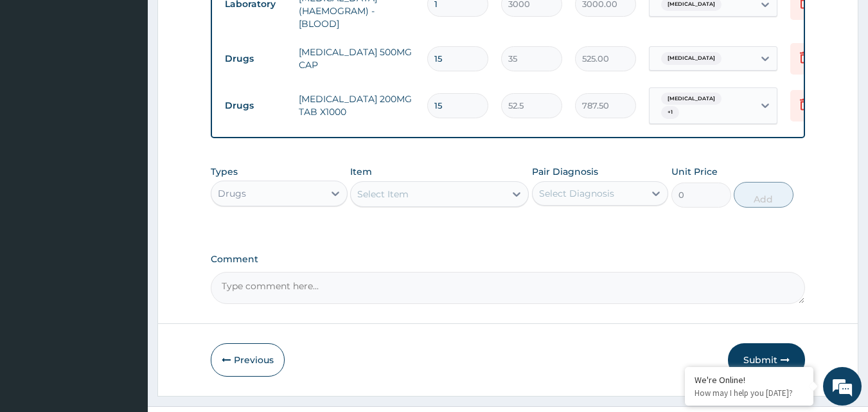
click at [399, 197] on div "Select Item" at bounding box center [382, 194] width 51 height 13
click at [396, 191] on div "Select Item" at bounding box center [382, 194] width 51 height 13
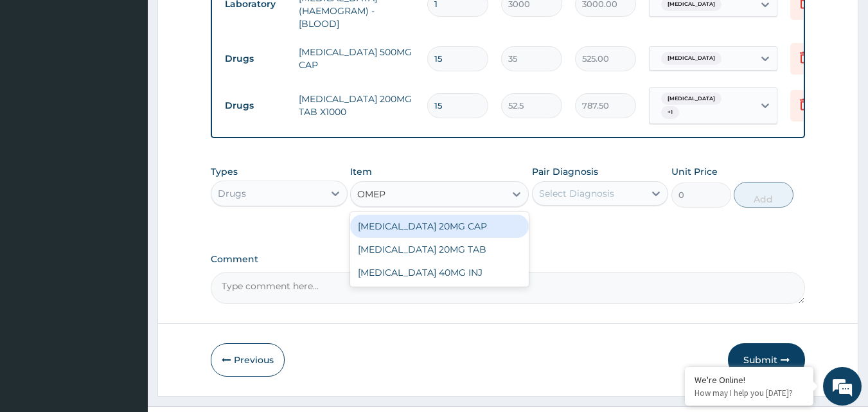
type input "OMEPR"
click at [409, 222] on div "OMEPRAZOLE 20MG CAP" at bounding box center [439, 226] width 179 height 23
type input "52.5"
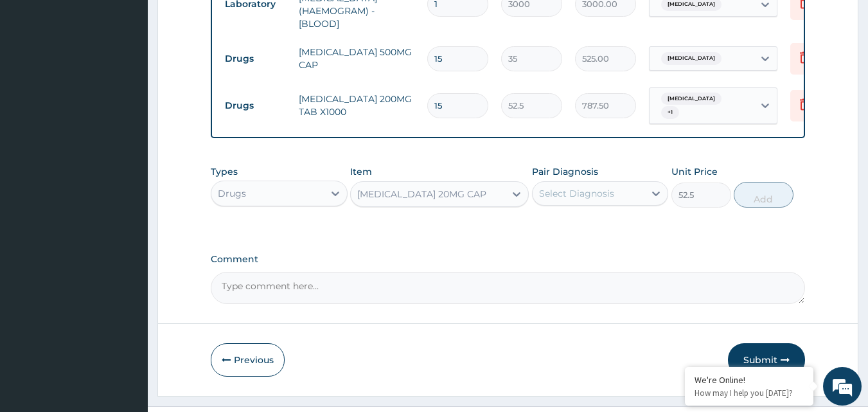
click at [631, 195] on div "Select Diagnosis" at bounding box center [589, 193] width 112 height 21
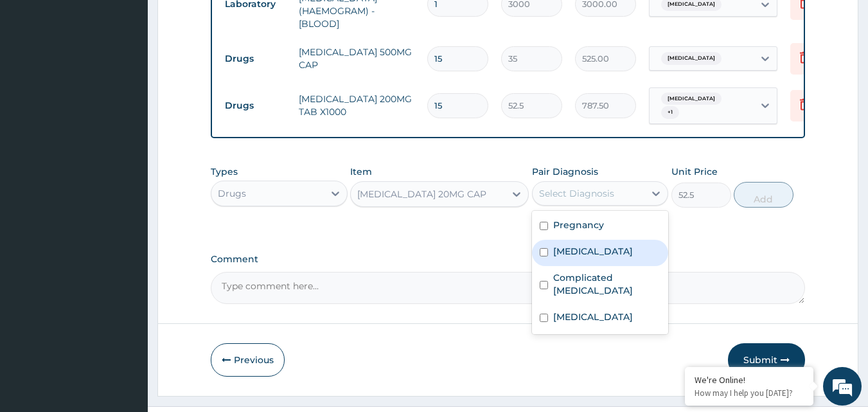
click at [538, 258] on div "Peptic ulcer" at bounding box center [600, 253] width 137 height 26
checkbox input "true"
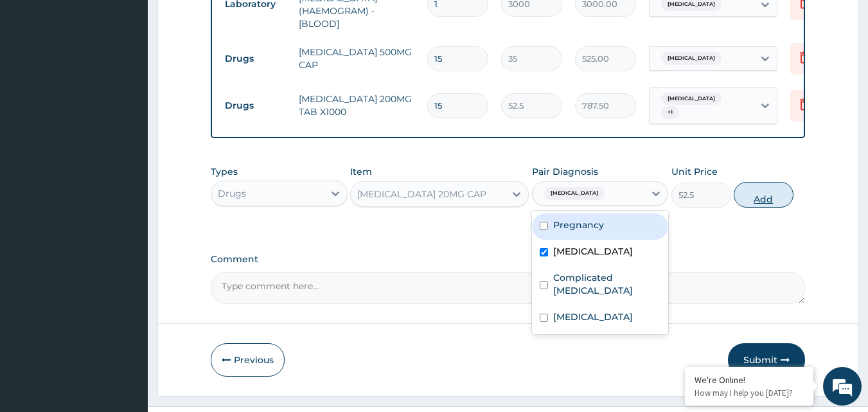
click at [759, 188] on button "Add" at bounding box center [764, 195] width 60 height 26
type input "0"
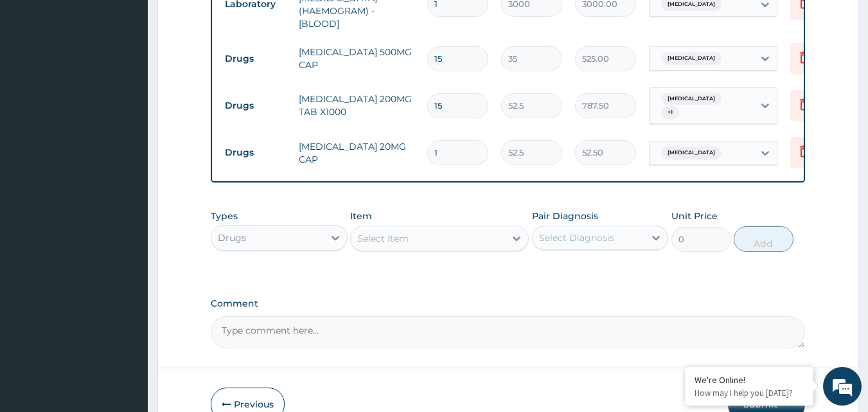
click at [445, 140] on input "1" at bounding box center [457, 152] width 61 height 25
type input "14"
type input "735.00"
type input "14"
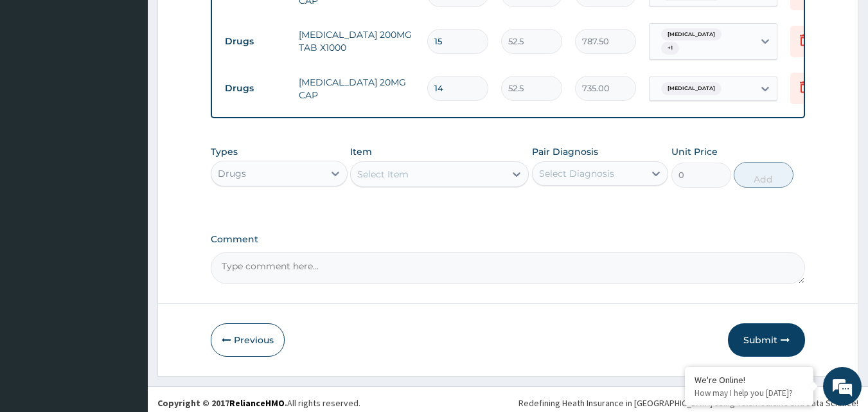
click at [389, 173] on div "Select Item" at bounding box center [382, 174] width 51 height 13
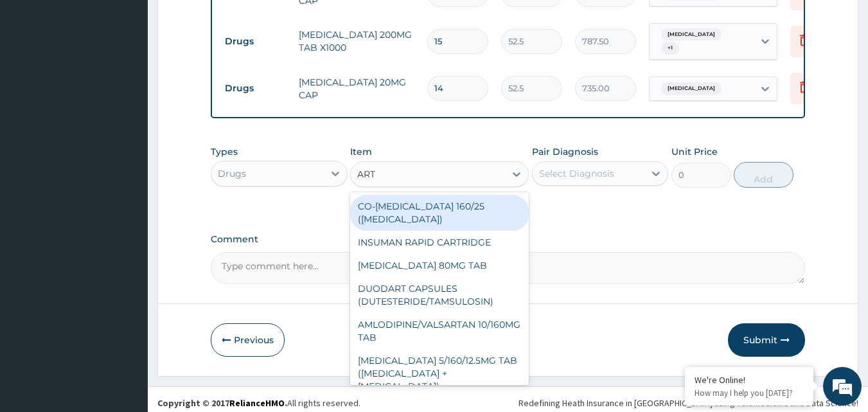
type input "ARTE"
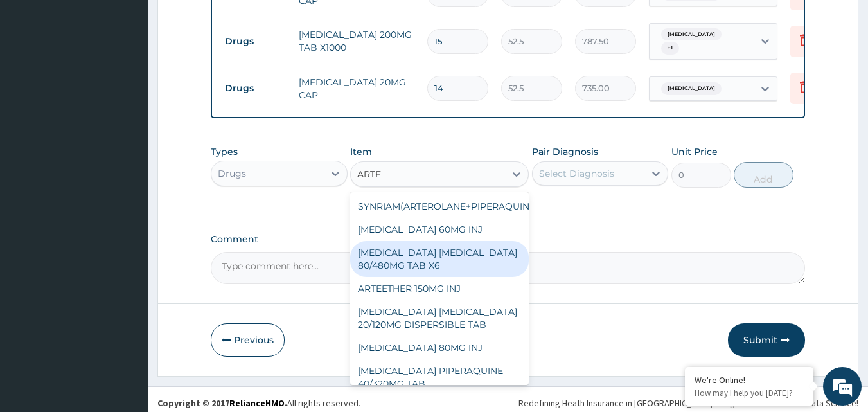
click at [399, 249] on div "ARTEMETHER LUMEFANTRINE 80/480MG TAB X6" at bounding box center [439, 259] width 179 height 36
type input "262.5"
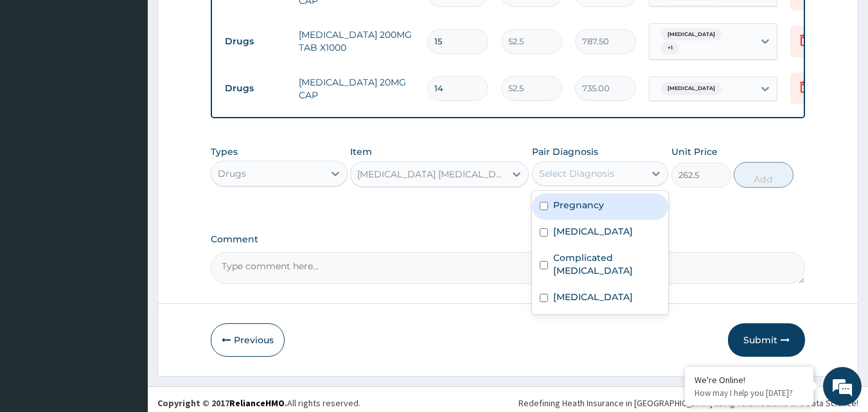
click at [552, 167] on div "Select Diagnosis" at bounding box center [576, 173] width 75 height 13
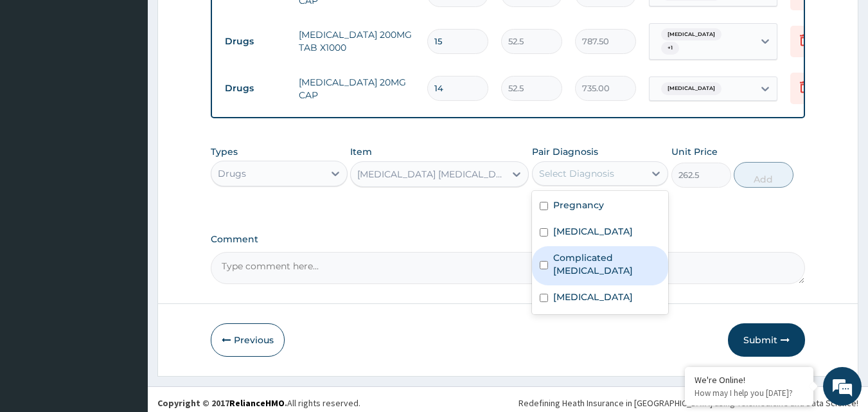
click at [553, 258] on label "Complicated malaria" at bounding box center [607, 264] width 108 height 26
checkbox input "true"
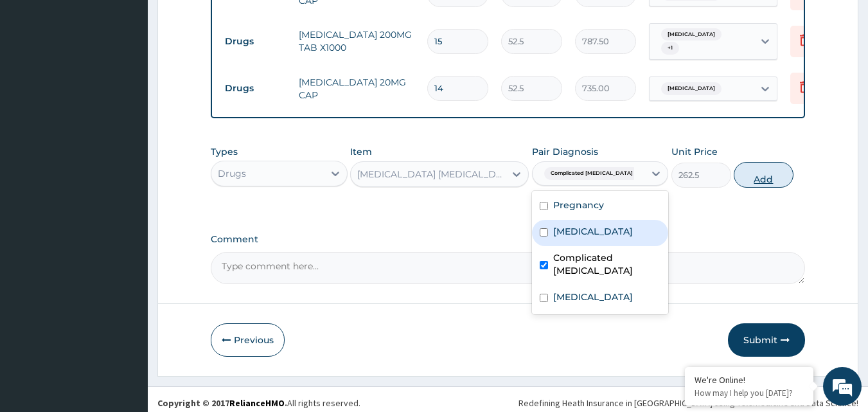
click at [756, 172] on button "Add" at bounding box center [764, 175] width 60 height 26
type input "0"
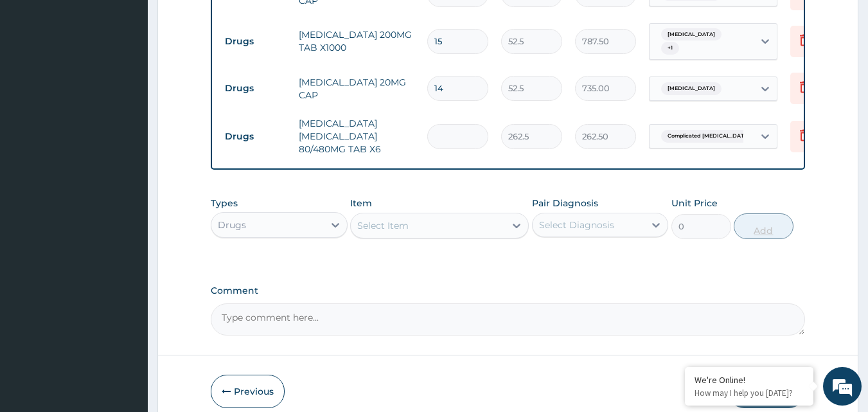
type input "0.00"
type input "6"
type input "1575.00"
type input "6"
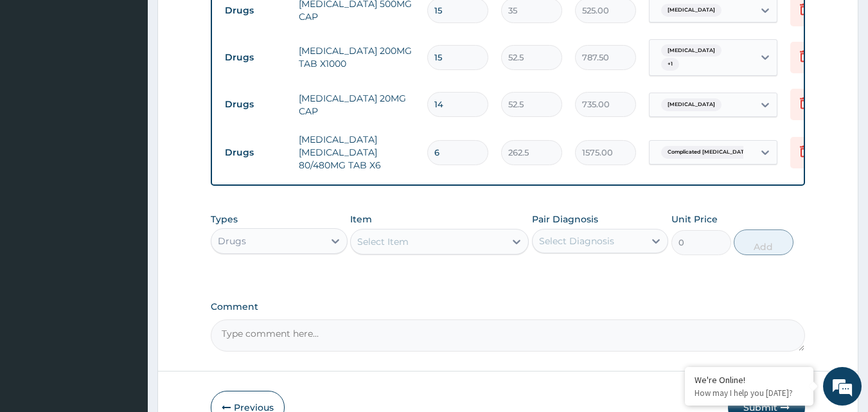
scroll to position [808, 0]
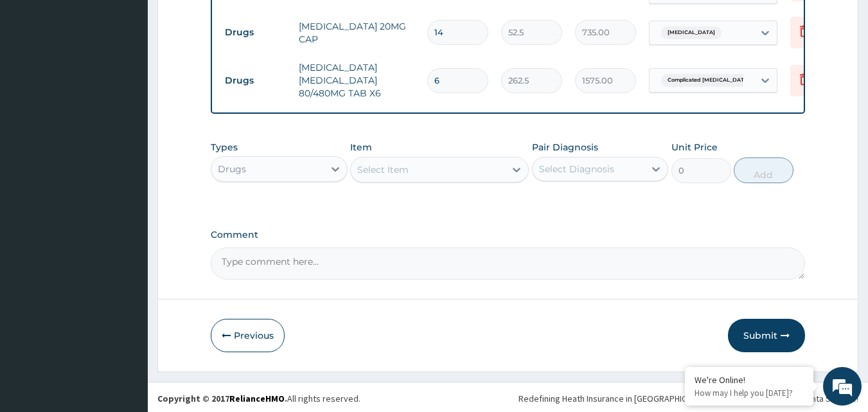
click at [407, 166] on div "Select Item" at bounding box center [382, 169] width 51 height 13
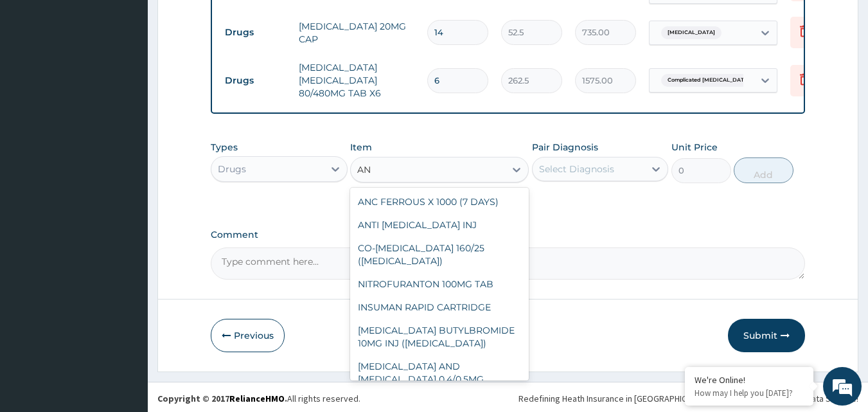
type input "ANT"
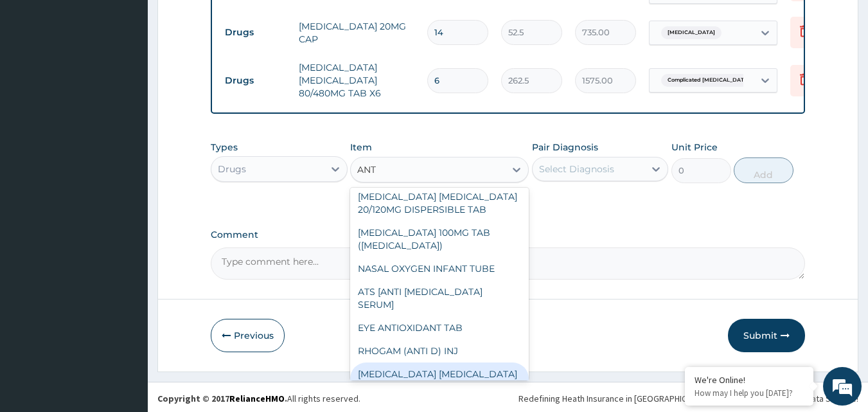
scroll to position [211, 0]
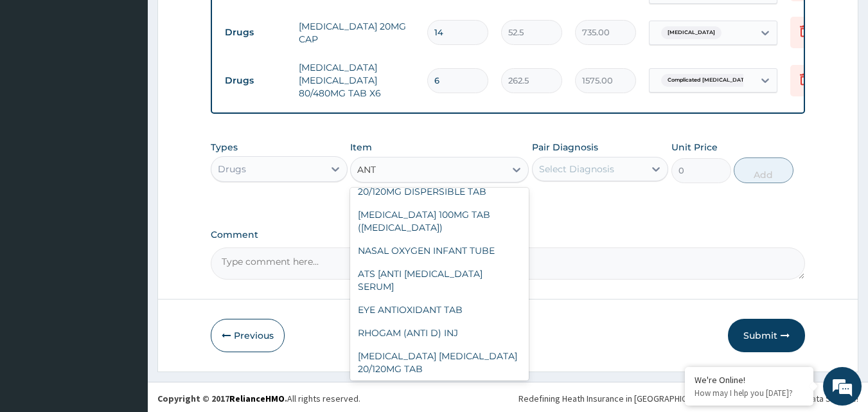
click at [438, 380] on div "ANTACID (RULOX SUSPENSION)" at bounding box center [439, 398] width 179 height 36
type input "795.375"
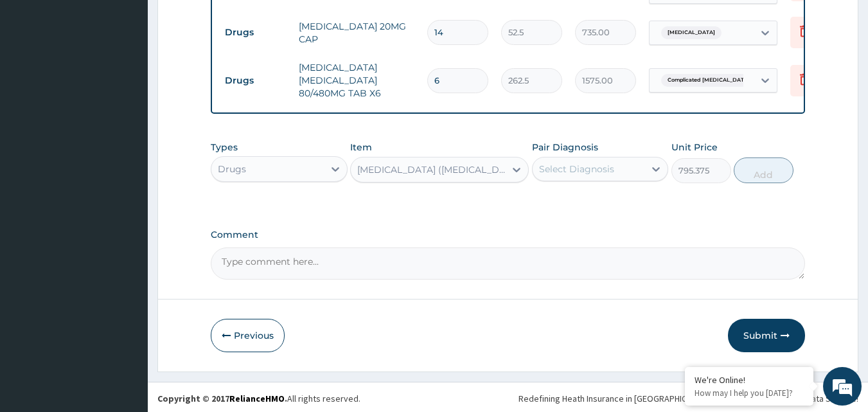
click at [590, 168] on div "Select Diagnosis" at bounding box center [576, 169] width 75 height 13
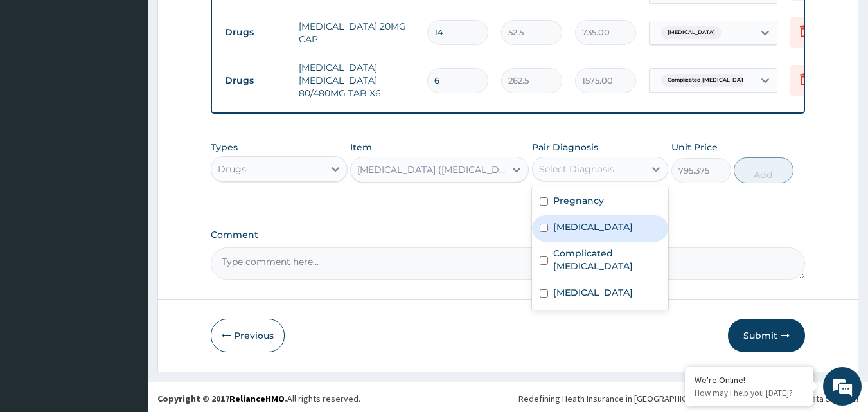
click at [562, 226] on label "Peptic ulcer" at bounding box center [593, 226] width 80 height 13
checkbox input "true"
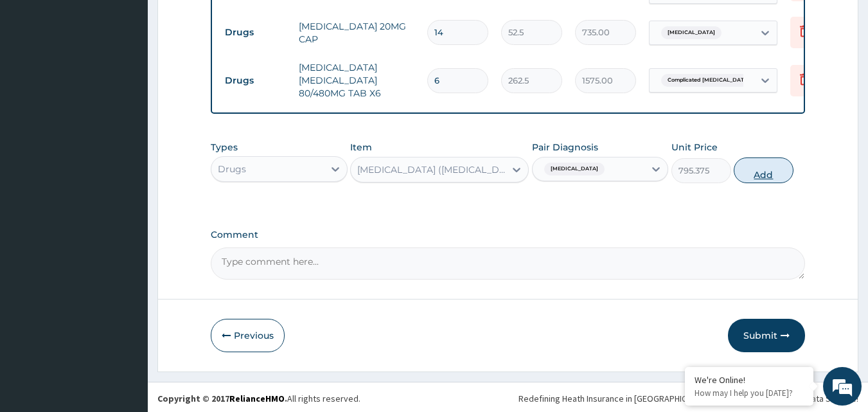
click at [756, 165] on button "Add" at bounding box center [764, 170] width 60 height 26
type input "0"
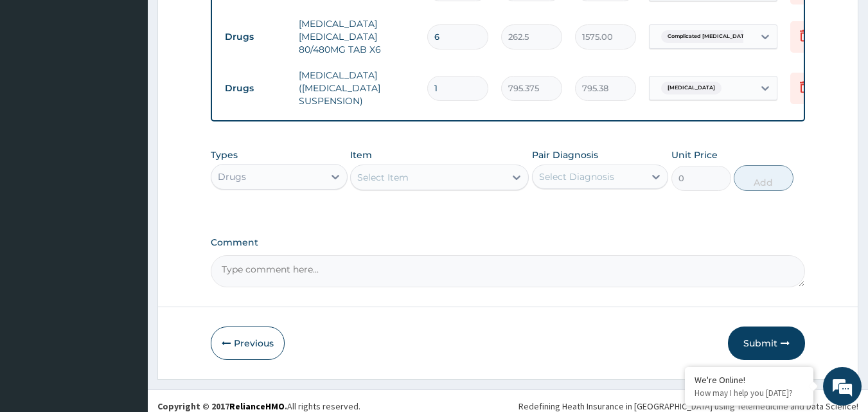
scroll to position [852, 0]
click at [769, 335] on button "Submit" at bounding box center [766, 342] width 77 height 33
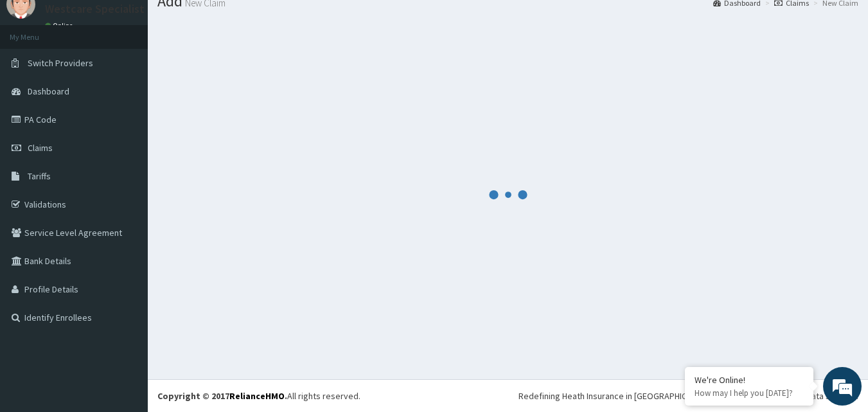
scroll to position [49, 0]
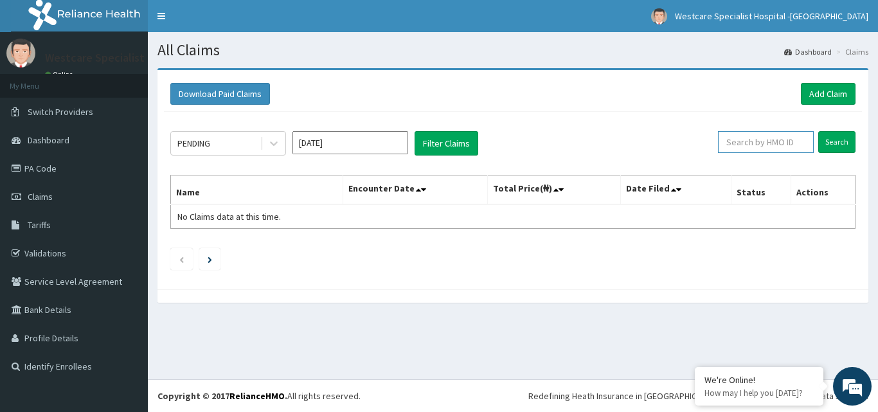
click at [741, 136] on input "text" at bounding box center [766, 142] width 96 height 22
paste input "HLP/10145/D"
type input "HLP/10145/D"
click at [844, 139] on input "Search" at bounding box center [836, 142] width 37 height 22
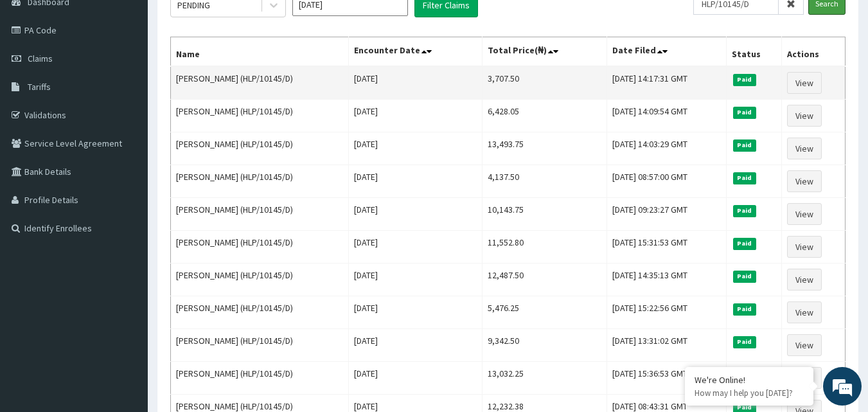
scroll to position [64, 0]
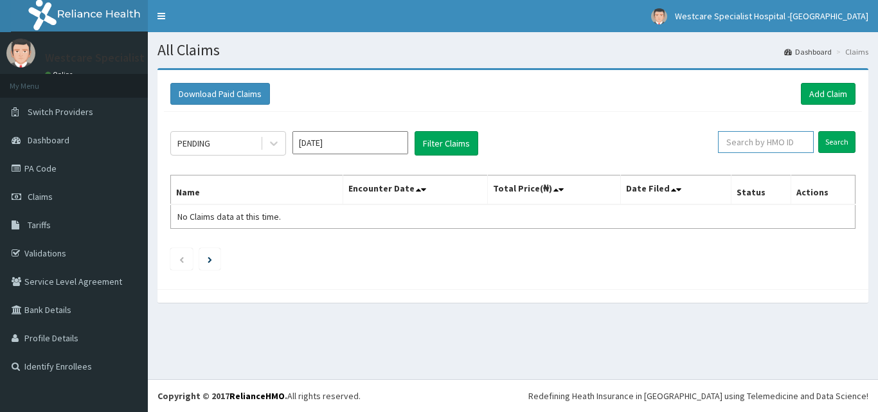
click at [752, 142] on input "text" at bounding box center [766, 142] width 96 height 22
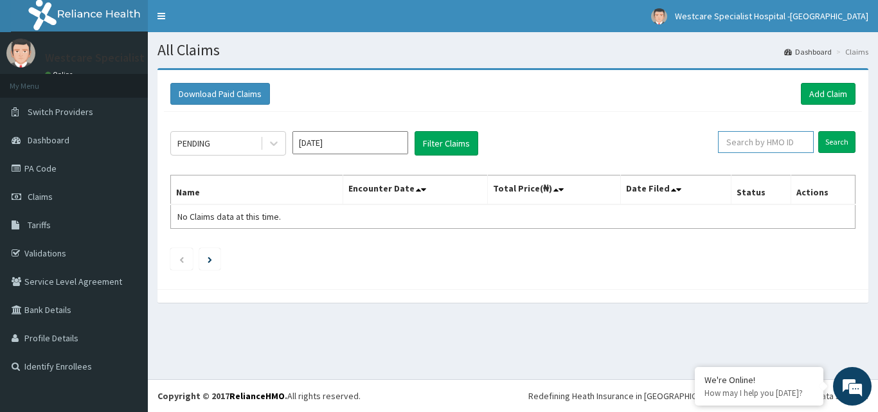
paste input "HLP/10145/D"
click at [833, 141] on input "Search" at bounding box center [836, 142] width 37 height 22
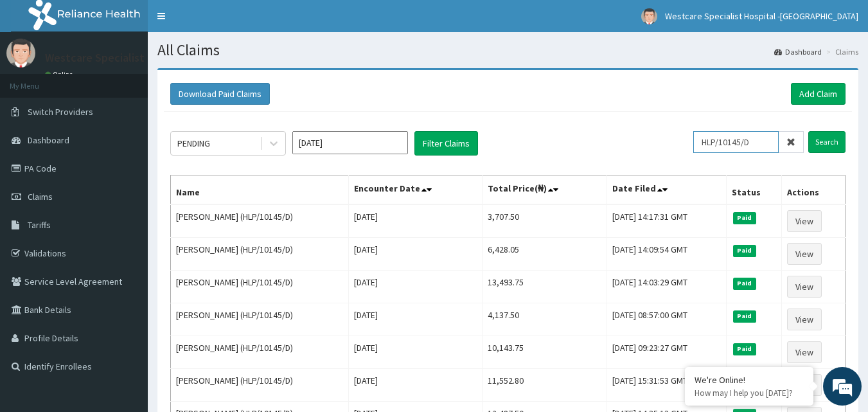
click at [709, 139] on input "HLP/10145/D" at bounding box center [735, 142] width 85 height 22
paste input "MEL/10093/A"
type input "MEL/10093/A"
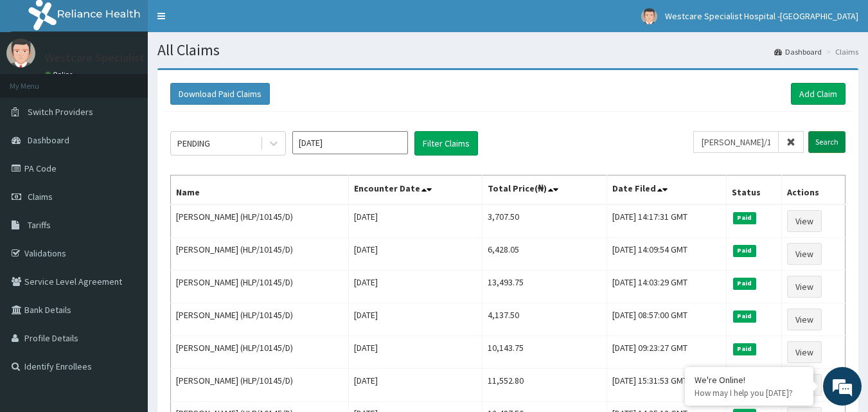
click at [829, 134] on input "Search" at bounding box center [826, 142] width 37 height 22
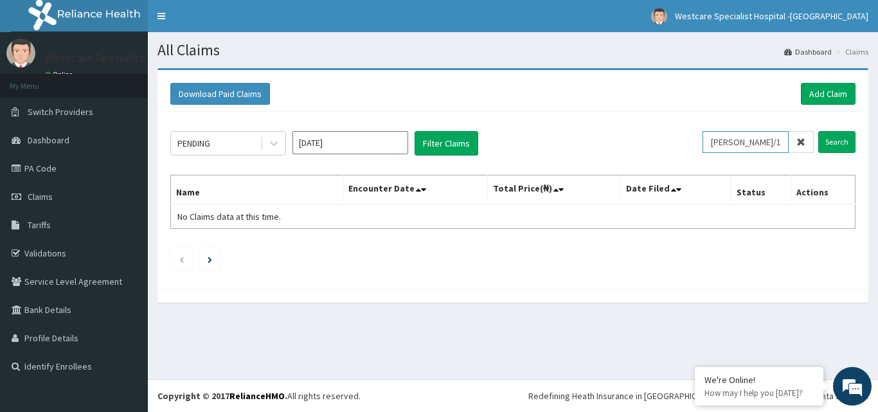
click at [734, 143] on input "MEL/10093/A" at bounding box center [745, 142] width 86 height 22
click at [736, 139] on input "MEL/10093/A" at bounding box center [745, 142] width 86 height 22
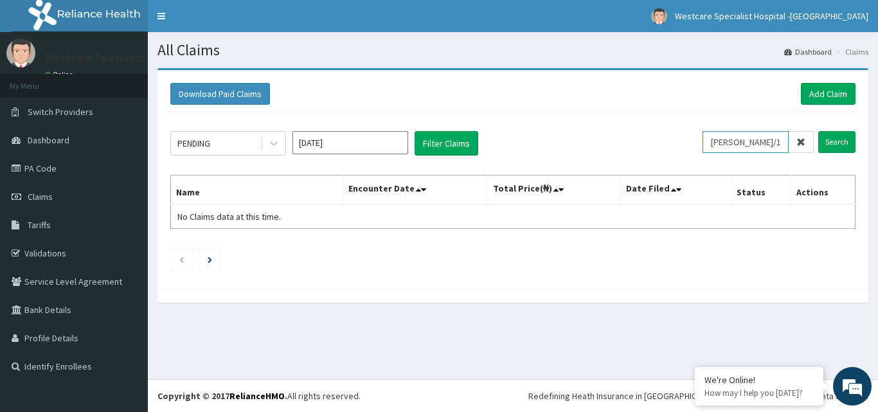
click at [736, 139] on input "MEL/10093/A" at bounding box center [745, 142] width 86 height 22
drag, startPoint x: 736, startPoint y: 139, endPoint x: 467, endPoint y: 202, distance: 276.0
click at [467, 202] on th "Encounter Date" at bounding box center [415, 190] width 144 height 30
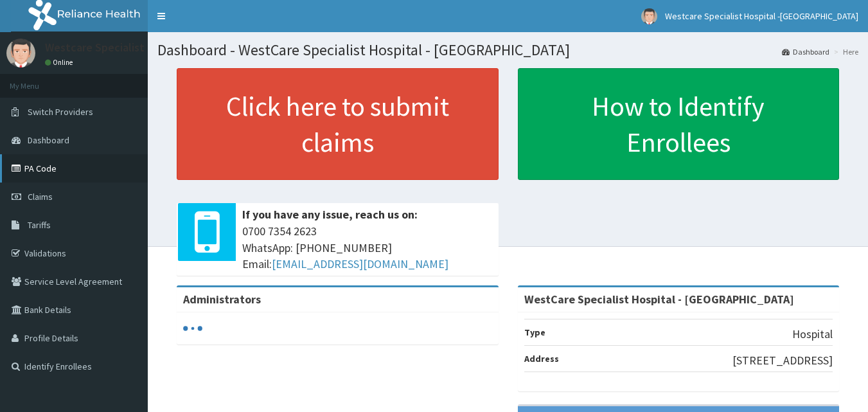
click at [49, 169] on link "PA Code" at bounding box center [74, 168] width 148 height 28
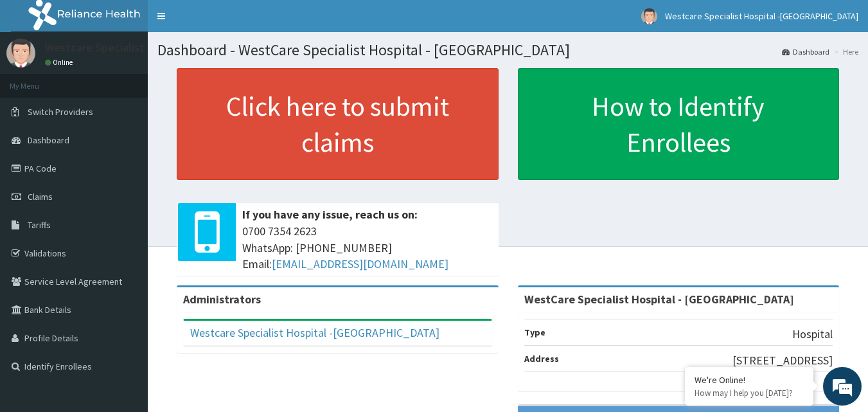
click at [516, 227] on div "Click here to submit claims If you have any issue, reach us on: [PHONE_NUMBER] …" at bounding box center [507, 176] width 701 height 217
click at [40, 173] on link "PA Code" at bounding box center [74, 168] width 148 height 28
click at [50, 175] on link "PA Code" at bounding box center [74, 168] width 148 height 28
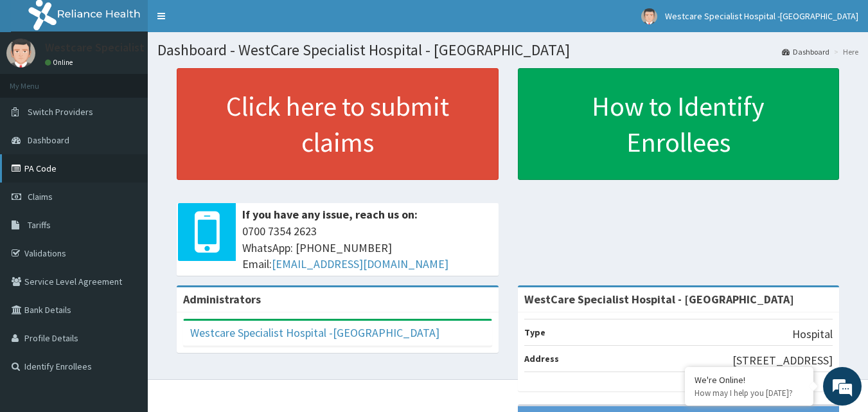
click at [44, 171] on link "PA Code" at bounding box center [74, 168] width 148 height 28
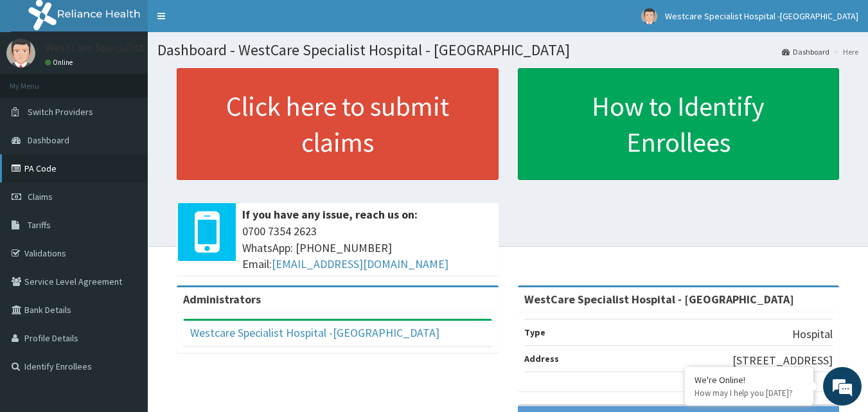
click at [41, 179] on link "PA Code" at bounding box center [74, 168] width 148 height 28
click at [53, 170] on link "PA Code" at bounding box center [74, 168] width 148 height 28
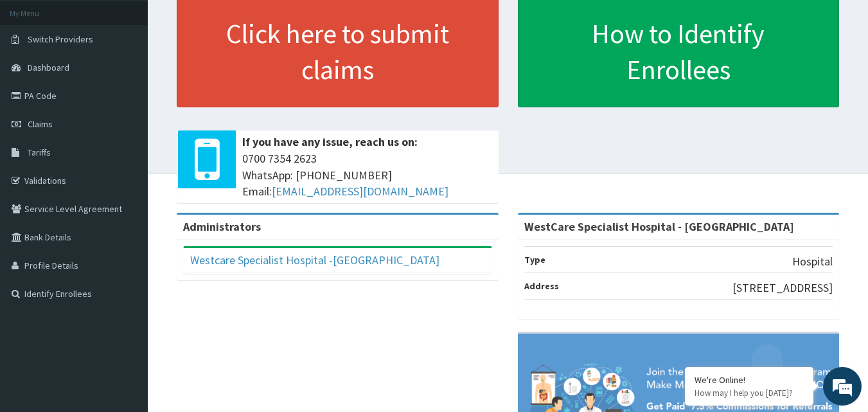
scroll to position [134, 0]
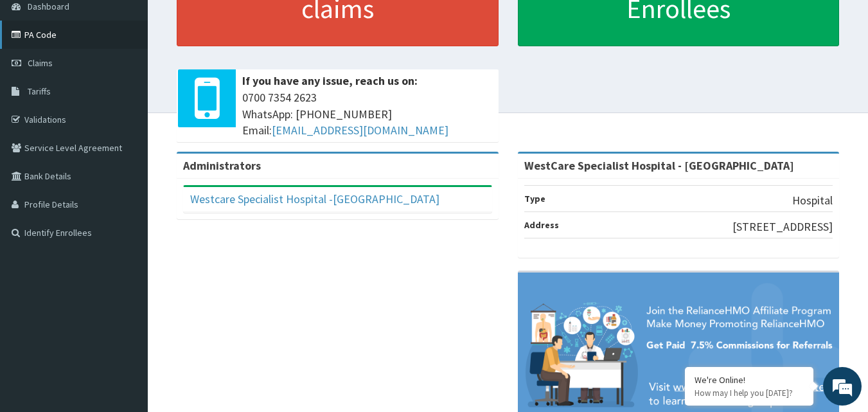
click at [48, 39] on link "PA Code" at bounding box center [74, 35] width 148 height 28
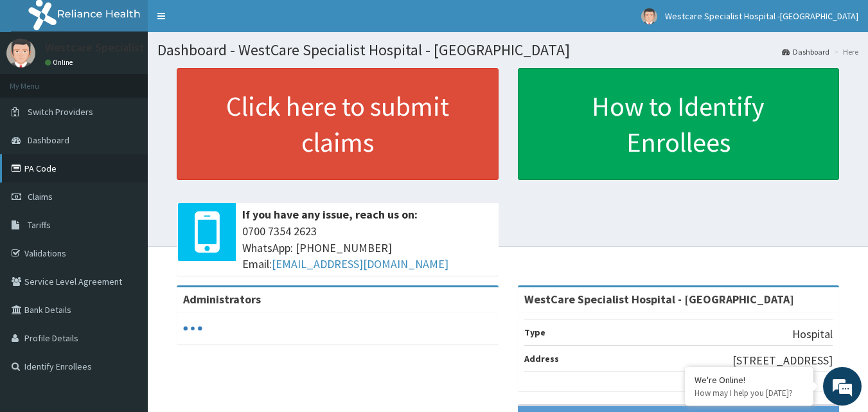
click at [51, 170] on link "PA Code" at bounding box center [74, 168] width 148 height 28
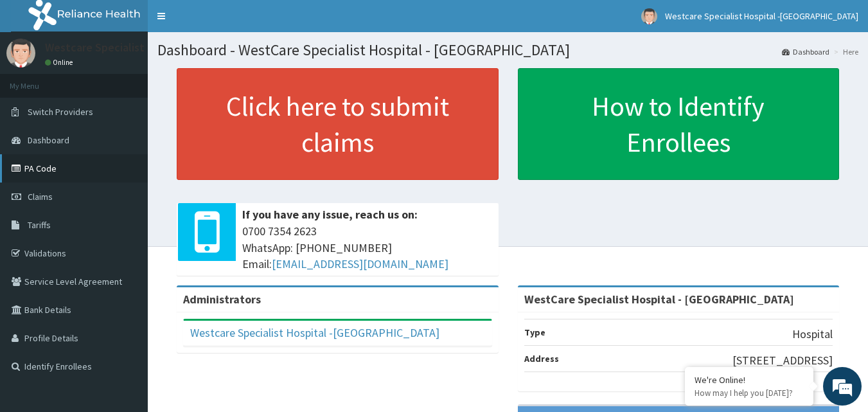
click at [66, 170] on link "PA Code" at bounding box center [74, 168] width 148 height 28
